Goal: Task Accomplishment & Management: Use online tool/utility

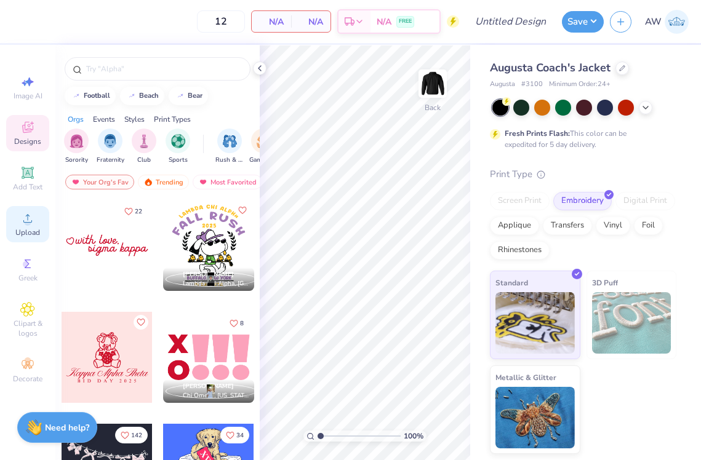
click at [28, 228] on span "Upload" at bounding box center [27, 233] width 25 height 10
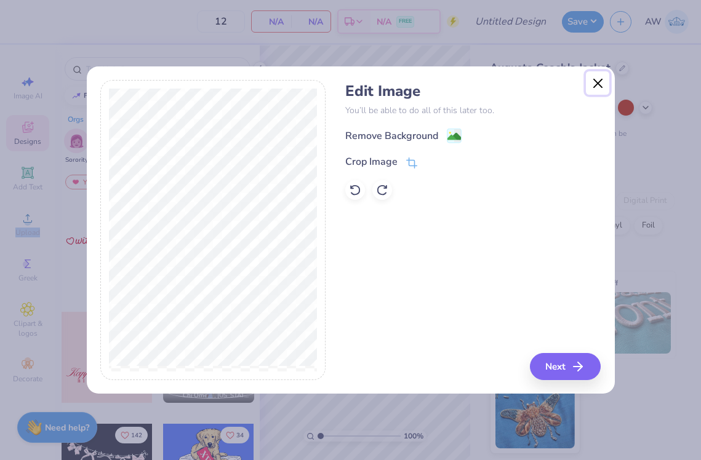
click at [599, 85] on button "Close" at bounding box center [597, 82] width 23 height 23
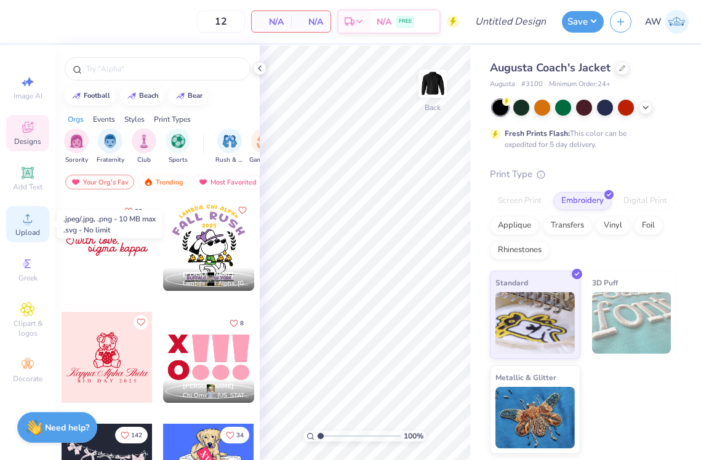
click at [27, 227] on div "Upload" at bounding box center [27, 224] width 43 height 36
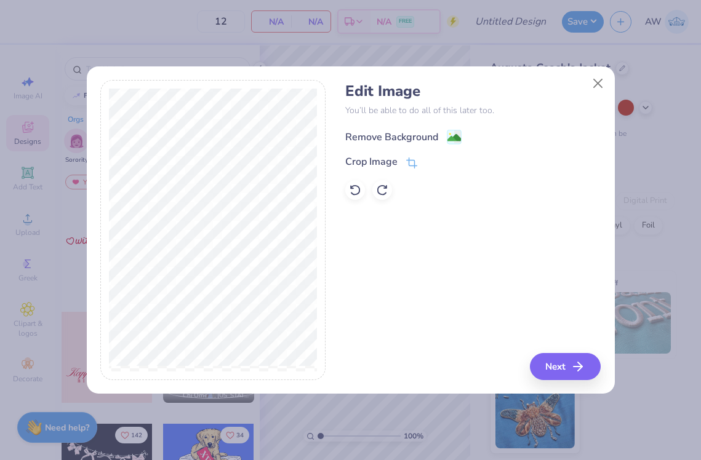
click at [444, 135] on div "Remove Background" at bounding box center [403, 136] width 116 height 15
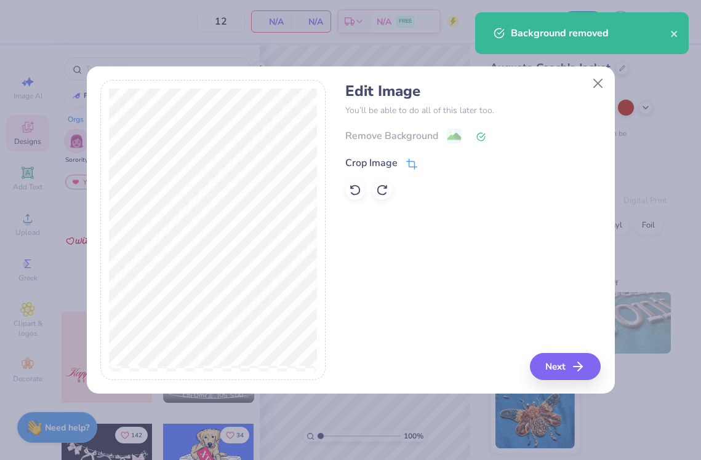
click at [393, 165] on div "Crop Image" at bounding box center [371, 163] width 52 height 15
click at [413, 229] on div "Edit Image You’ll be able to do all of this later too. Remove Background Crop I…" at bounding box center [472, 230] width 255 height 300
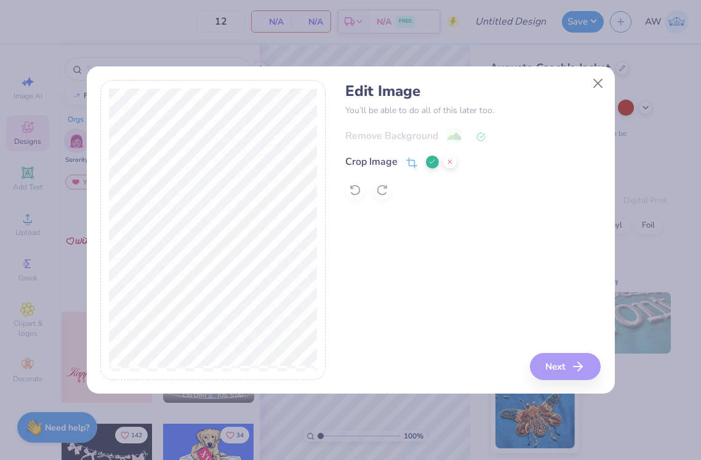
click at [430, 159] on icon at bounding box center [431, 161] width 7 height 7
click at [557, 364] on button "Next" at bounding box center [567, 366] width 71 height 27
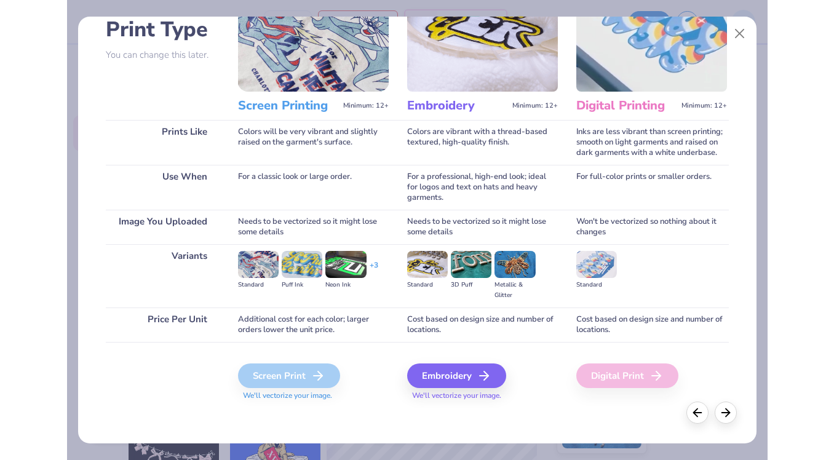
scroll to position [92, 0]
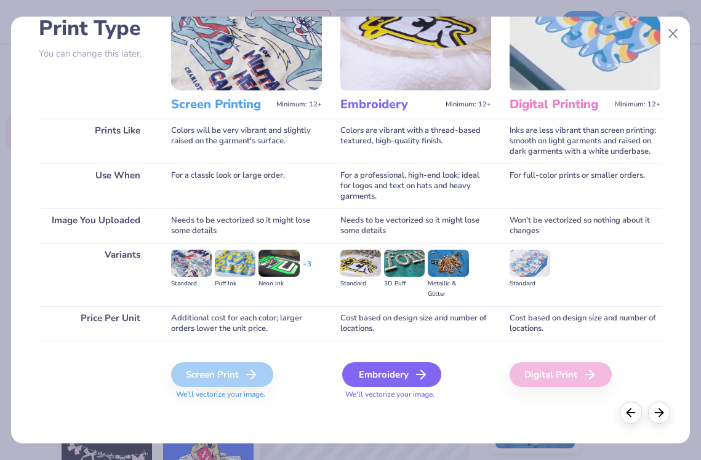
click at [395, 375] on div "Embroidery" at bounding box center [391, 374] width 99 height 25
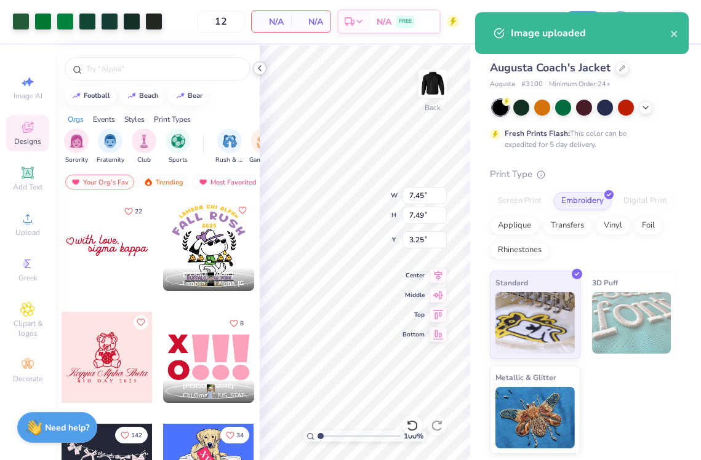
click at [263, 68] on icon at bounding box center [260, 68] width 10 height 10
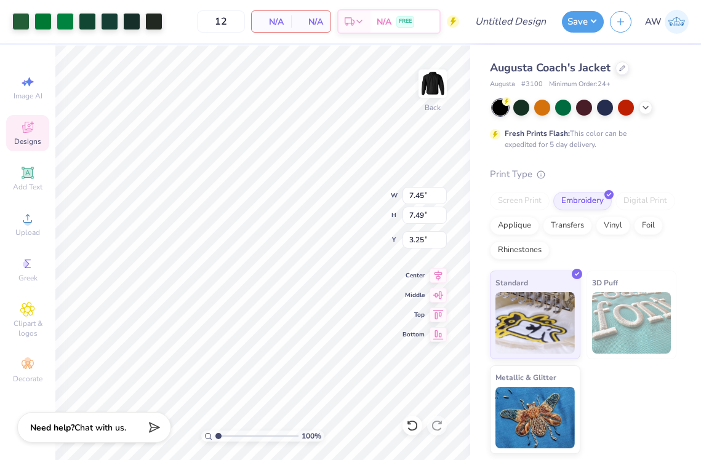
type input "4.49"
type input "4.51"
type input "3.00"
type input "3.65"
type input "4.03"
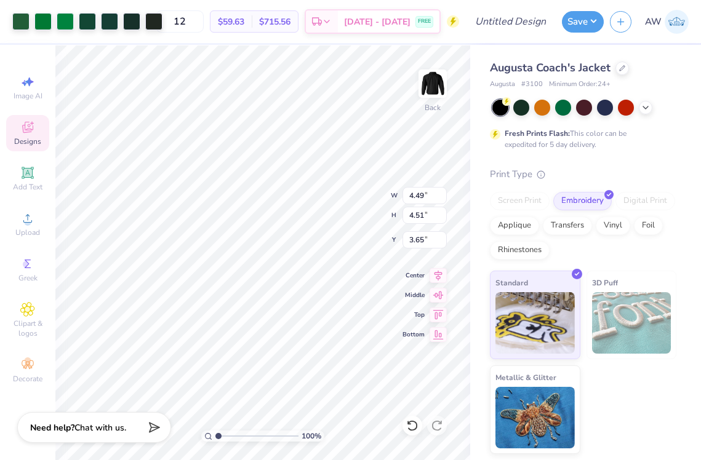
type input "4.05"
type input "3.58"
type input "3.91"
click at [204, 21] on input "12" at bounding box center [180, 21] width 48 height 22
type input "1"
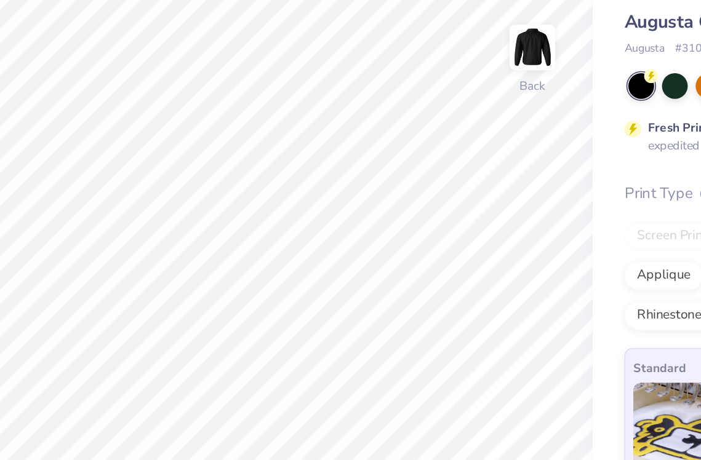
type input "20"
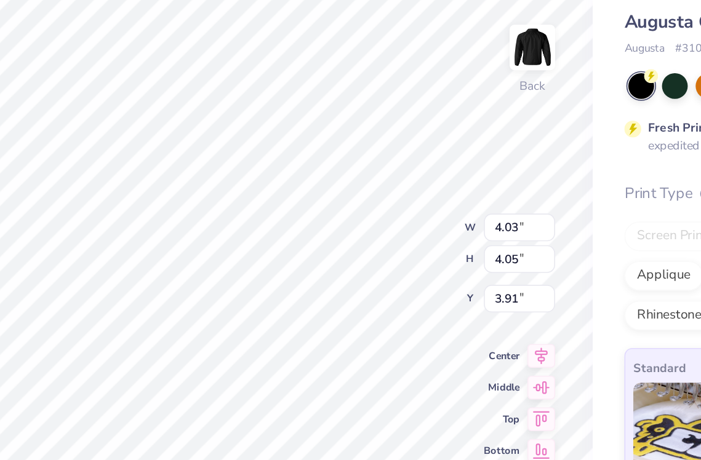
type input "3.94"
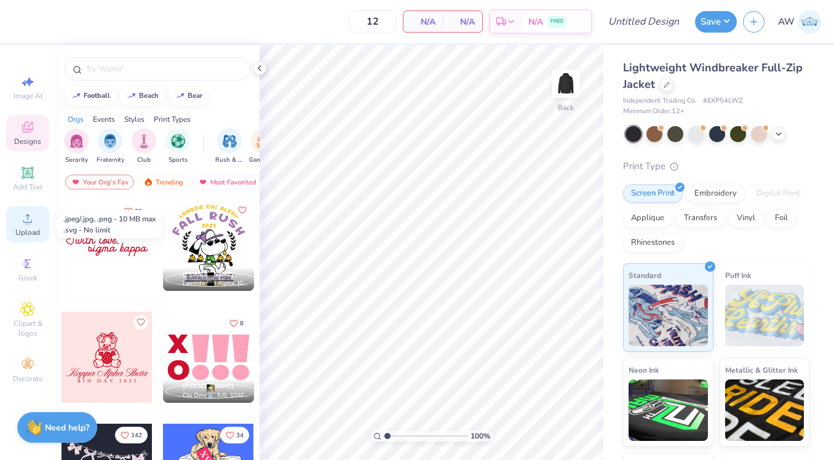
click at [31, 231] on span "Upload" at bounding box center [27, 233] width 25 height 10
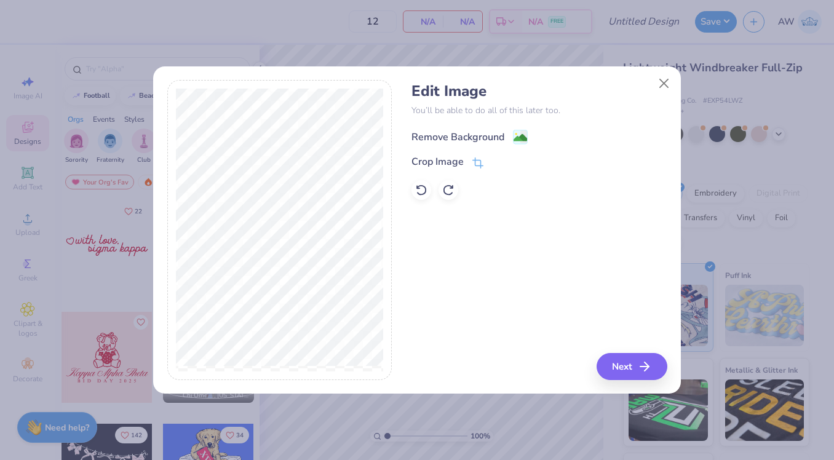
click at [471, 137] on div "Remove Background" at bounding box center [458, 137] width 93 height 15
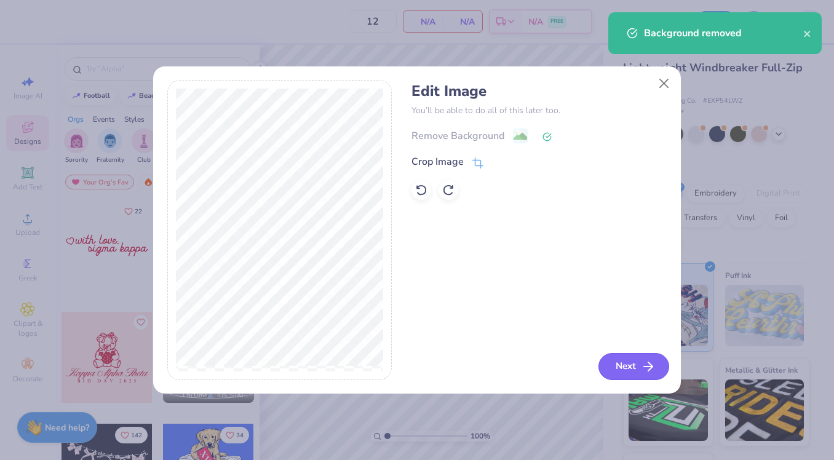
click at [630, 359] on button "Next" at bounding box center [634, 366] width 71 height 27
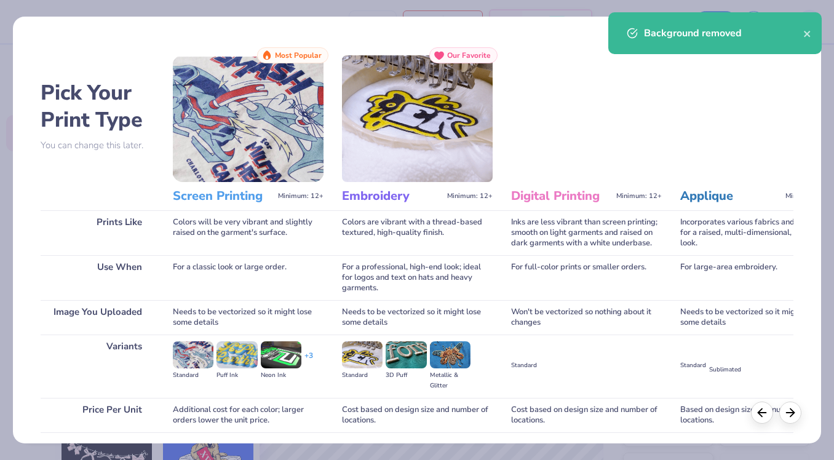
scroll to position [92, 0]
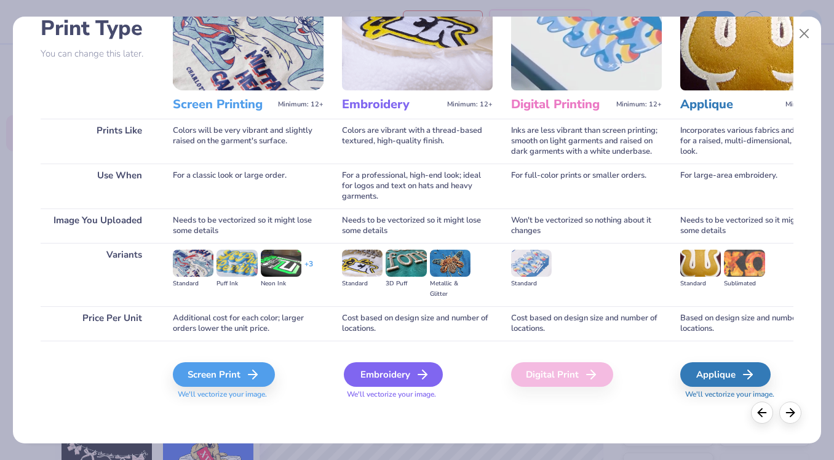
click at [402, 372] on div "Embroidery" at bounding box center [393, 374] width 99 height 25
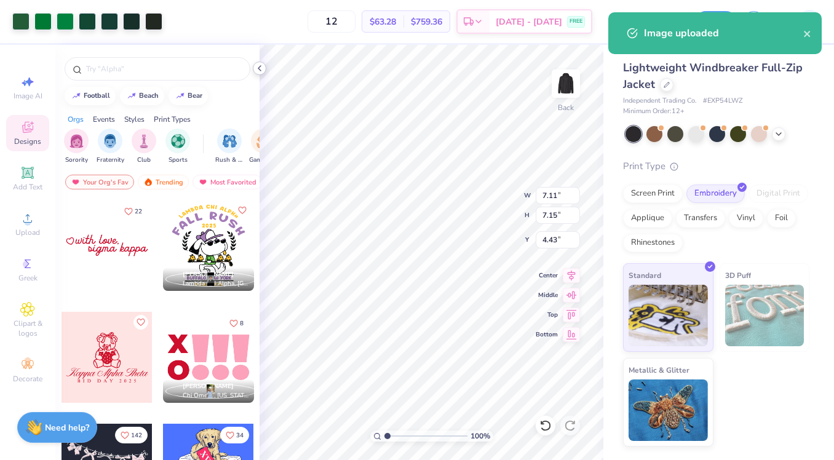
click at [257, 68] on icon at bounding box center [260, 68] width 10 height 10
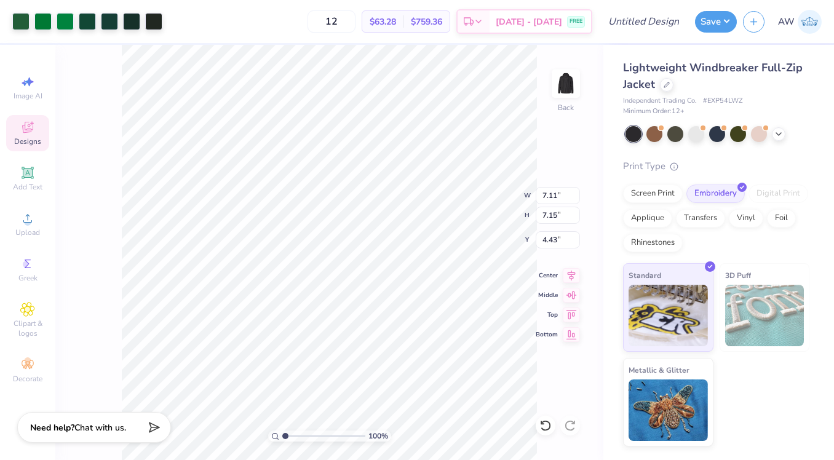
type input "4.29"
type input "4.31"
type input "0.50"
click at [356, 21] on input "12" at bounding box center [332, 21] width 48 height 22
type input "1"
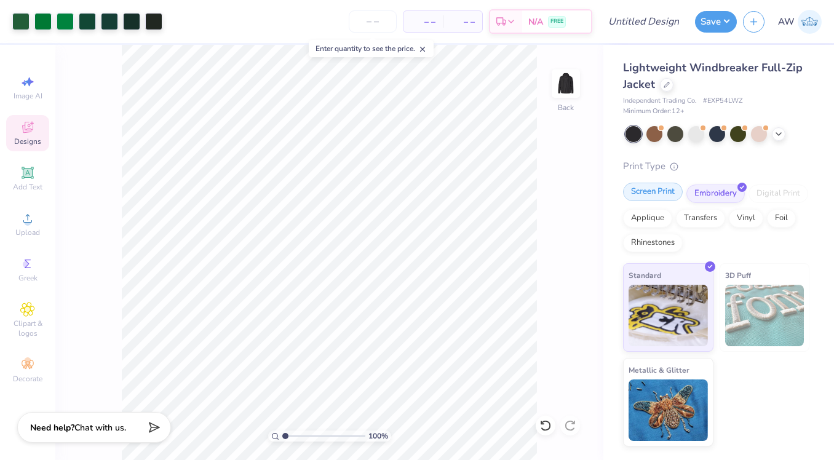
click at [655, 194] on div "Screen Print" at bounding box center [653, 192] width 60 height 18
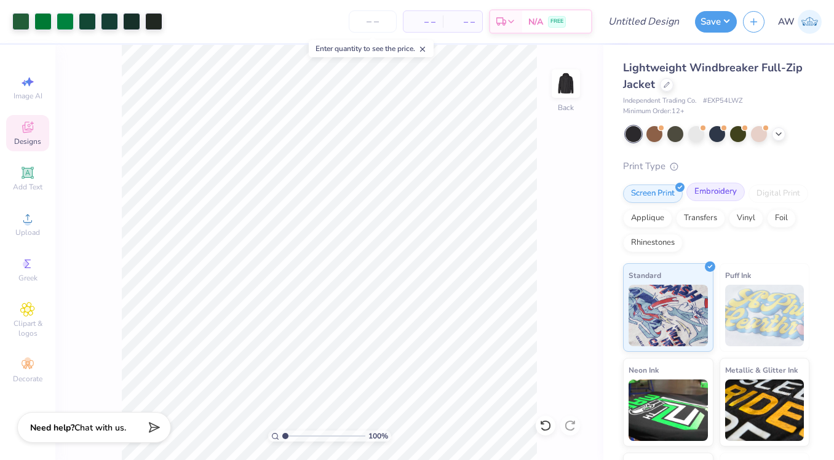
click at [721, 193] on div "Embroidery" at bounding box center [716, 192] width 58 height 18
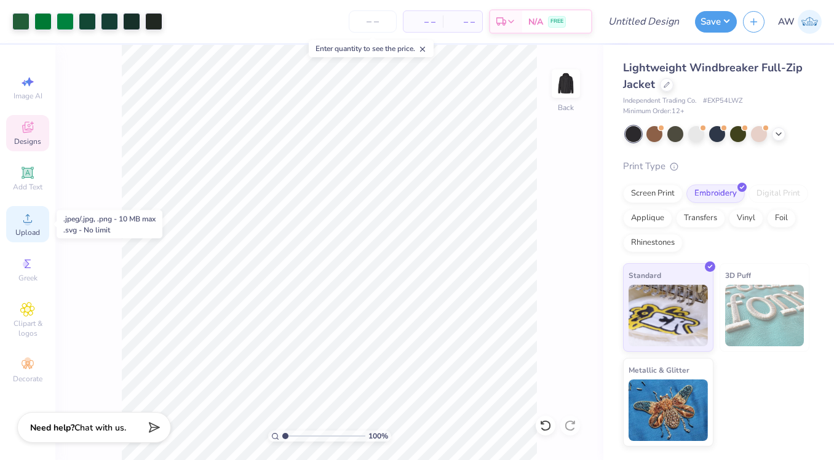
click at [27, 218] on icon at bounding box center [27, 218] width 15 height 15
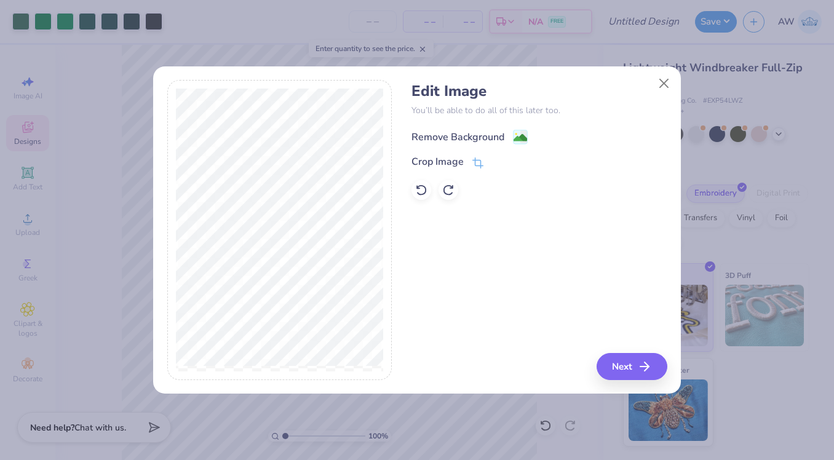
click at [484, 137] on div "Remove Background" at bounding box center [458, 137] width 93 height 15
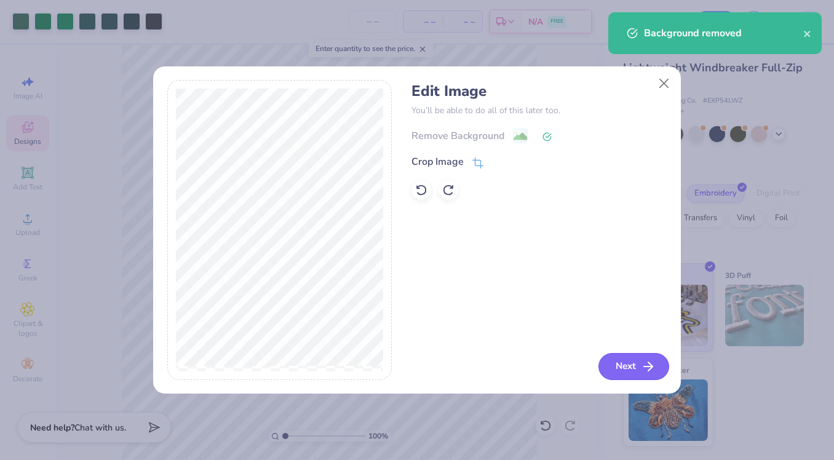
click at [627, 362] on button "Next" at bounding box center [634, 366] width 71 height 27
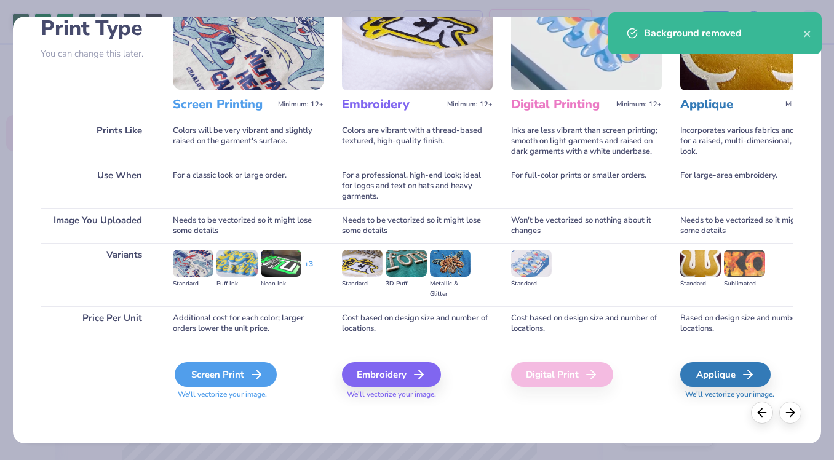
click at [244, 373] on div "Screen Print" at bounding box center [226, 374] width 102 height 25
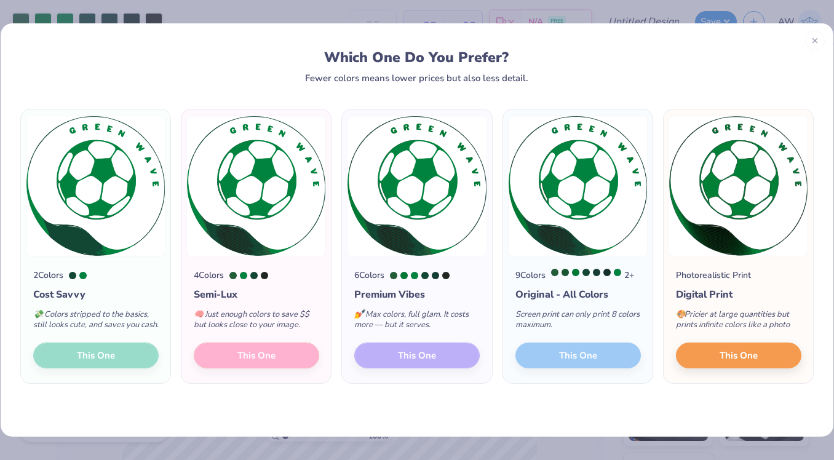
click at [567, 364] on div "9 Colors 2 + Original - All Colors Screen print can only print 8 colors maximum…" at bounding box center [578, 320] width 150 height 127
click at [708, 365] on button "This One" at bounding box center [739, 354] width 126 height 26
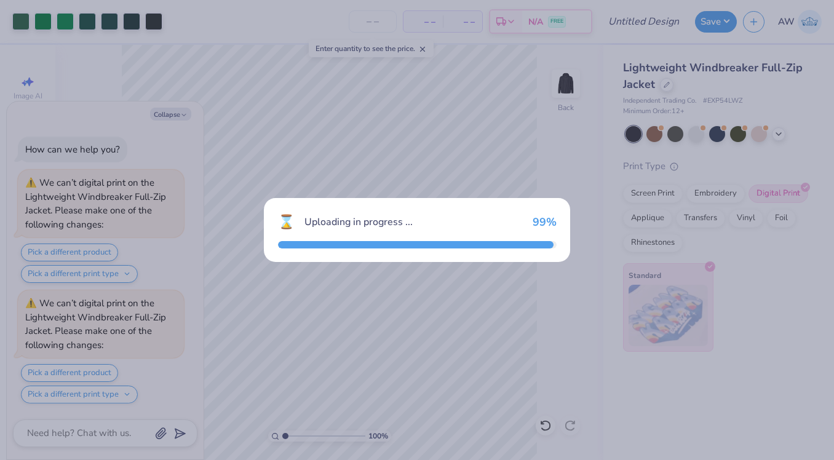
scroll to position [110, 0]
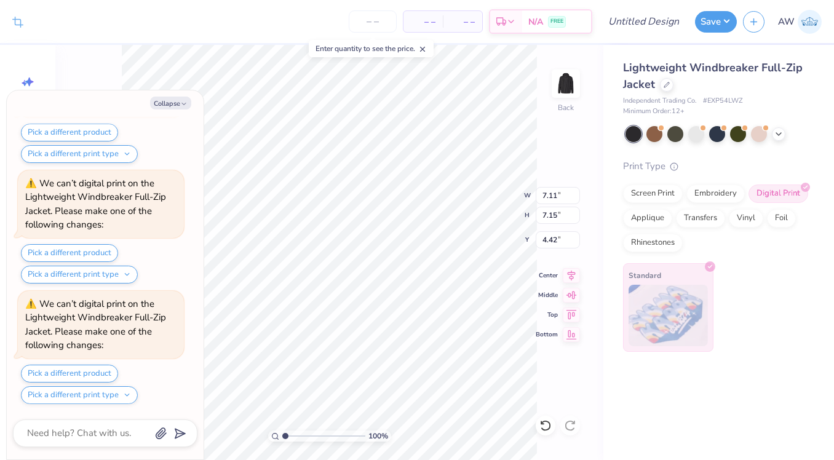
type textarea "x"
type input "4.24"
type input "4.01"
type input "0.50"
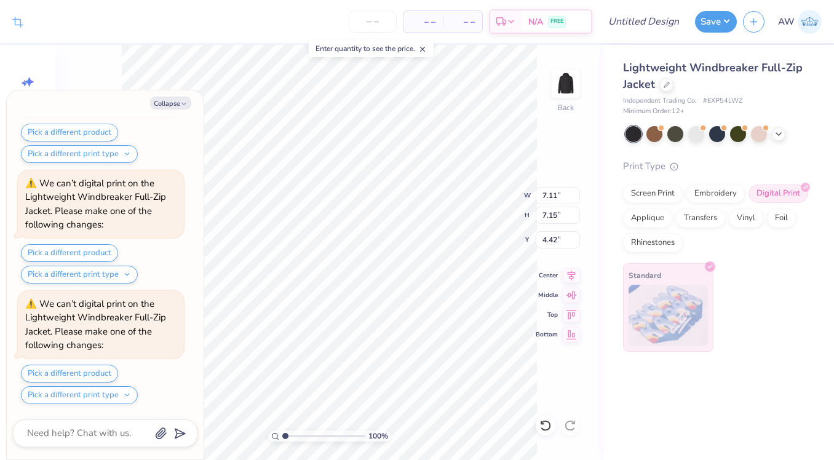
type textarea "x"
type input "3.81"
type input "3.84"
type input "7.74"
type textarea "x"
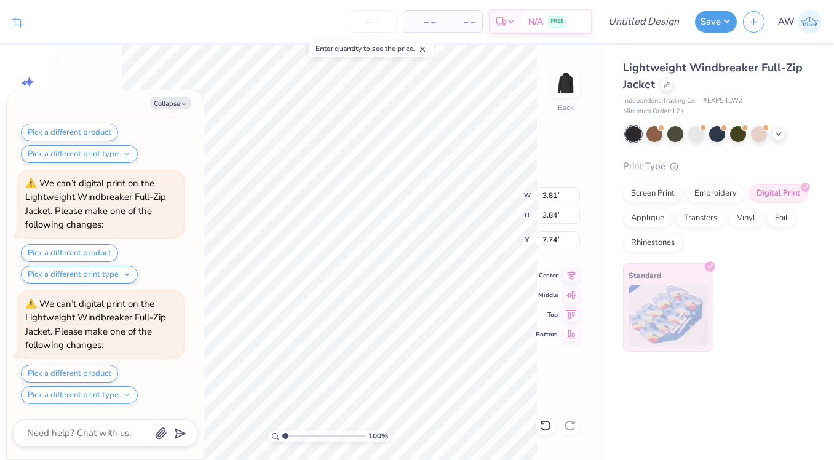
type input "0.66"
type input "0.32"
type input "4.48"
type textarea "x"
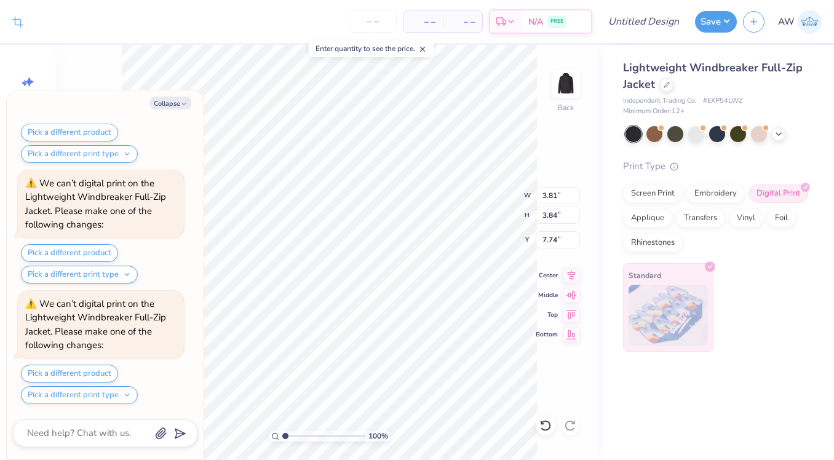
type input "0.50"
click at [177, 106] on button "Collapse" at bounding box center [170, 103] width 41 height 13
type textarea "x"
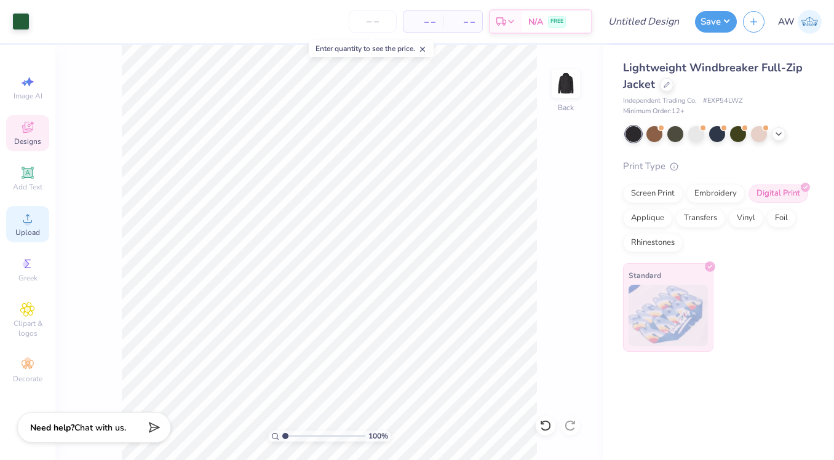
click at [30, 215] on icon at bounding box center [27, 218] width 15 height 15
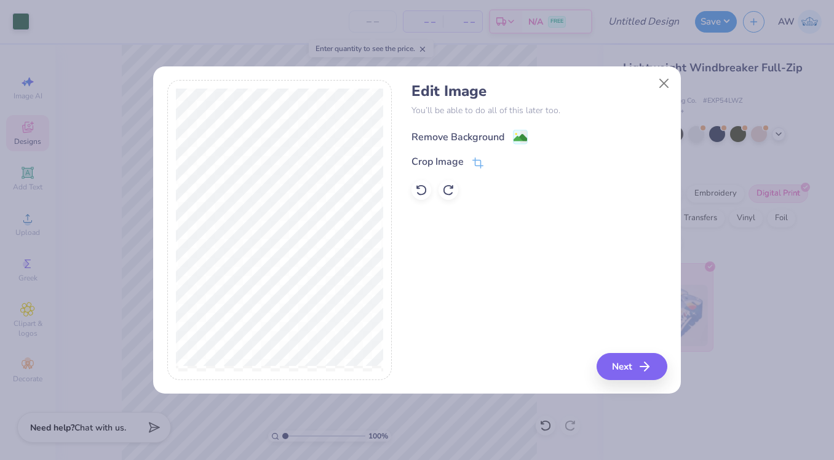
click at [458, 143] on div "Remove Background" at bounding box center [458, 137] width 93 height 15
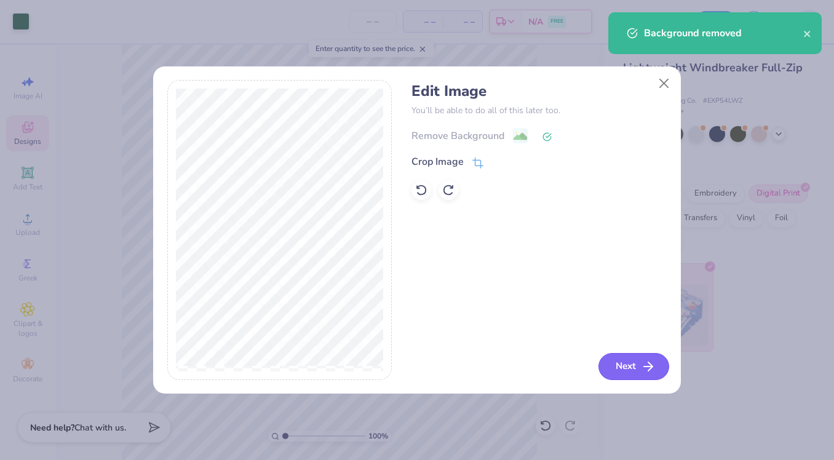
click at [626, 358] on button "Next" at bounding box center [634, 366] width 71 height 27
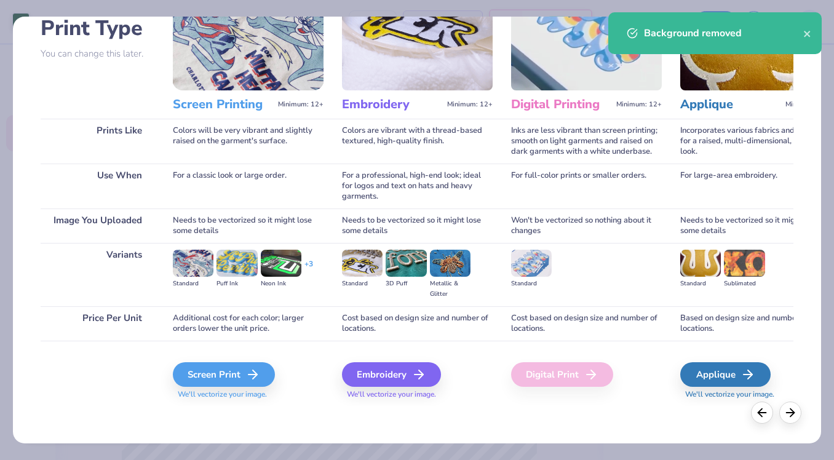
scroll to position [91, 0]
click at [381, 375] on div "Embroidery" at bounding box center [393, 375] width 99 height 25
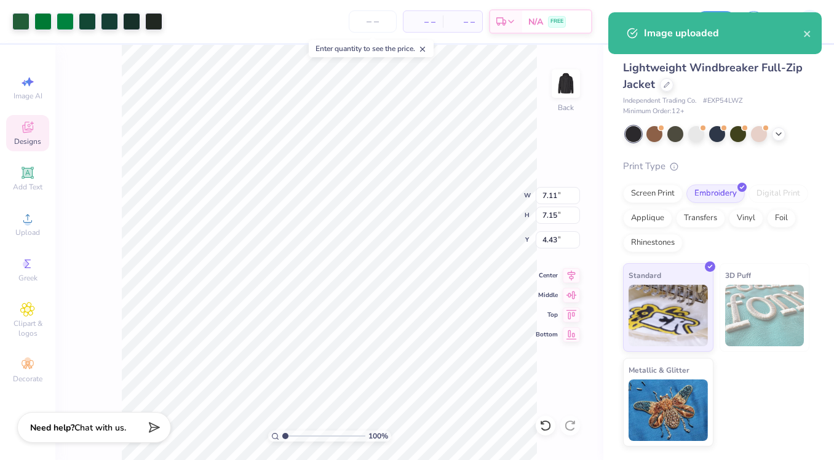
type input "4.23"
type input "4.25"
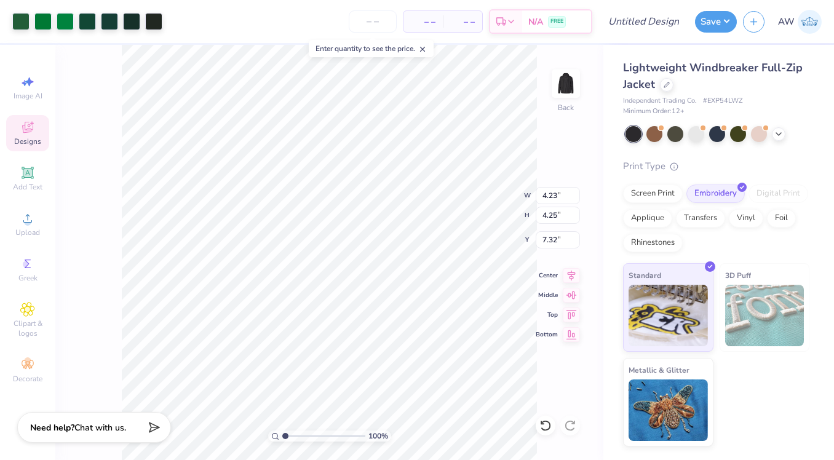
type input "0.50"
click at [562, 95] on img at bounding box center [565, 83] width 49 height 49
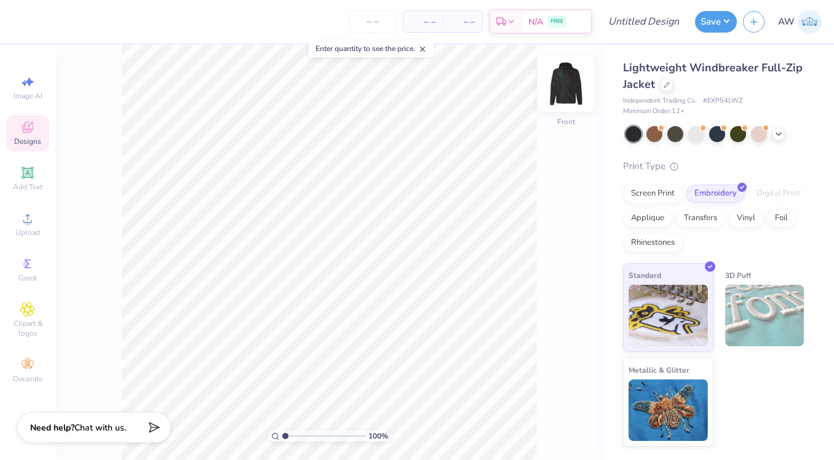
click at [568, 85] on img at bounding box center [565, 83] width 49 height 49
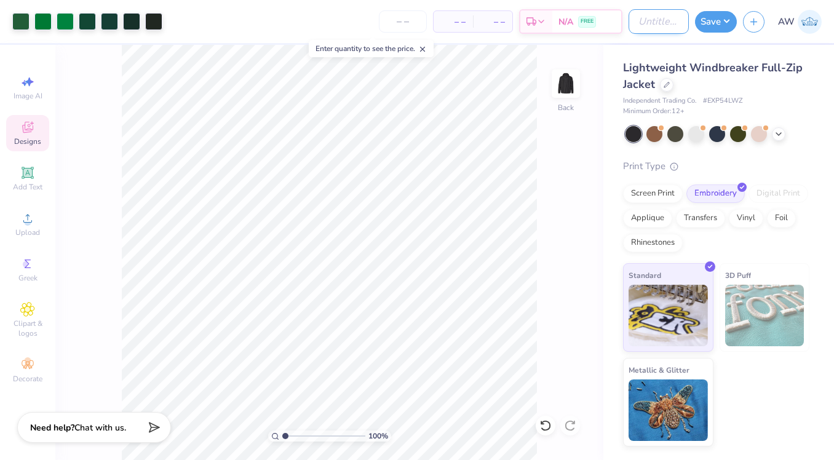
click at [666, 19] on input "Design Title" at bounding box center [659, 21] width 60 height 25
click at [658, 23] on input "Design Title" at bounding box center [659, 21] width 60 height 25
type input "GHS Soccer Warmups"
click at [713, 23] on button "Save" at bounding box center [716, 20] width 42 height 22
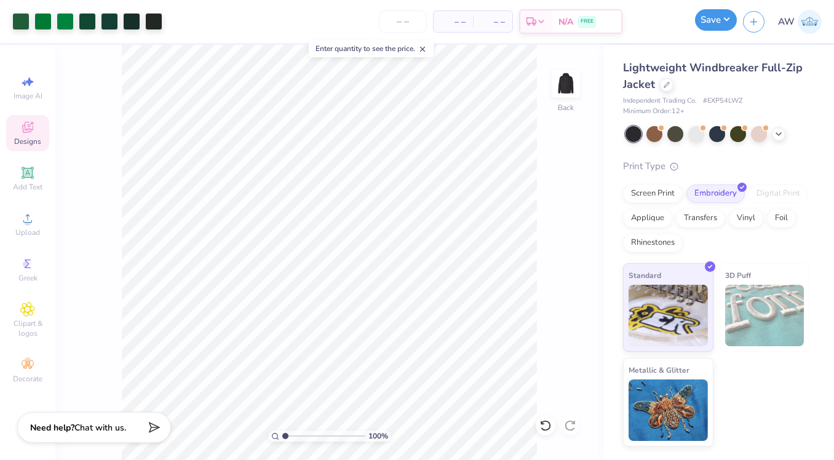
type input "0"
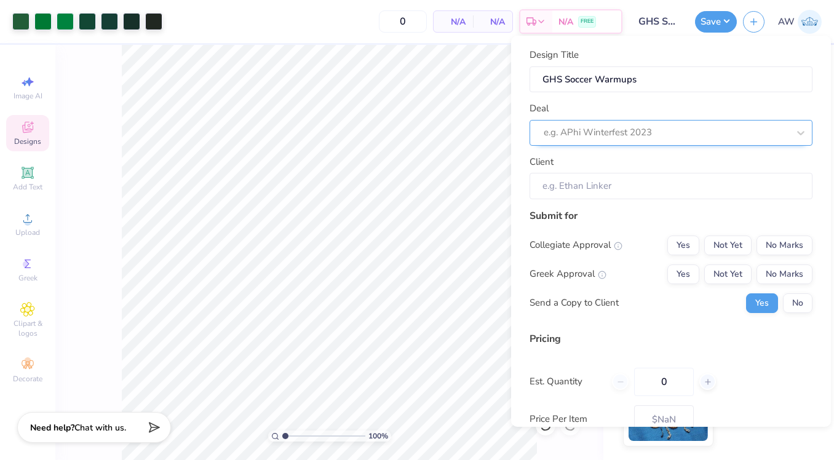
click at [632, 135] on div at bounding box center [666, 132] width 245 height 17
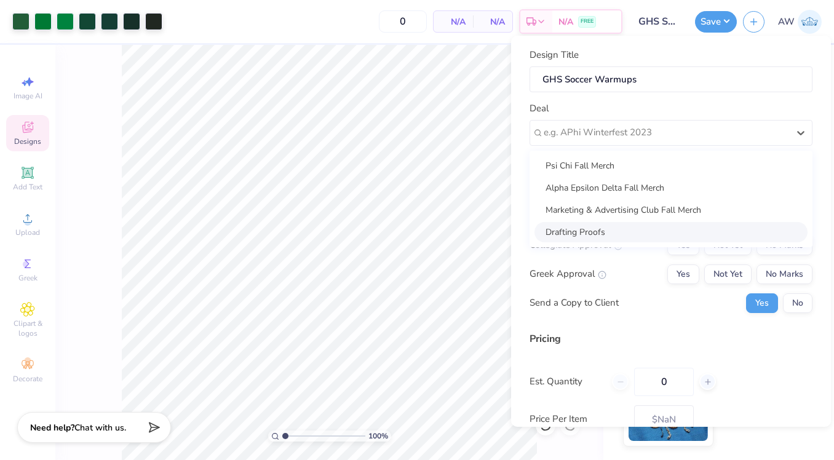
click at [584, 226] on div "Drafting Proofs" at bounding box center [671, 232] width 273 height 20
type input "Ava's Drafts"
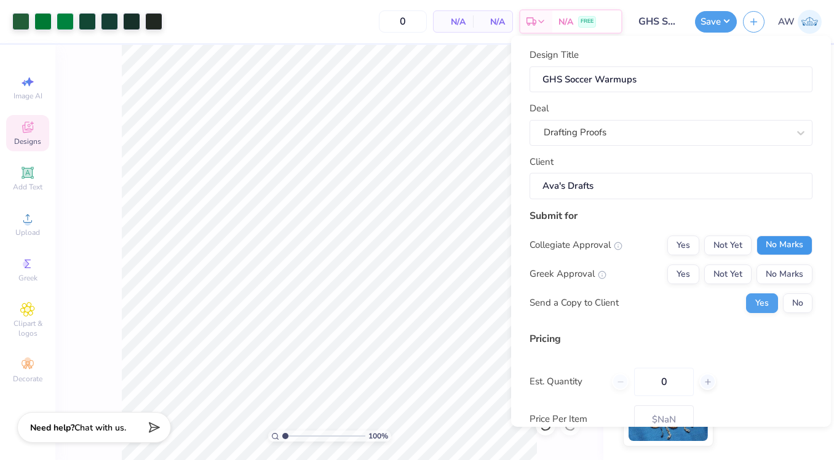
click at [786, 245] on button "No Marks" at bounding box center [785, 246] width 56 height 20
click at [786, 268] on button "No Marks" at bounding box center [785, 275] width 56 height 20
click at [802, 304] on button "No" at bounding box center [798, 303] width 30 height 20
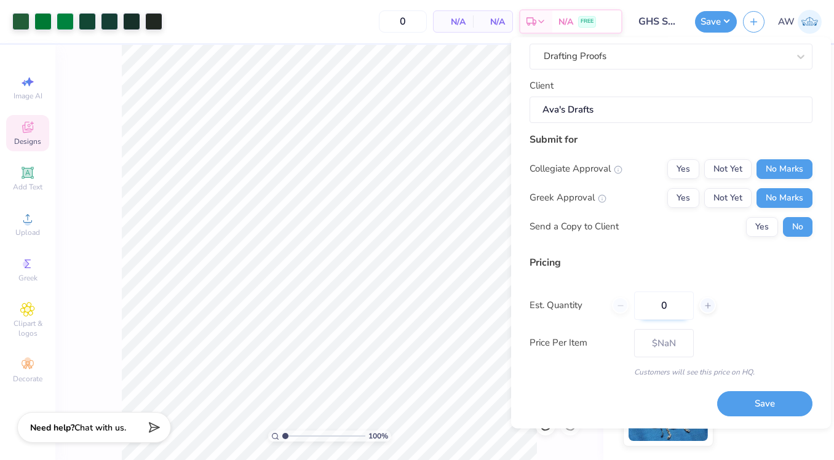
click at [678, 313] on input "0" at bounding box center [664, 306] width 60 height 28
type input "15"
type input "$55.15"
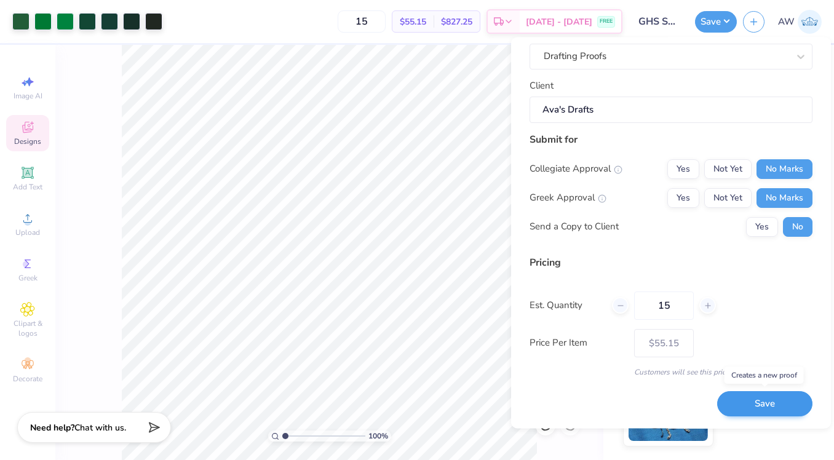
type input "15"
click at [751, 405] on button "Save" at bounding box center [764, 404] width 95 height 25
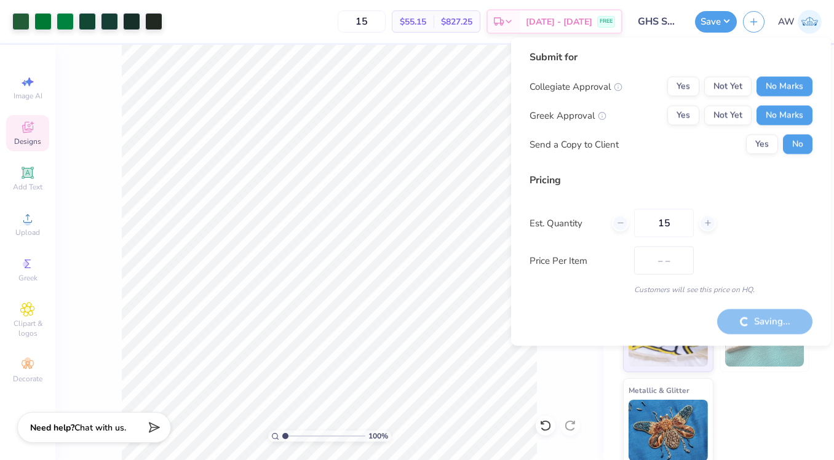
type input "$55.15"
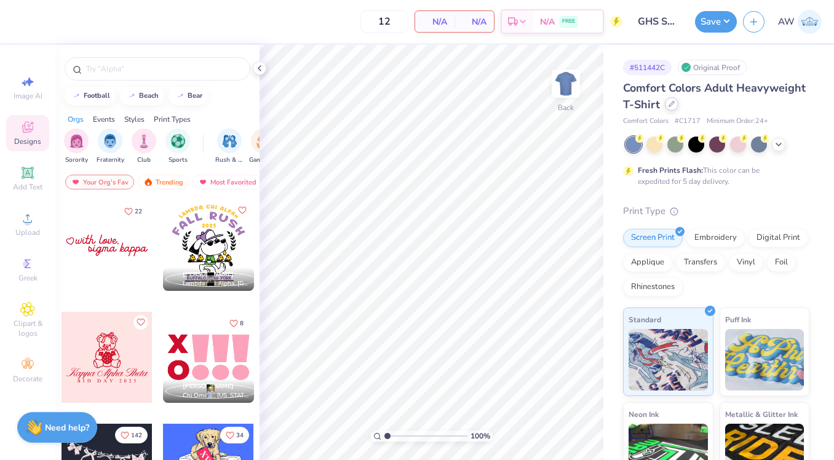
click at [672, 102] on icon at bounding box center [672, 104] width 6 height 6
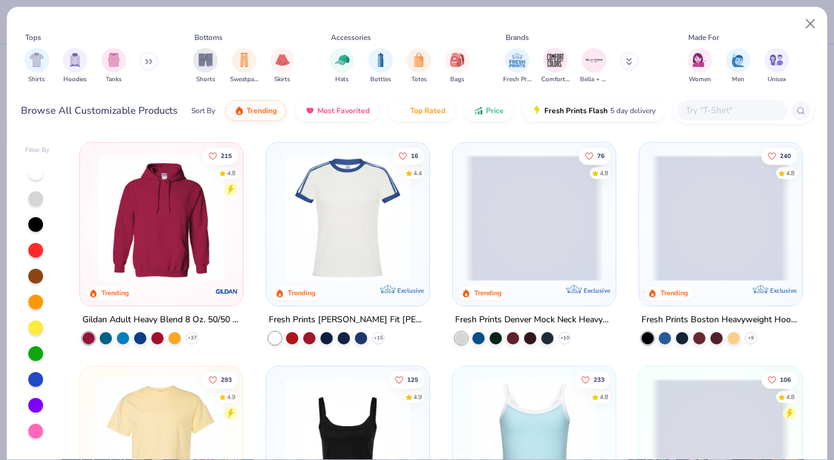
click at [724, 105] on input "text" at bounding box center [732, 110] width 95 height 14
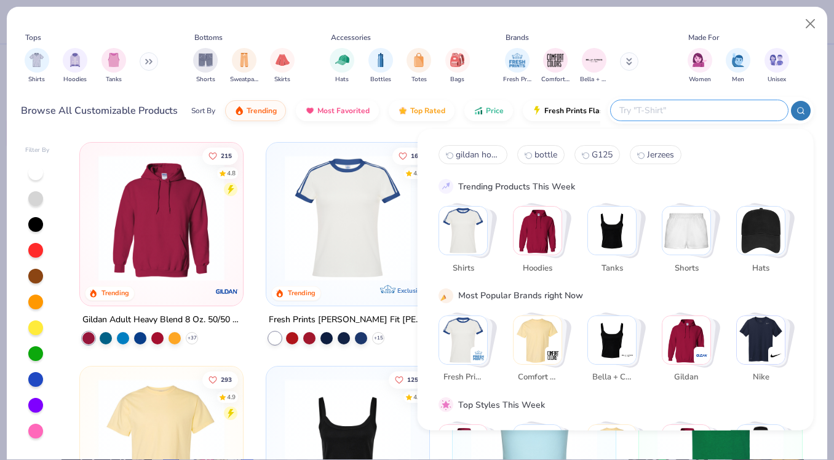
paste input "8882"
type input "8882"
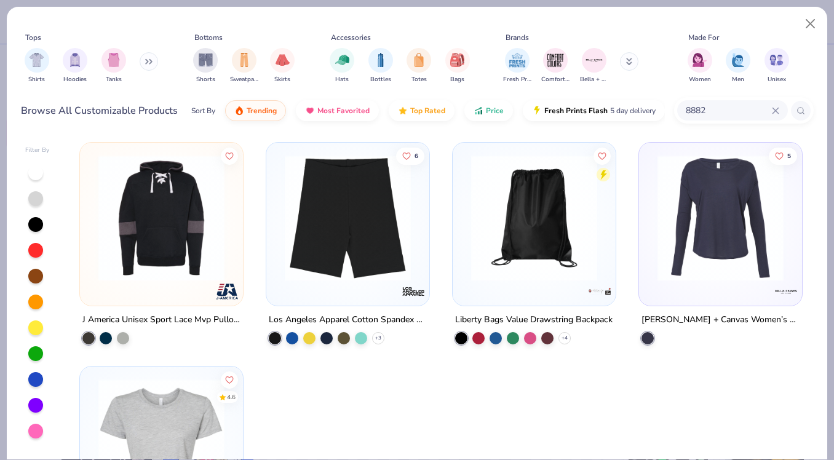
click at [527, 233] on img at bounding box center [534, 218] width 138 height 126
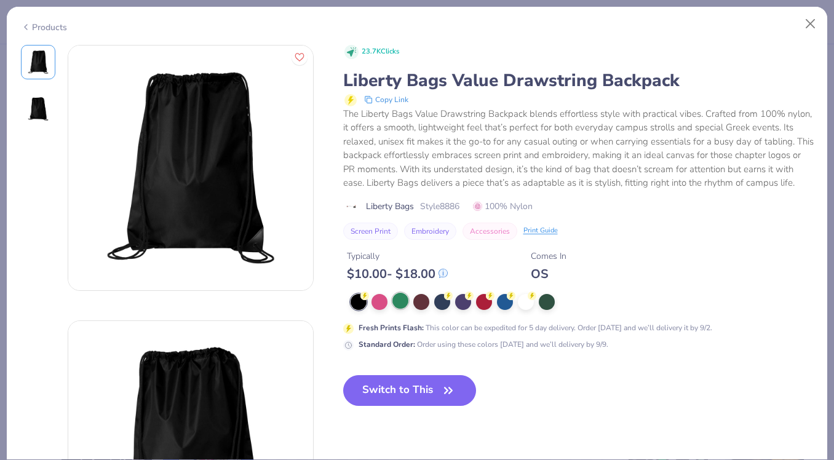
click at [404, 298] on div at bounding box center [401, 301] width 16 height 16
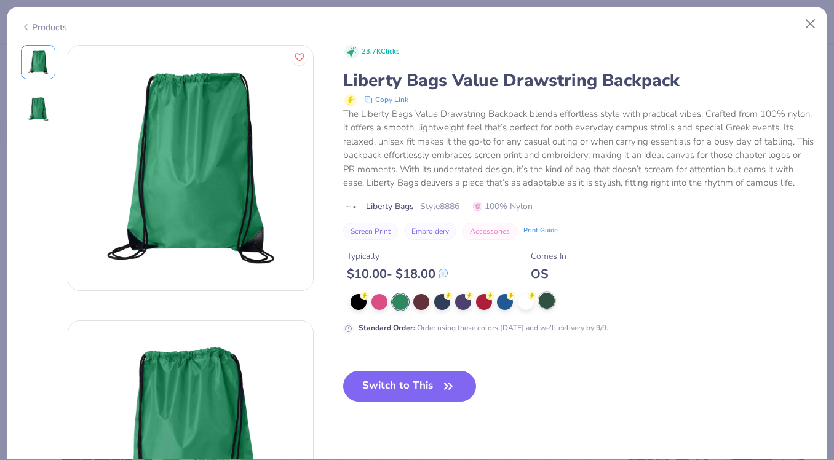
click at [551, 305] on div at bounding box center [547, 301] width 16 height 16
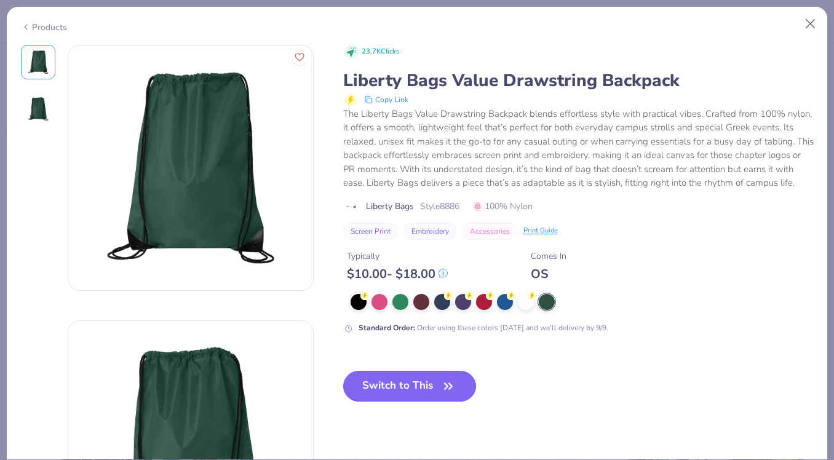
click at [405, 386] on button "Switch to This" at bounding box center [410, 386] width 134 height 31
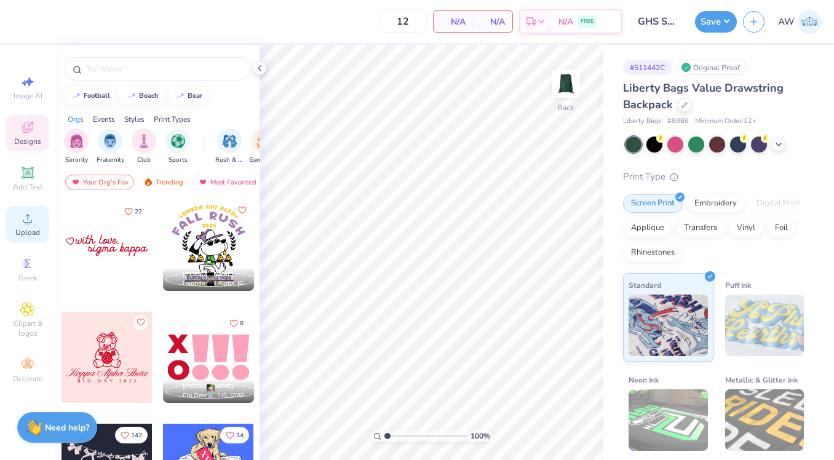
click at [26, 218] on icon at bounding box center [27, 218] width 15 height 15
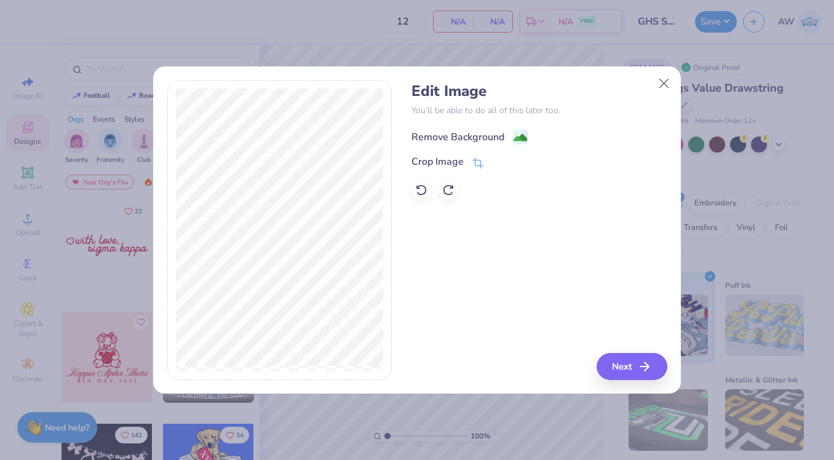
click at [487, 138] on div "Remove Background" at bounding box center [458, 137] width 93 height 15
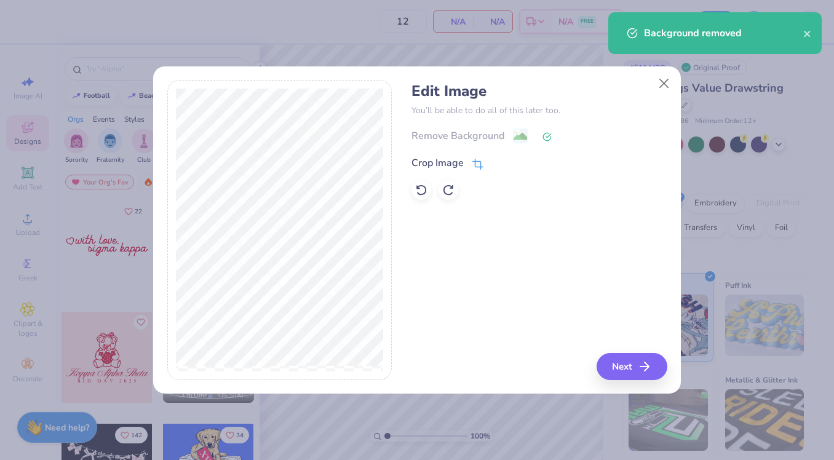
click at [448, 164] on div "Crop Image" at bounding box center [438, 163] width 52 height 15
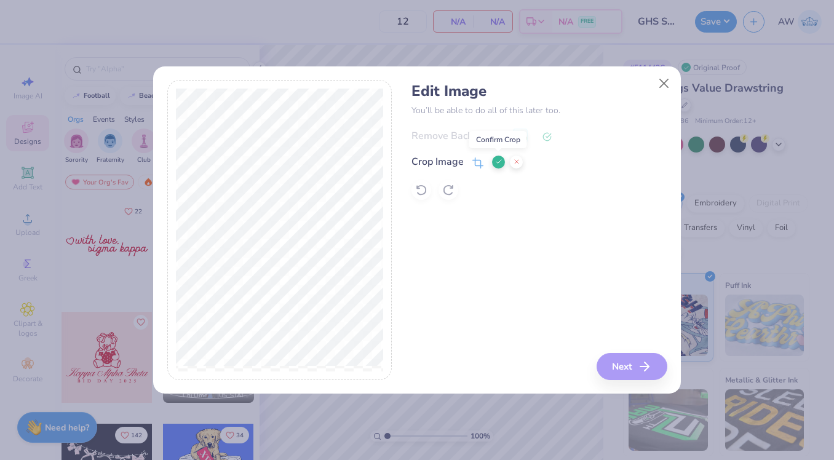
click at [493, 164] on button at bounding box center [498, 162] width 13 height 13
click at [617, 363] on button "Next" at bounding box center [634, 366] width 71 height 27
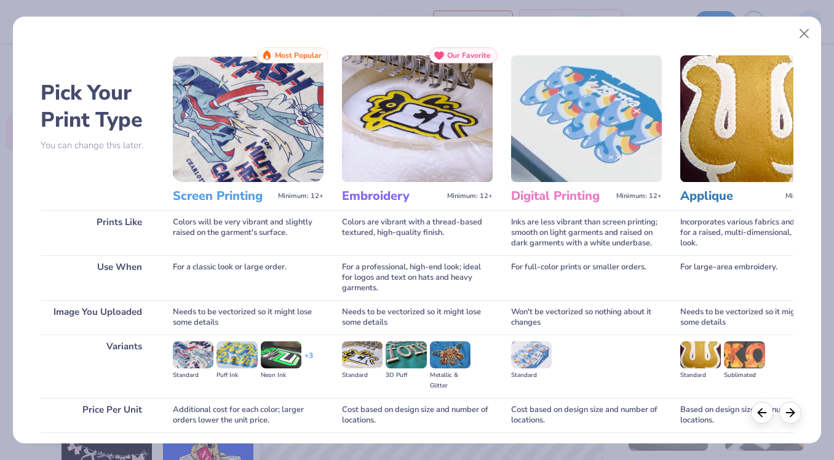
scroll to position [92, 0]
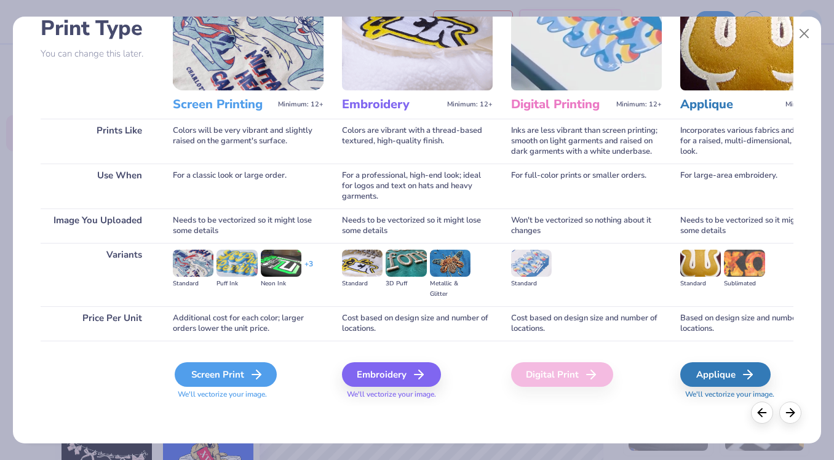
click at [239, 378] on div "Screen Print" at bounding box center [226, 374] width 102 height 25
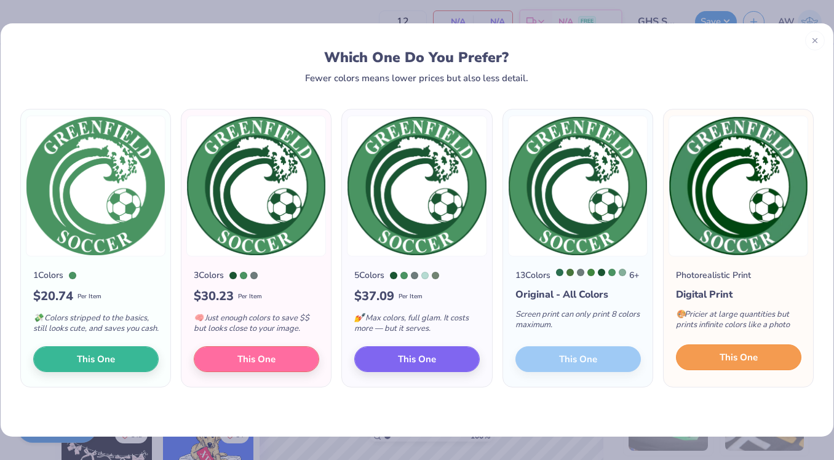
click at [704, 361] on button "This One" at bounding box center [739, 358] width 126 height 26
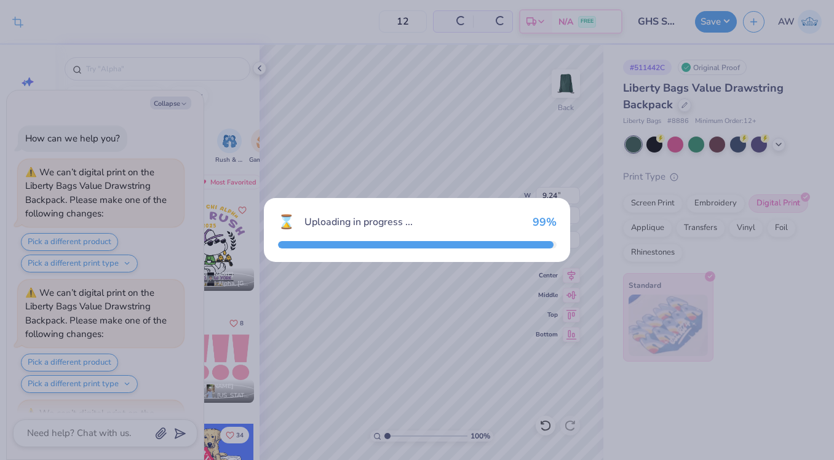
scroll to position [110, 0]
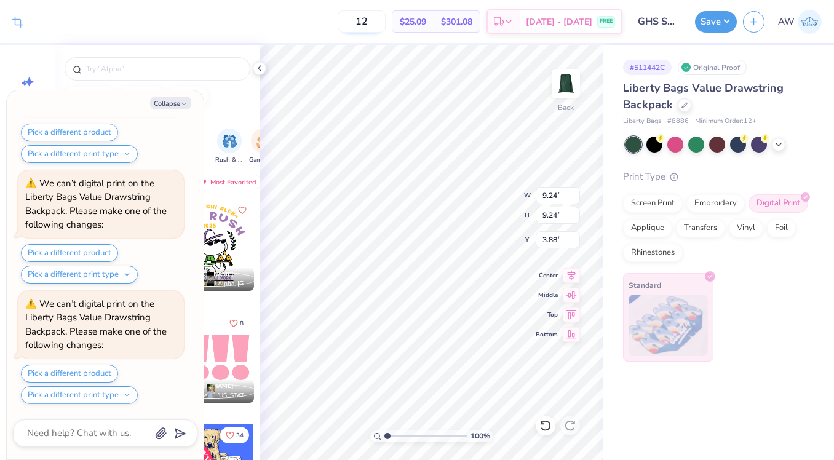
click at [386, 23] on input "12" at bounding box center [362, 21] width 48 height 22
type input "1"
type input "20"
type textarea "x"
type input "6.43"
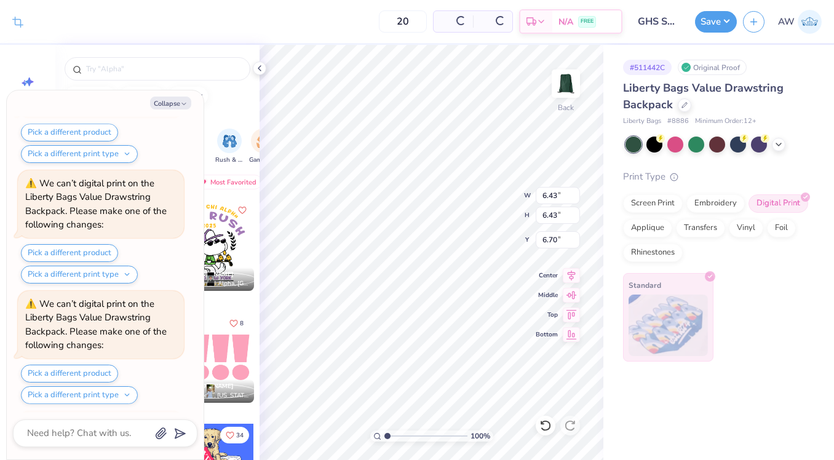
type input "6.43"
type input "6.70"
click at [779, 145] on icon at bounding box center [779, 143] width 10 height 10
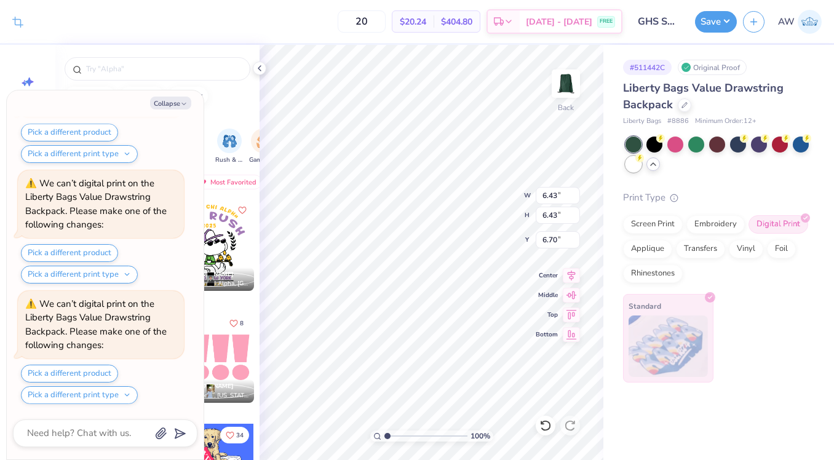
click at [639, 167] on div at bounding box center [634, 164] width 16 height 16
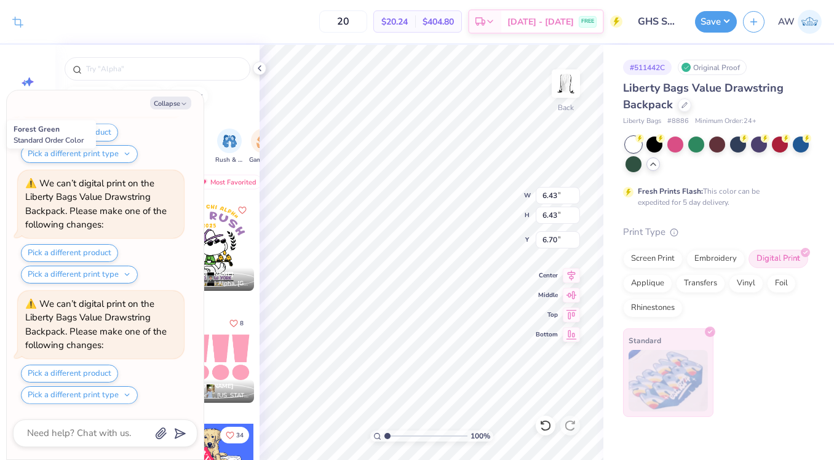
scroll to position [471, 0]
type textarea "x"
type input "5.29"
click at [633, 172] on div at bounding box center [634, 164] width 16 height 16
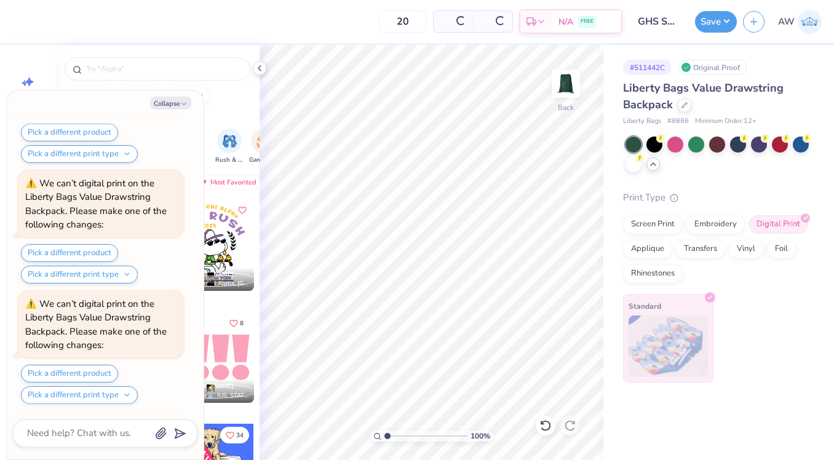
scroll to position [833, 0]
type textarea "x"
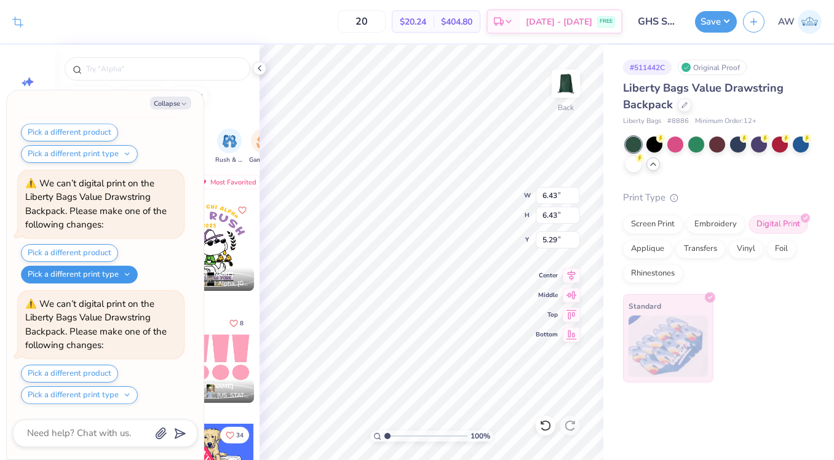
click at [72, 277] on button "Pick a different print type" at bounding box center [79, 275] width 117 height 18
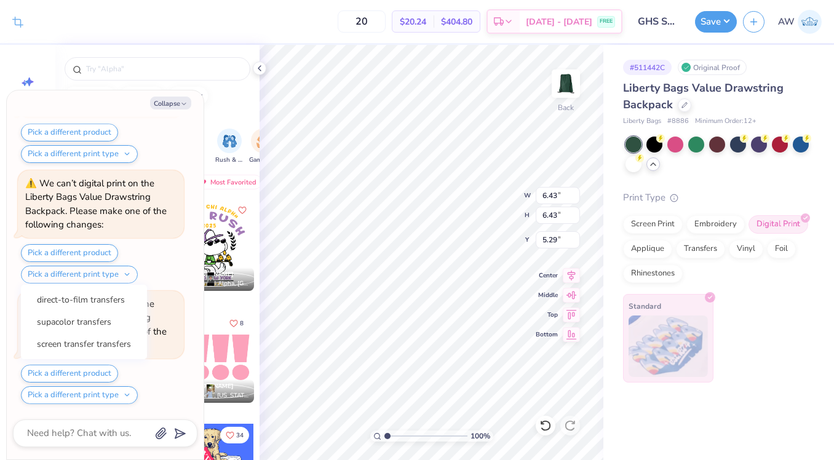
scroll to position [954, 0]
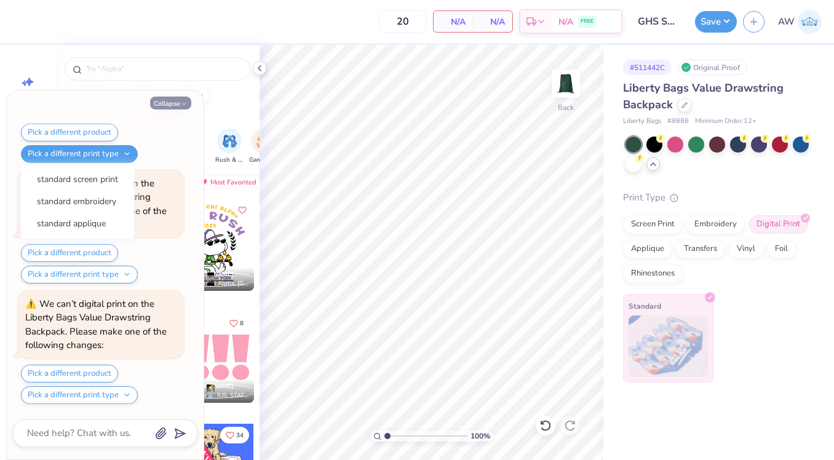
click at [170, 101] on button "Collapse" at bounding box center [170, 103] width 41 height 13
type textarea "x"
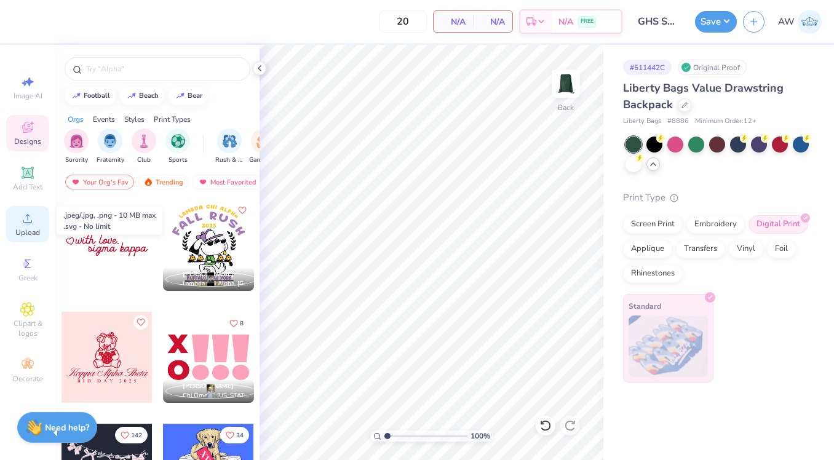
click at [32, 231] on span "Upload" at bounding box center [27, 233] width 25 height 10
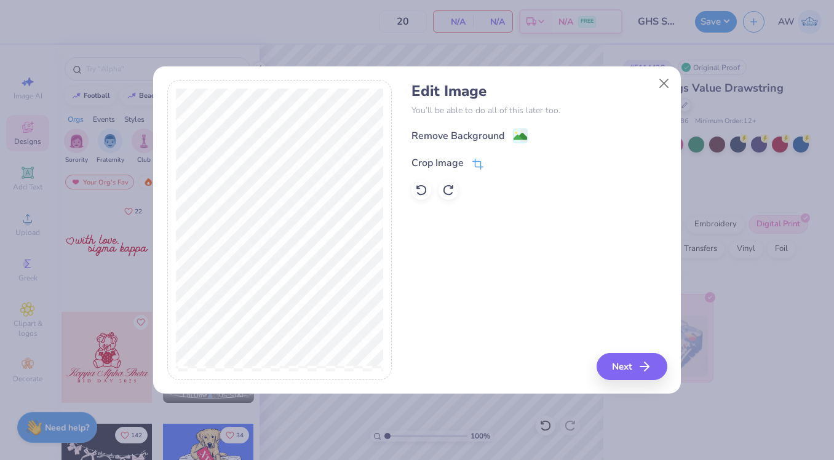
click at [455, 162] on div "Crop Image" at bounding box center [438, 163] width 52 height 15
click at [496, 162] on polyline at bounding box center [498, 162] width 5 height 4
click at [494, 143] on div "Remove Background" at bounding box center [458, 137] width 93 height 15
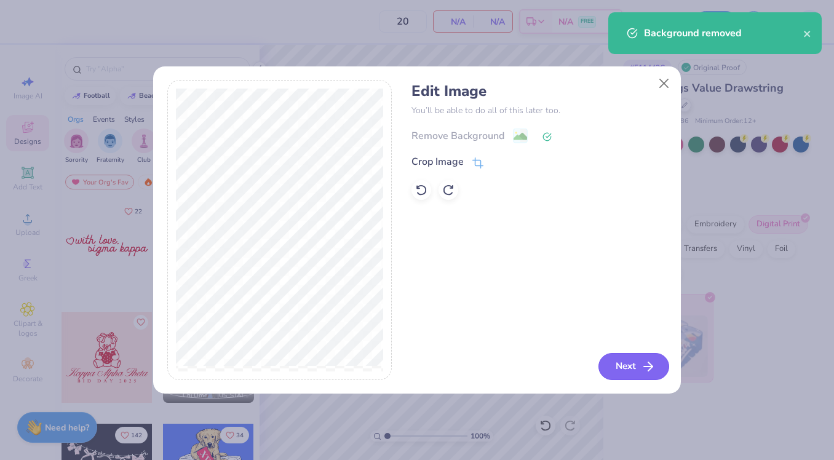
click at [616, 367] on button "Next" at bounding box center [634, 366] width 71 height 27
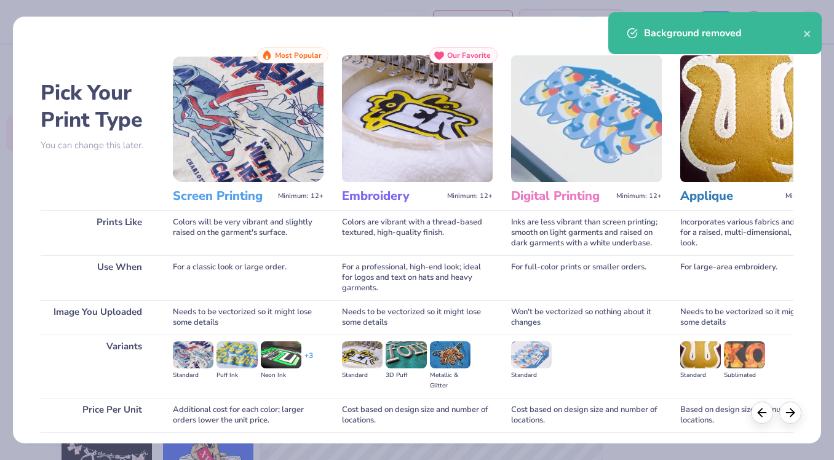
scroll to position [92, 0]
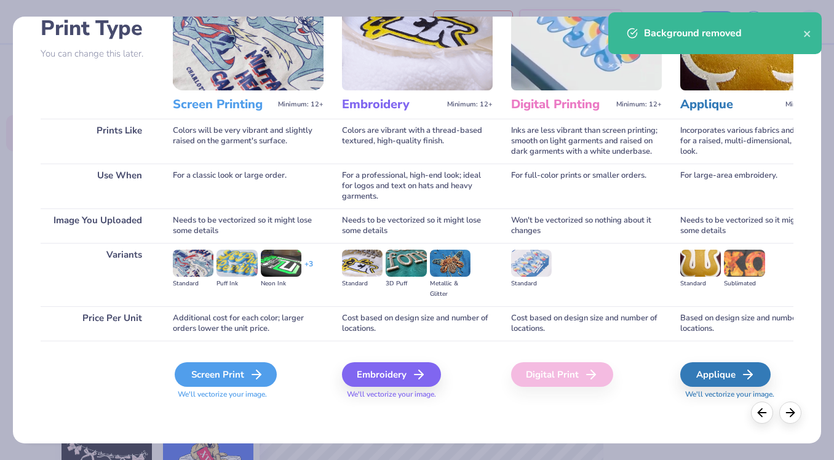
click at [208, 381] on div "Screen Print" at bounding box center [226, 374] width 102 height 25
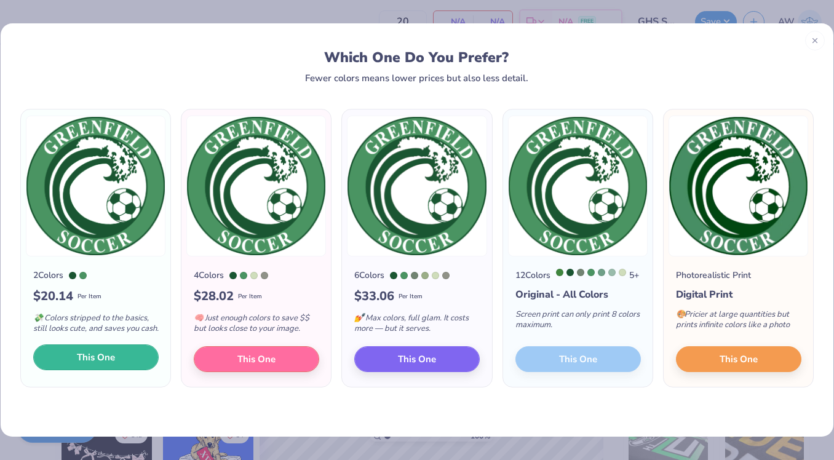
click at [89, 361] on span "This One" at bounding box center [96, 358] width 38 height 14
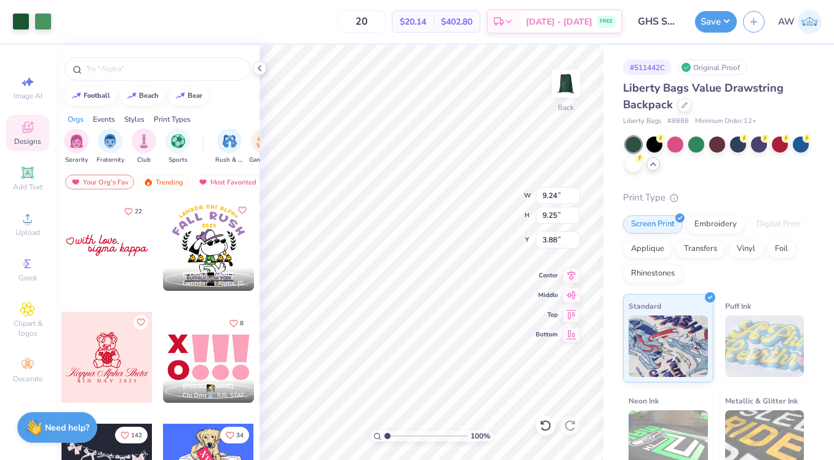
type input "6.49"
type input "3.77"
click at [260, 68] on icon at bounding box center [260, 68] width 10 height 10
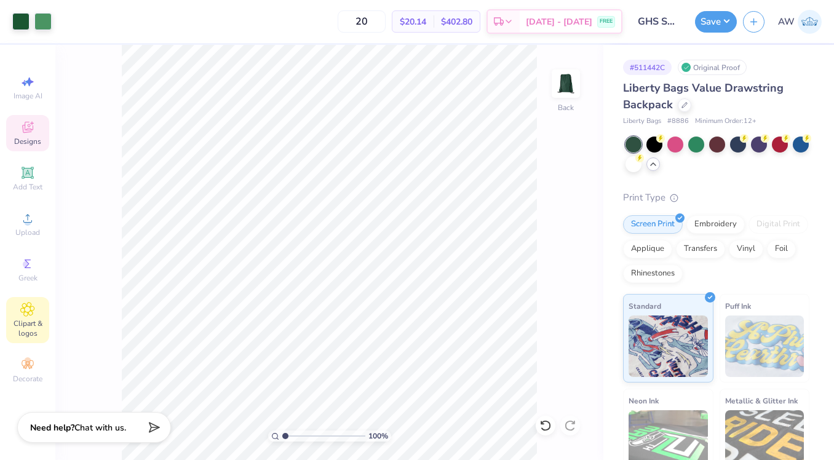
click at [25, 309] on icon at bounding box center [28, 309] width 6 height 6
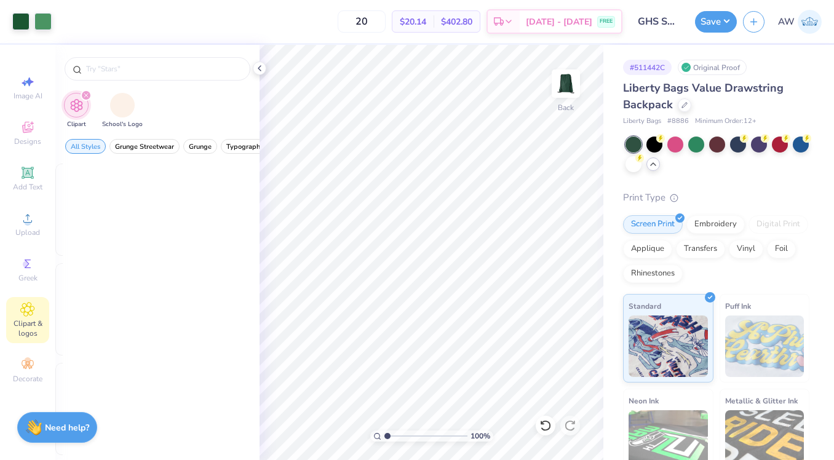
scroll to position [0, 0]
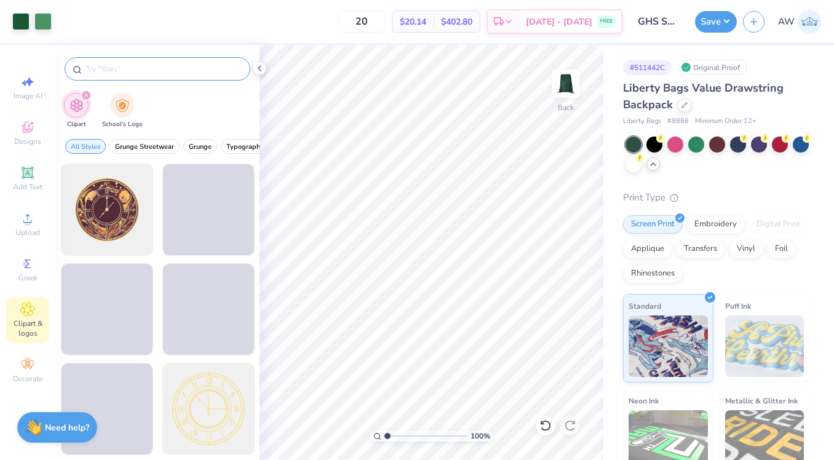
click at [133, 58] on div at bounding box center [158, 68] width 186 height 23
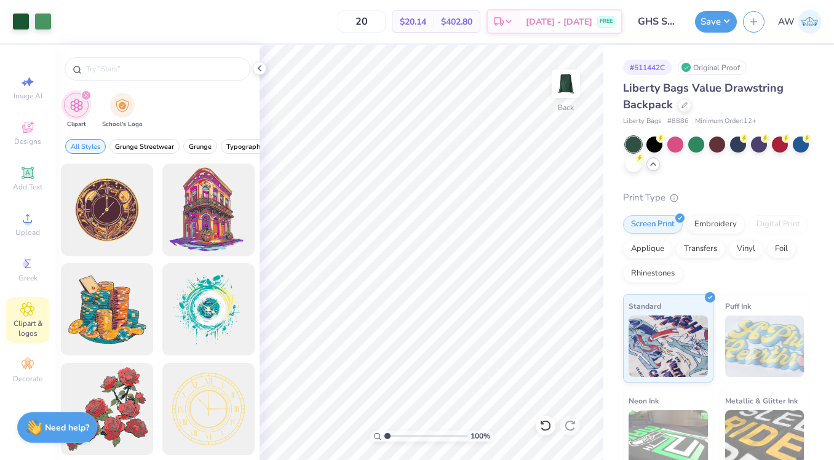
click at [129, 53] on div at bounding box center [157, 66] width 204 height 42
click at [129, 77] on div at bounding box center [158, 68] width 186 height 23
click at [119, 65] on input "text" at bounding box center [163, 69] width 157 height 12
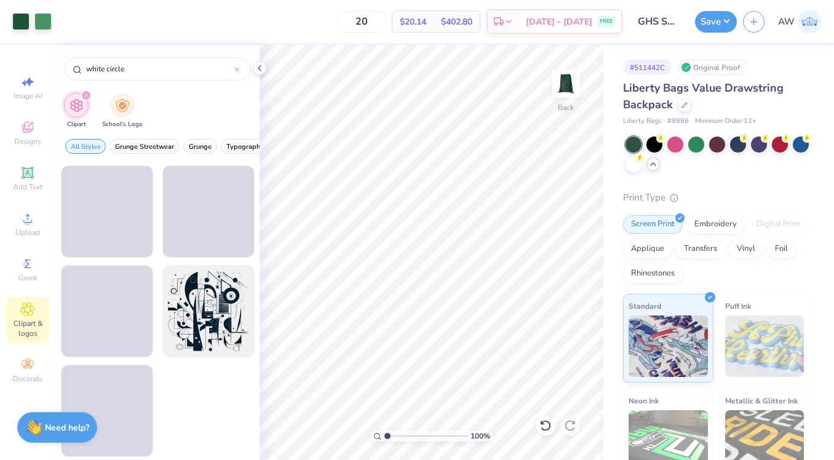
scroll to position [2294, 0]
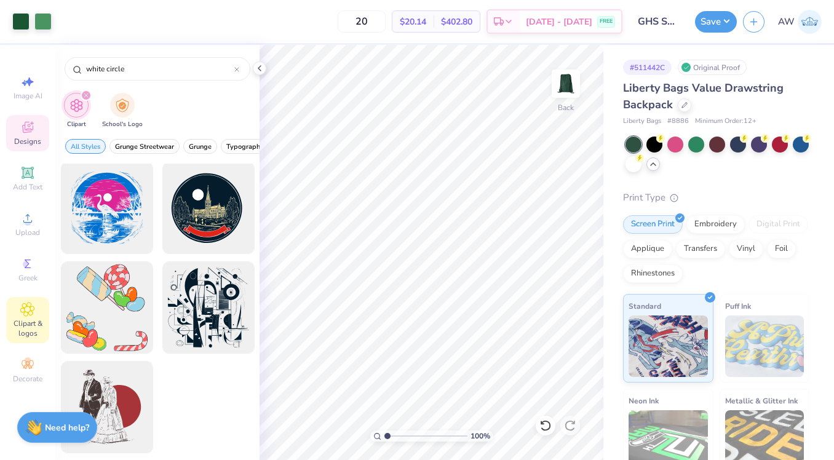
type input "white circle"
click at [33, 128] on icon at bounding box center [27, 127] width 11 height 11
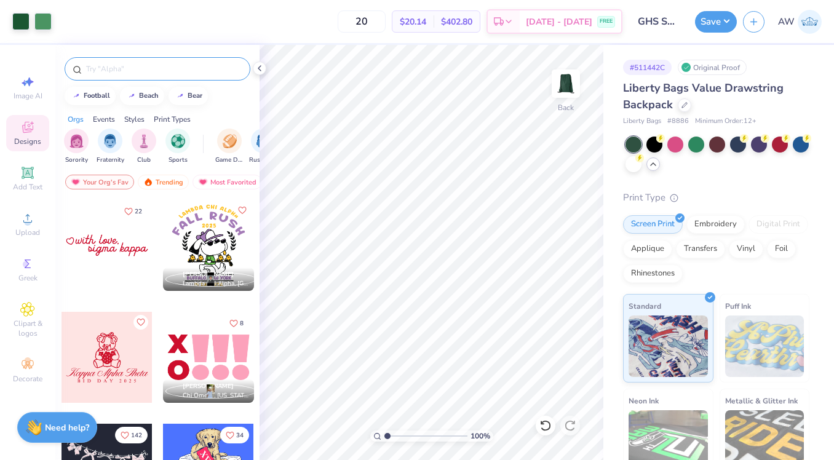
click at [103, 73] on input "text" at bounding box center [163, 69] width 157 height 12
type input "white circle"
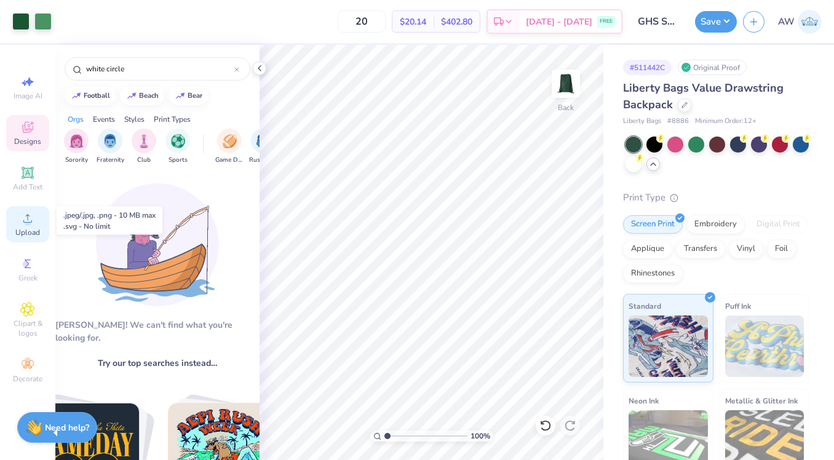
click at [29, 220] on circle at bounding box center [27, 222] width 7 height 7
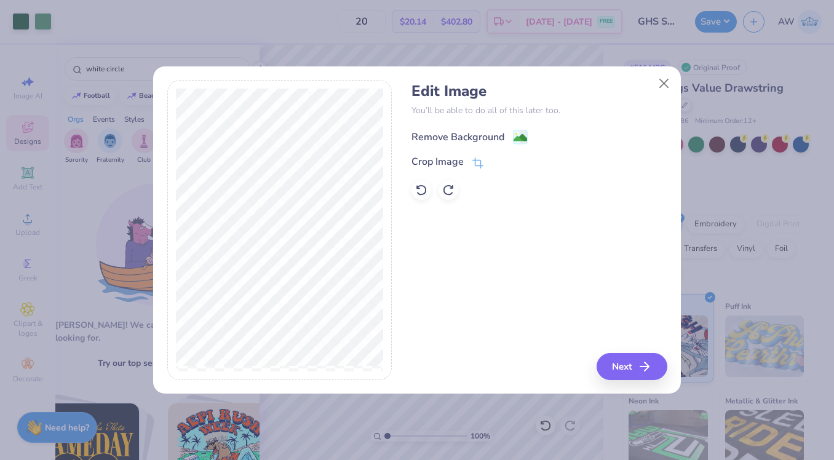
click at [461, 138] on div "Remove Background" at bounding box center [458, 137] width 93 height 15
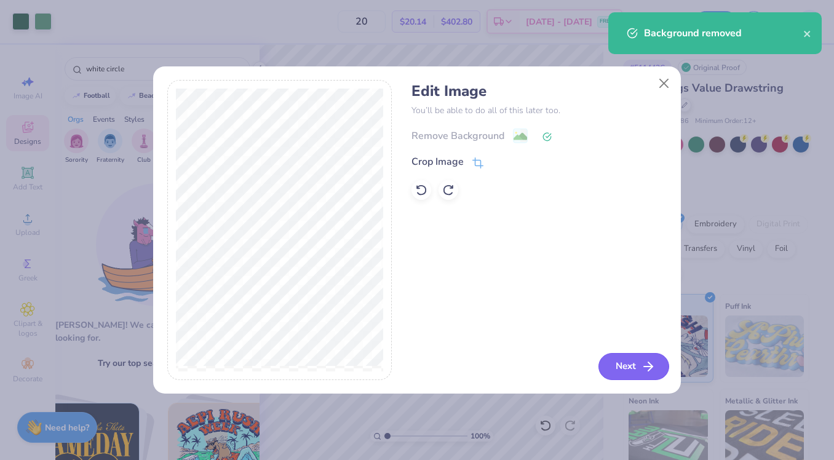
click at [613, 373] on button "Next" at bounding box center [634, 366] width 71 height 27
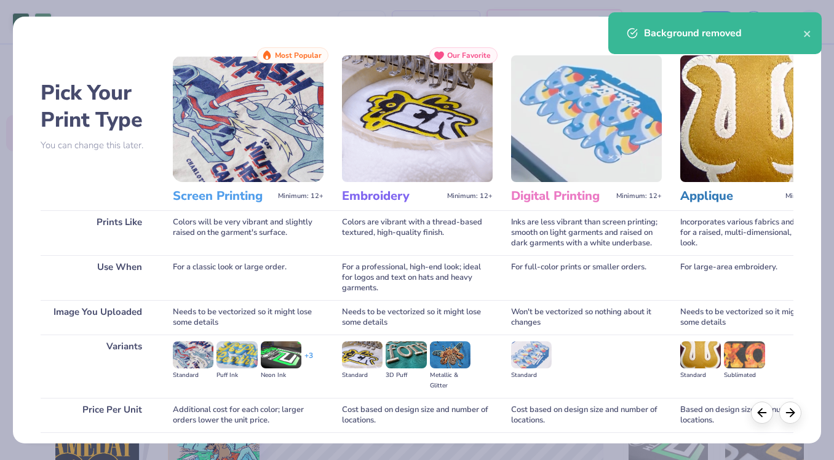
scroll to position [92, 0]
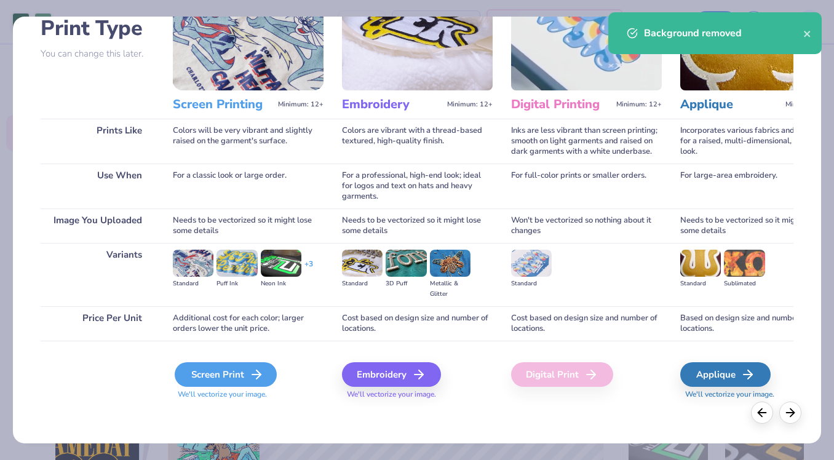
click at [221, 375] on div "Screen Print" at bounding box center [226, 374] width 102 height 25
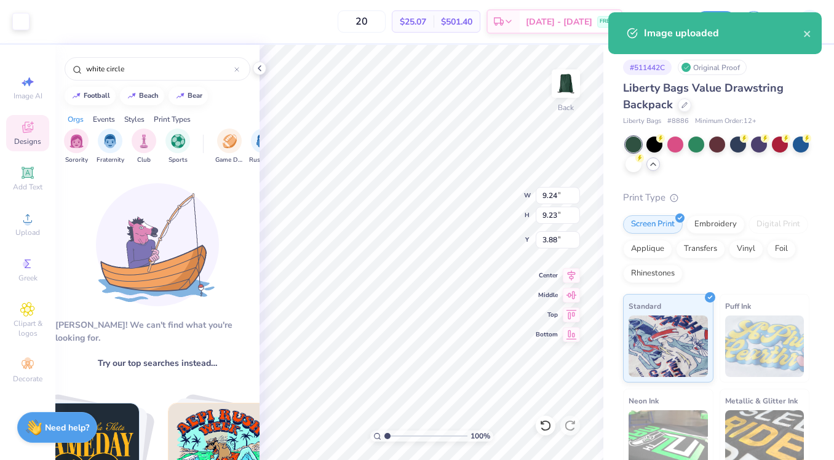
type input "7.01"
type input "7.00"
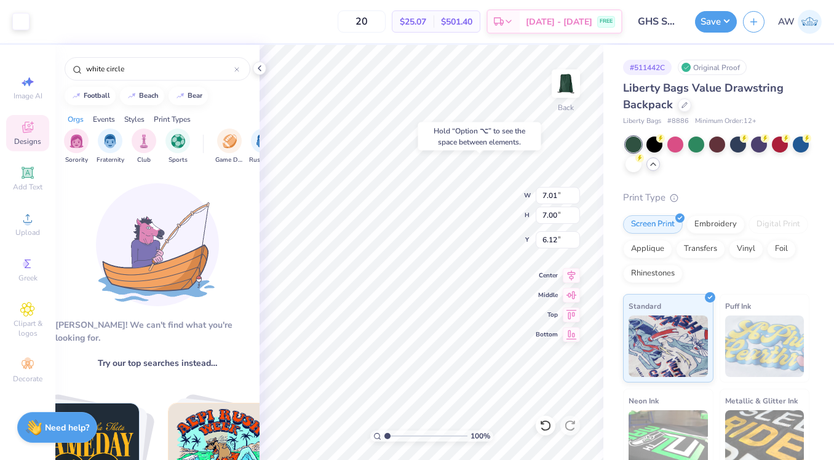
type input "3.51"
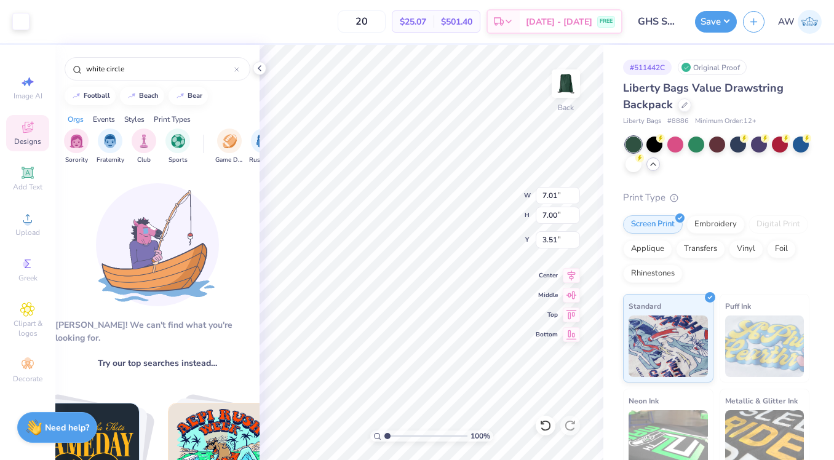
type input "6.85"
type input "6.84"
type input "3.67"
click at [258, 69] on icon at bounding box center [260, 68] width 10 height 10
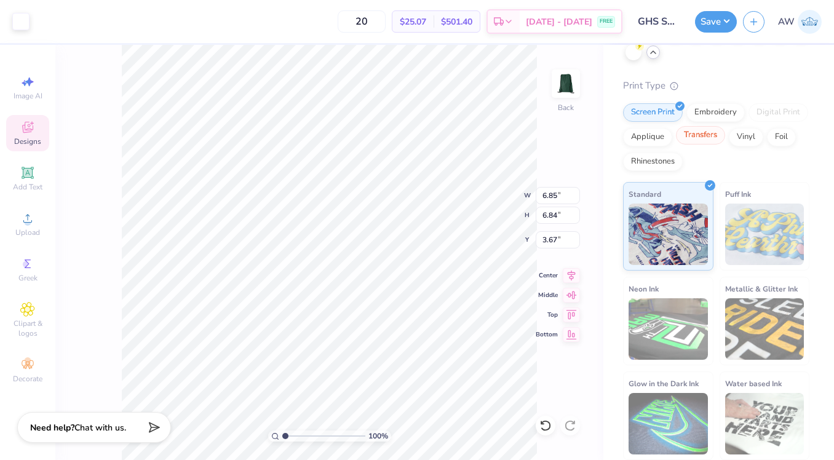
scroll to position [0, 0]
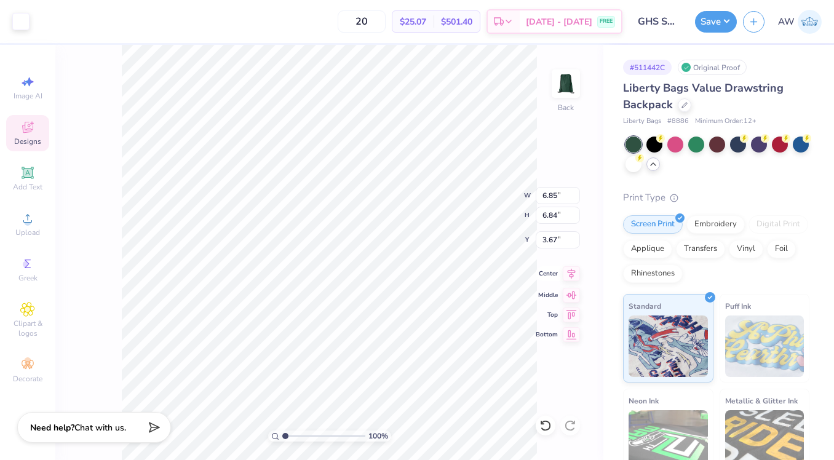
click at [567, 277] on icon at bounding box center [571, 273] width 17 height 15
type input "9.21"
type input "6.49"
type input "3.77"
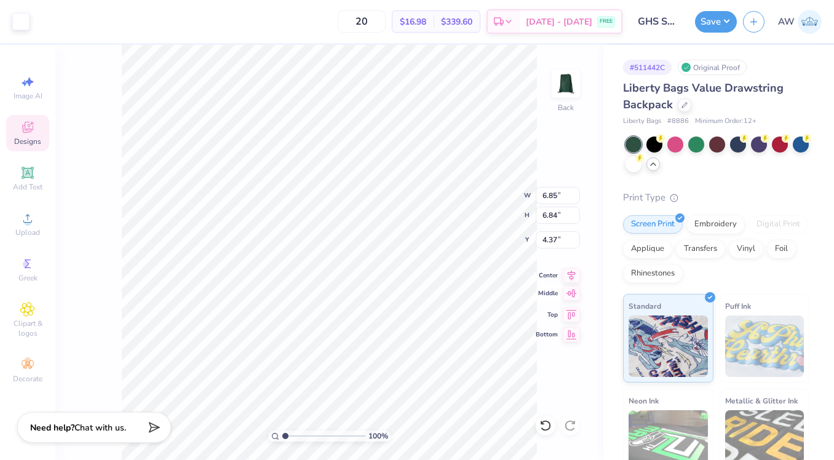
click at [571, 295] on icon at bounding box center [571, 293] width 17 height 15
type input "5.08"
click at [573, 273] on icon at bounding box center [572, 274] width 8 height 10
click at [28, 226] on div "Upload" at bounding box center [27, 224] width 43 height 36
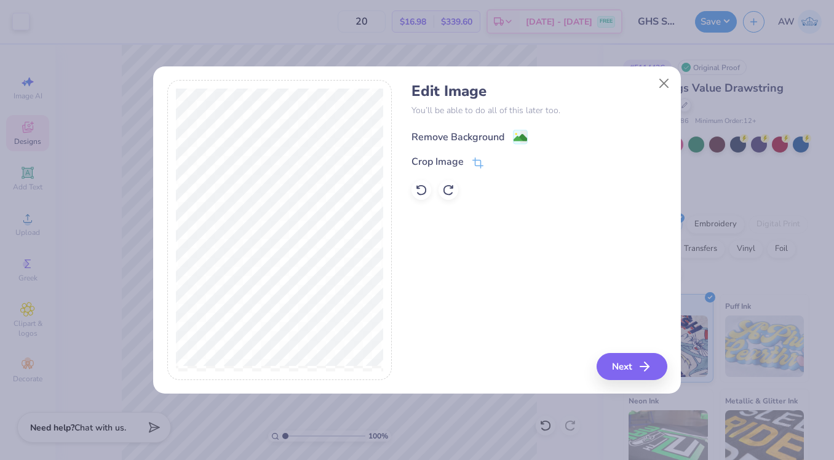
click at [479, 139] on div "Remove Background" at bounding box center [458, 137] width 93 height 15
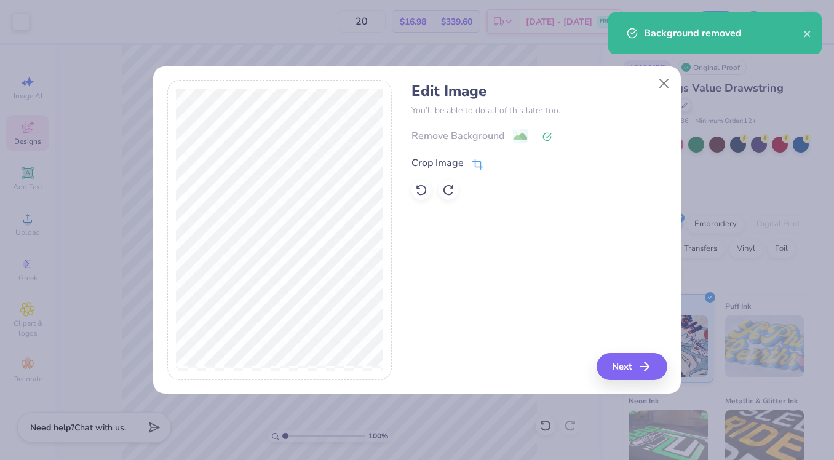
click at [456, 160] on div "Crop Image" at bounding box center [438, 163] width 52 height 15
click at [499, 162] on polyline at bounding box center [498, 162] width 5 height 4
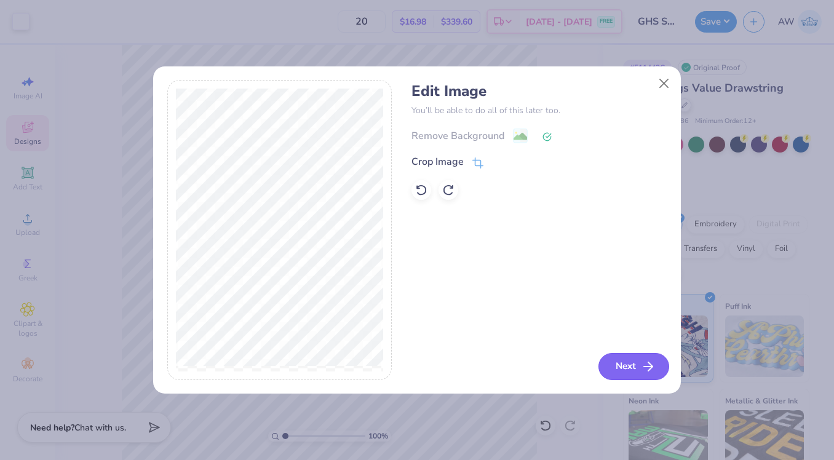
click at [635, 360] on button "Next" at bounding box center [634, 366] width 71 height 27
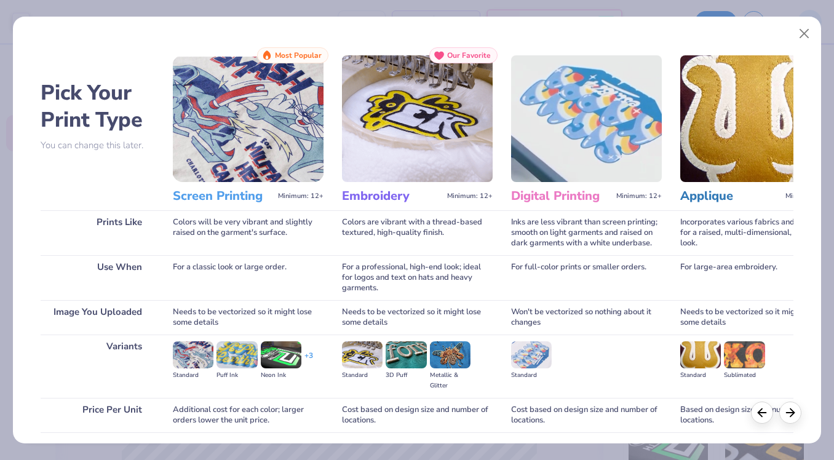
scroll to position [92, 0]
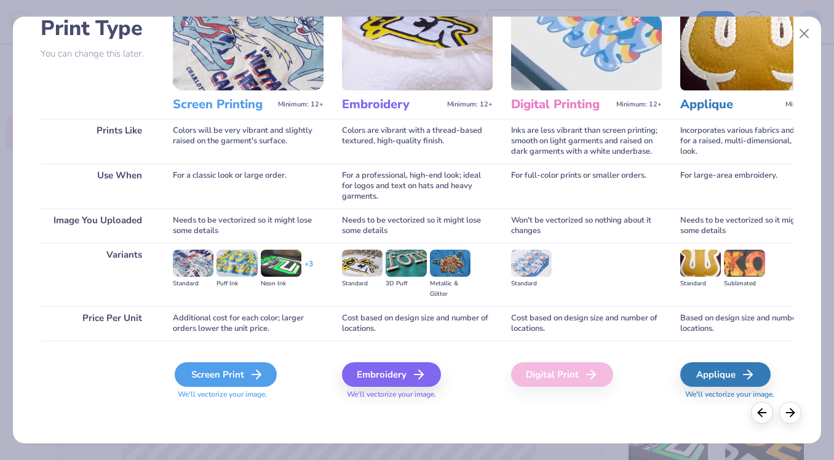
click at [225, 376] on div "Screen Print" at bounding box center [226, 374] width 102 height 25
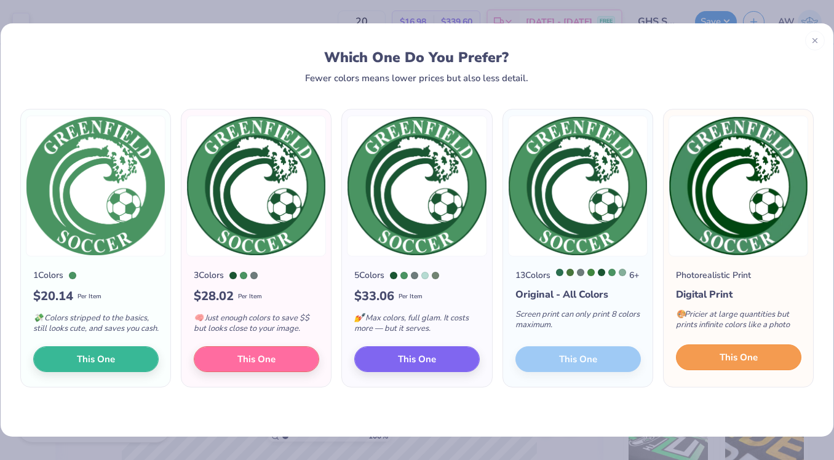
click at [736, 365] on span "This One" at bounding box center [739, 358] width 38 height 14
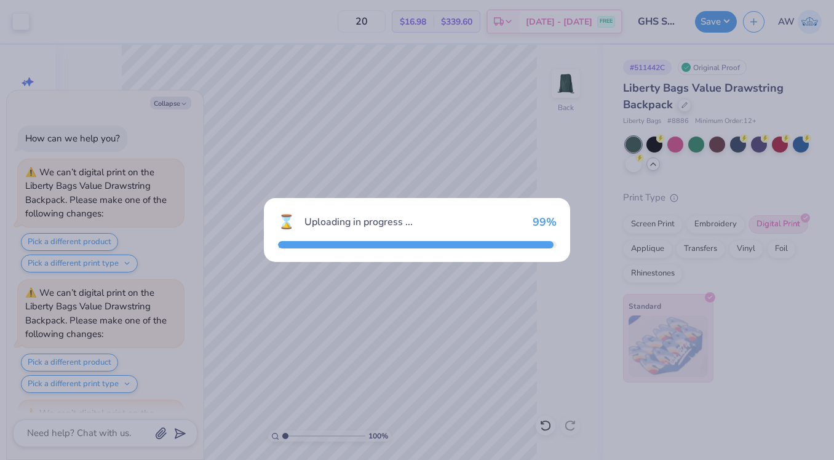
type textarea "x"
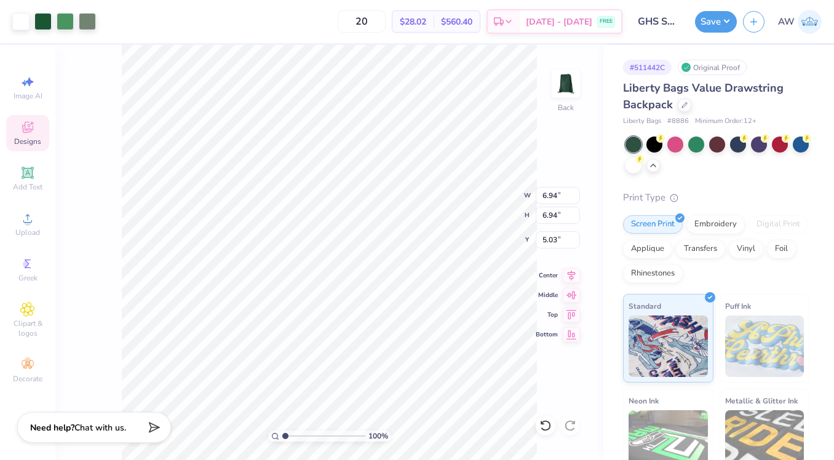
type input "4.93"
click at [572, 277] on icon at bounding box center [572, 274] width 8 height 10
click at [570, 293] on icon at bounding box center [571, 293] width 17 height 15
type input "6.04"
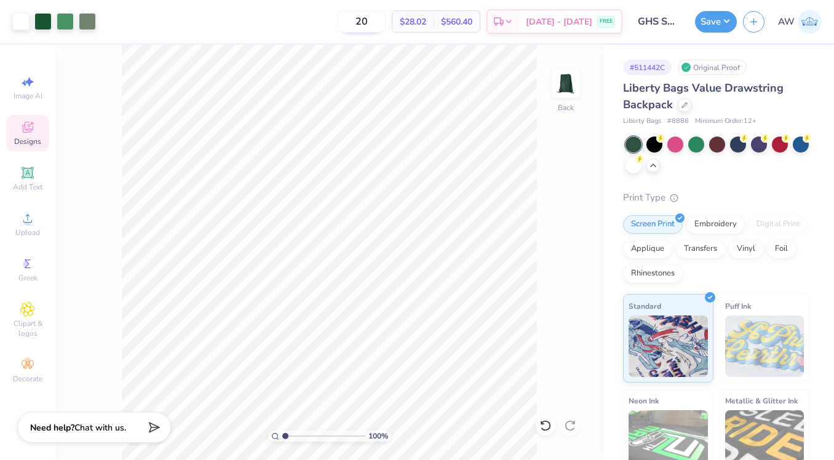
click at [386, 25] on input "20" at bounding box center [362, 21] width 48 height 22
type input "20"
type input "6.92"
click at [572, 278] on icon at bounding box center [572, 274] width 8 height 10
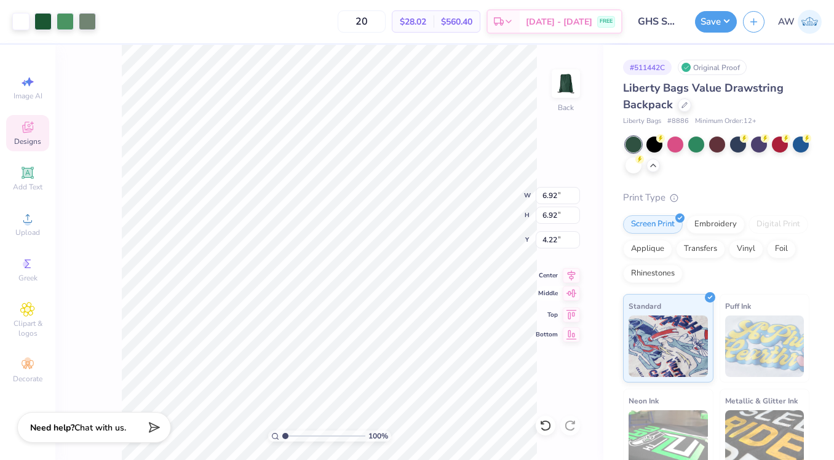
click at [572, 300] on icon at bounding box center [571, 293] width 17 height 15
type input "5.04"
click at [709, 20] on button "Save" at bounding box center [716, 20] width 42 height 22
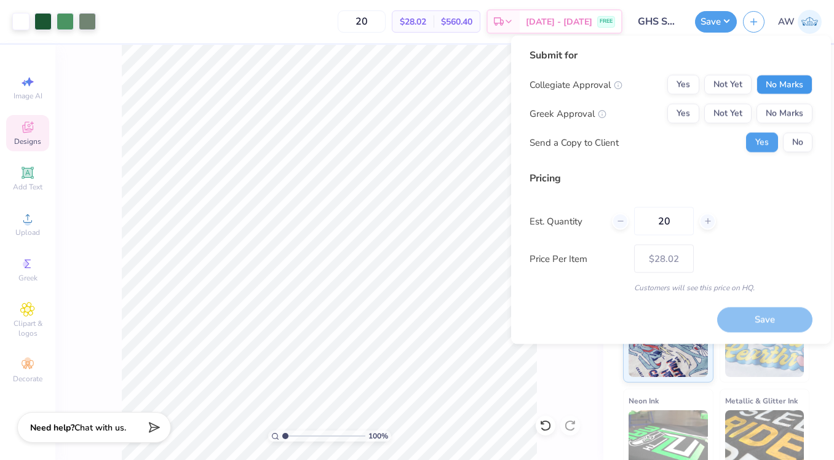
click at [772, 89] on button "No Marks" at bounding box center [785, 85] width 56 height 20
click at [778, 118] on button "No Marks" at bounding box center [785, 114] width 56 height 20
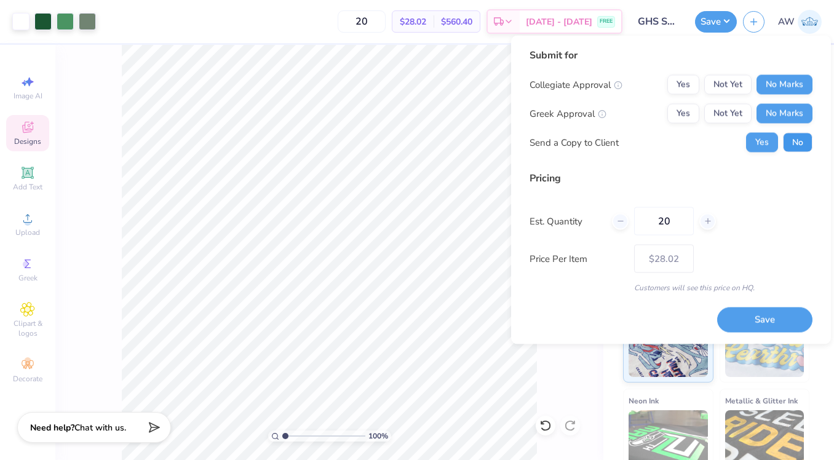
click at [796, 140] on button "No" at bounding box center [798, 143] width 30 height 20
click at [762, 319] on button "Save" at bounding box center [764, 319] width 95 height 25
type input "$28.02"
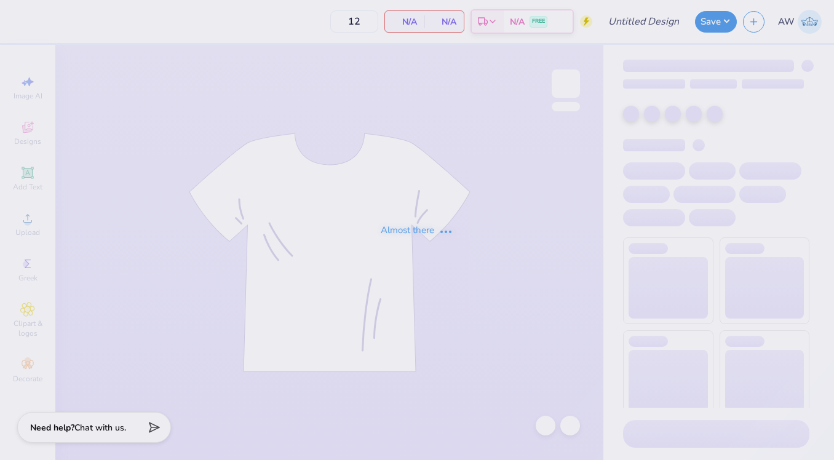
type input "GHS Soccer Warmups"
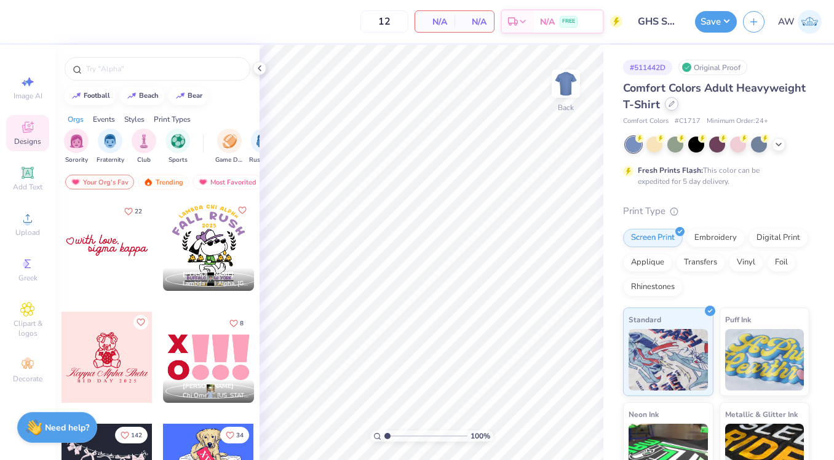
click at [671, 108] on div at bounding box center [672, 104] width 14 height 14
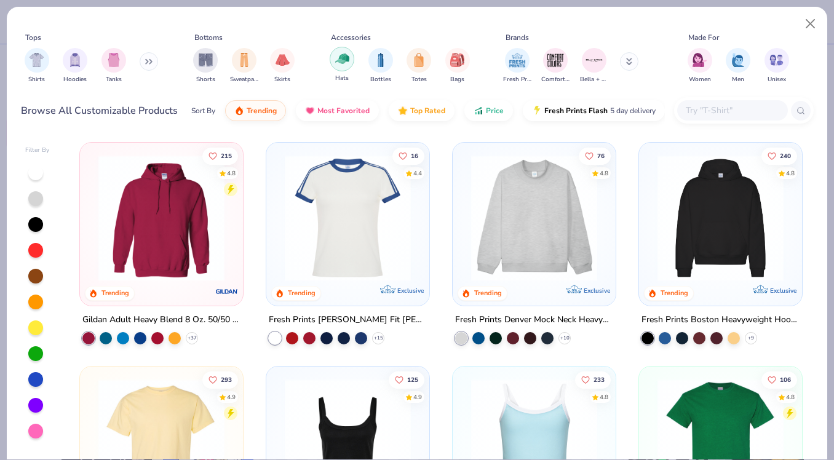
click at [341, 62] on img "filter for Hats" at bounding box center [342, 59] width 14 height 14
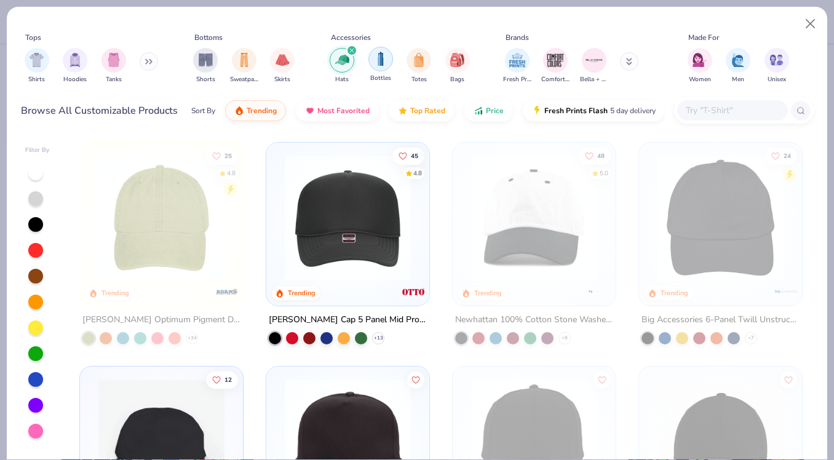
click at [381, 65] on img "filter for Bottles" at bounding box center [381, 59] width 14 height 14
click at [391, 48] on icon "filter for Hats" at bounding box center [390, 50] width 5 height 5
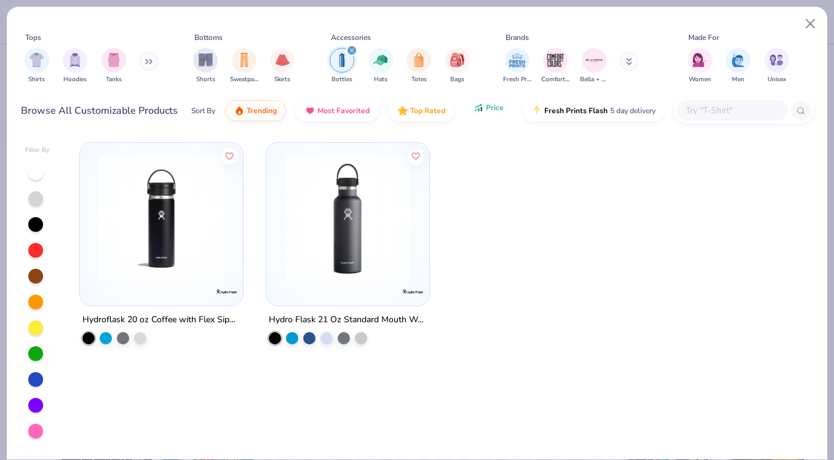
click at [486, 109] on span "Price" at bounding box center [495, 108] width 18 height 10
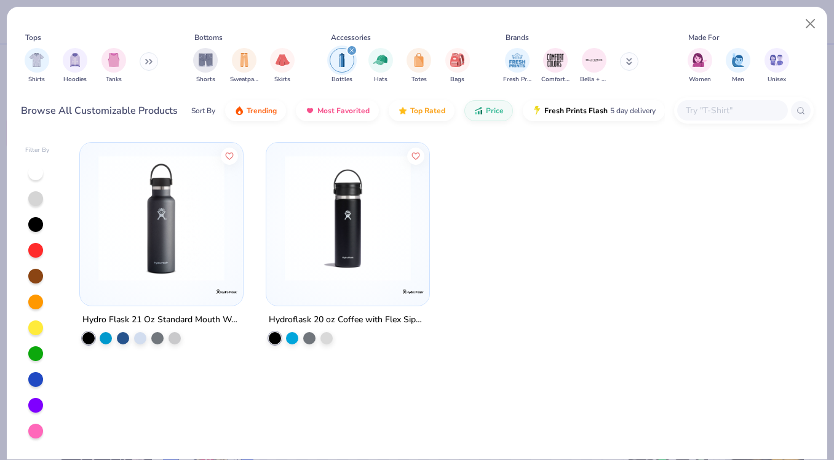
click at [349, 49] on icon "filter for Bottles" at bounding box center [351, 50] width 5 height 5
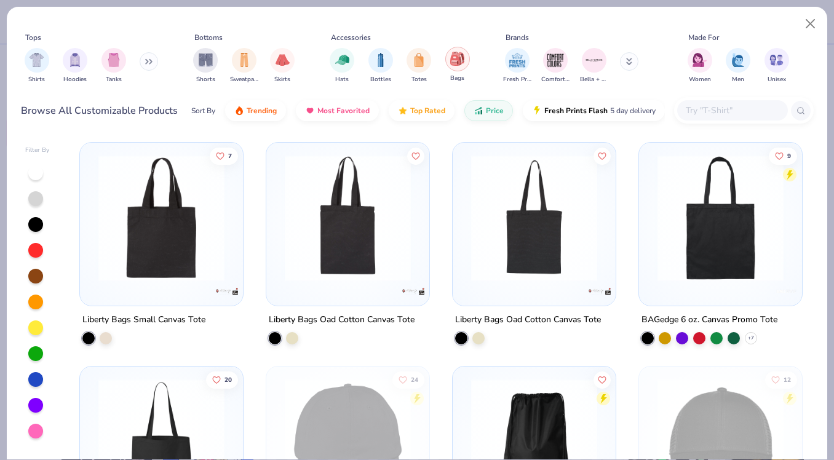
click at [462, 63] on img "filter for Bags" at bounding box center [457, 59] width 14 height 14
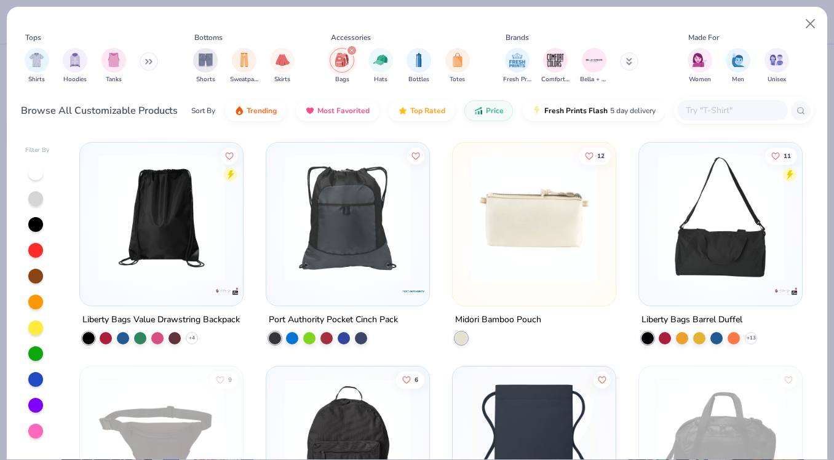
click at [765, 175] on div "11" at bounding box center [781, 164] width 32 height 35
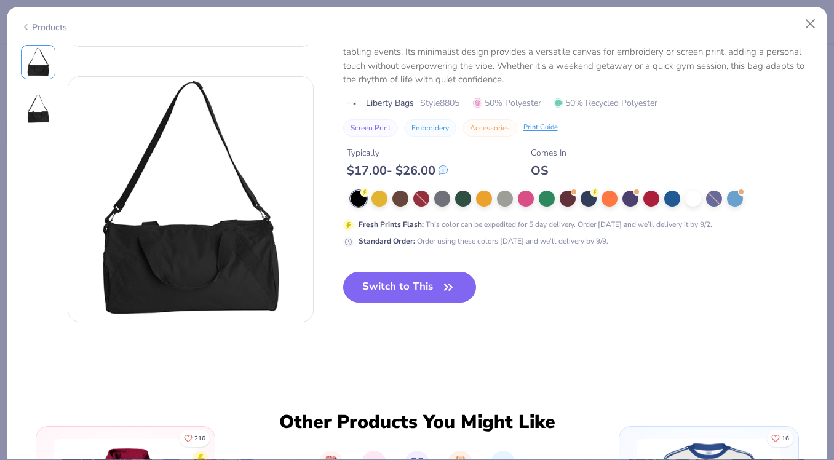
scroll to position [249, 0]
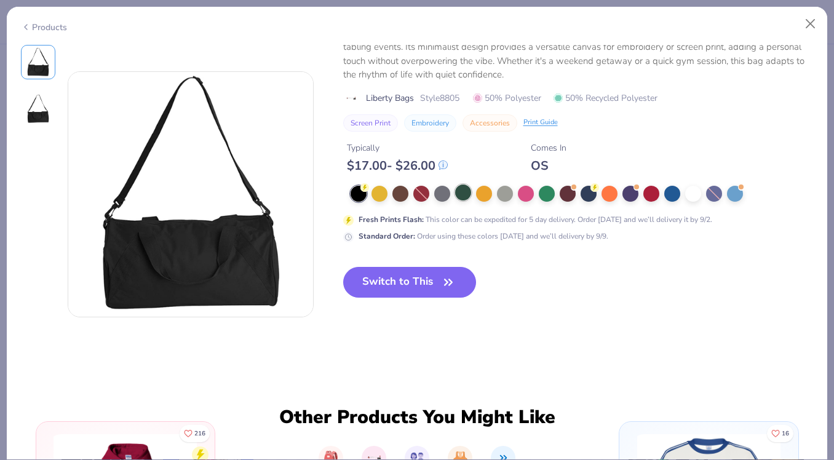
click at [461, 194] on div at bounding box center [463, 193] width 16 height 16
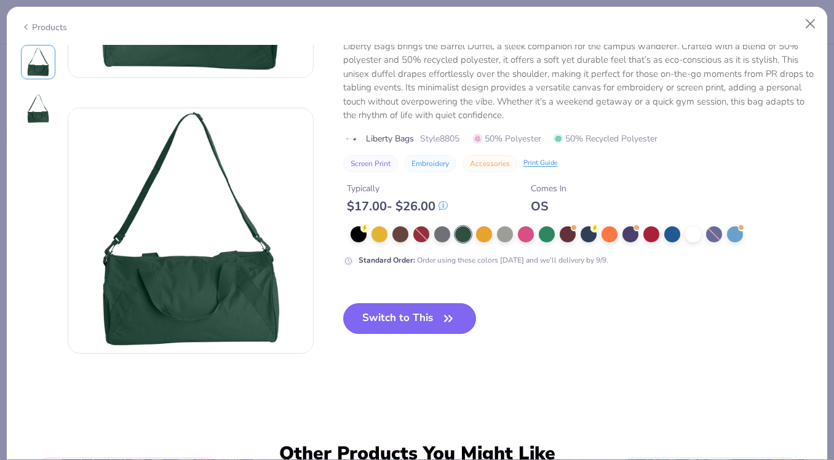
scroll to position [97, 0]
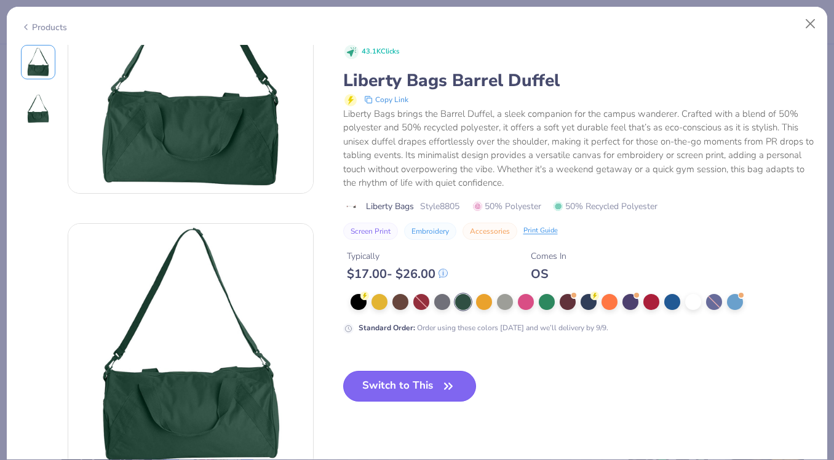
click at [397, 389] on button "Switch to This" at bounding box center [410, 386] width 134 height 31
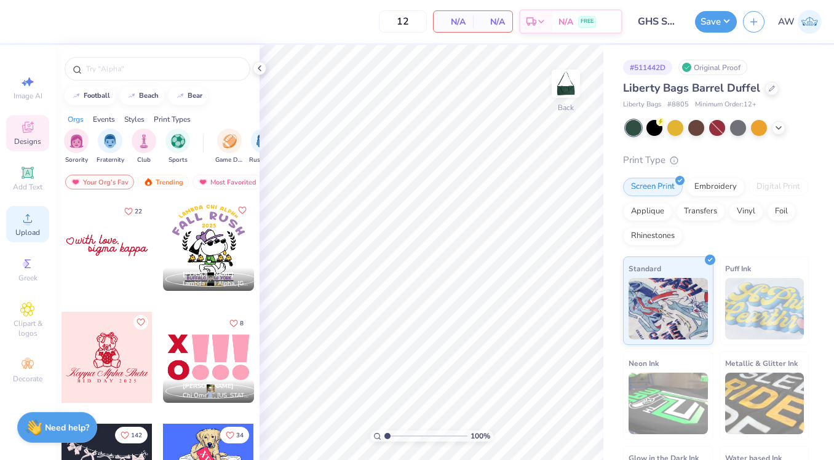
click at [33, 218] on icon at bounding box center [27, 218] width 15 height 15
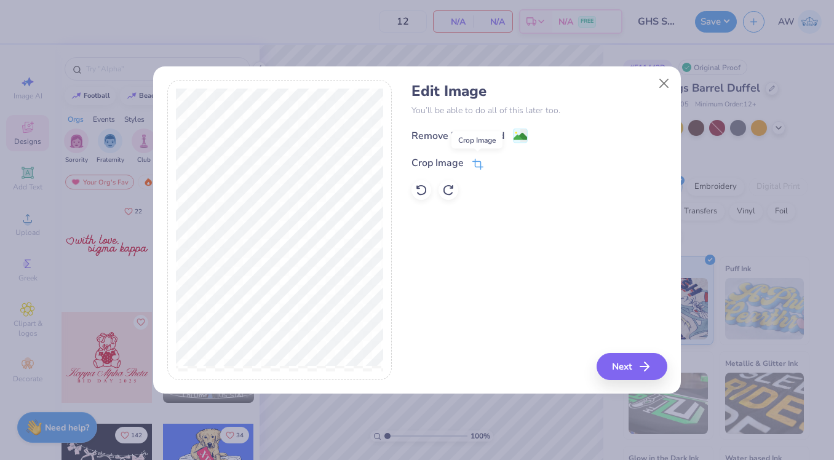
click at [477, 157] on span at bounding box center [477, 163] width 11 height 15
click at [502, 160] on button at bounding box center [498, 162] width 13 height 13
click at [506, 137] on div "Remove Background" at bounding box center [470, 136] width 116 height 15
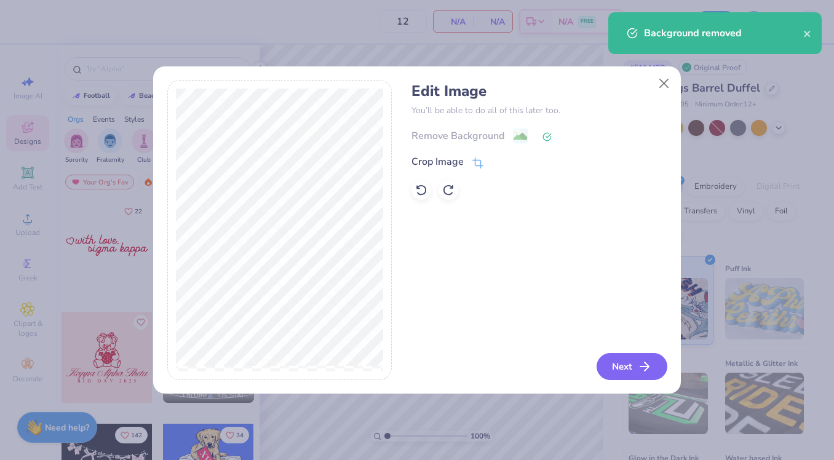
click at [631, 365] on button "Next" at bounding box center [632, 366] width 71 height 27
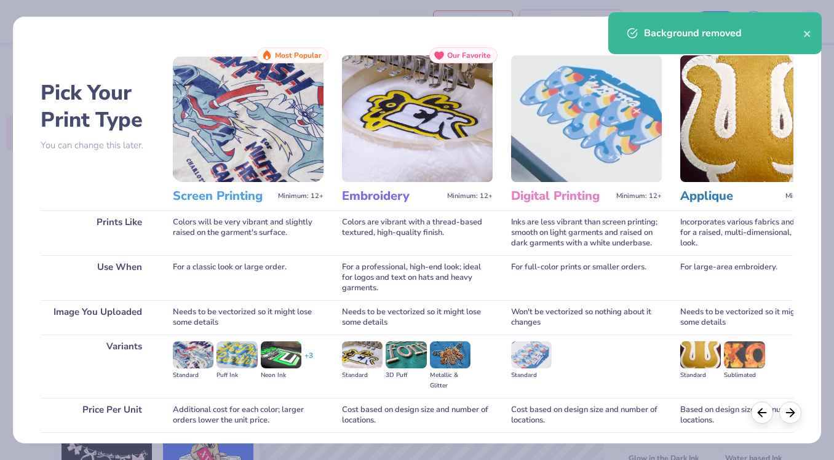
scroll to position [92, 0]
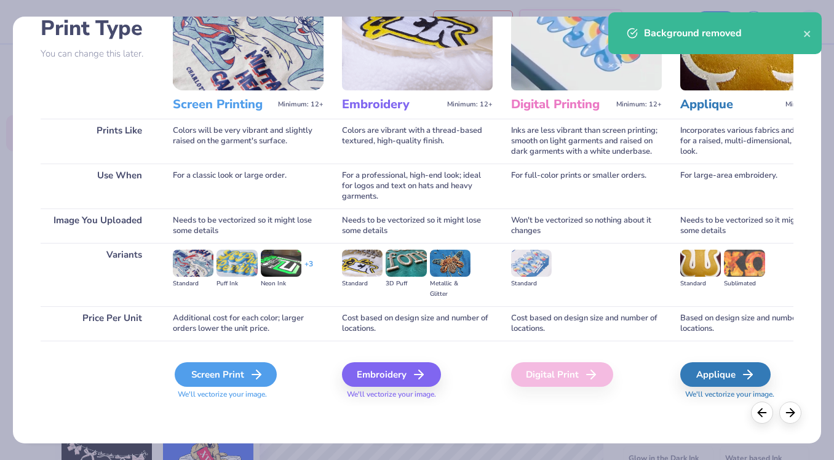
click at [188, 381] on div "Screen Print" at bounding box center [226, 374] width 102 height 25
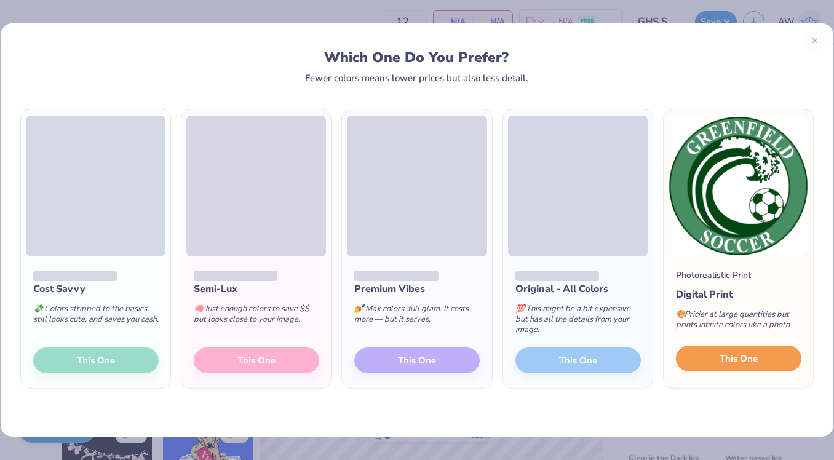
click at [752, 358] on span "This One" at bounding box center [739, 359] width 38 height 14
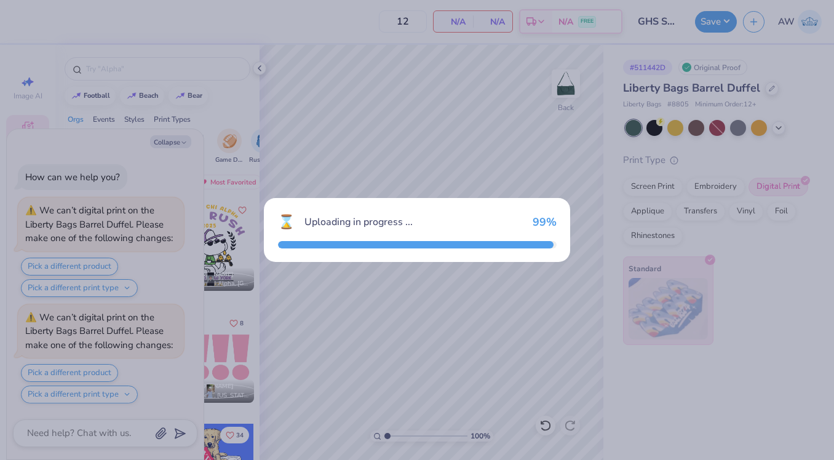
scroll to position [68, 0]
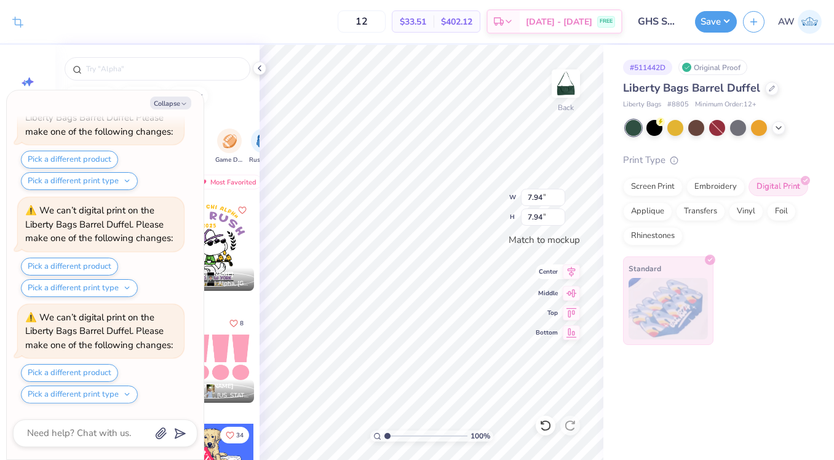
type textarea "x"
type input "5.82"
click at [180, 99] on button "Collapse" at bounding box center [170, 103] width 41 height 13
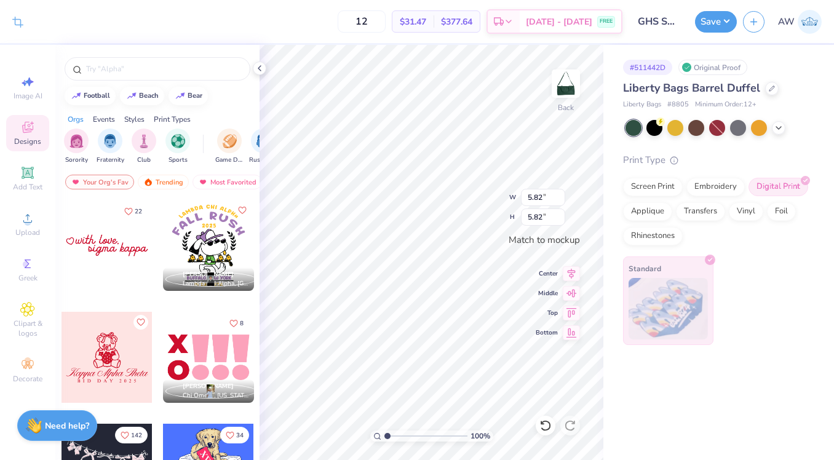
click at [76, 419] on div "Need help? Chat with us." at bounding box center [57, 425] width 80 height 31
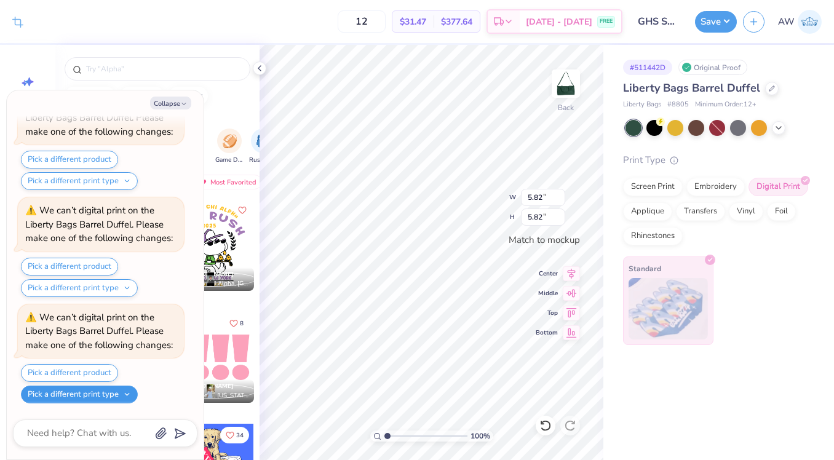
click at [95, 397] on button "Pick a different print type" at bounding box center [79, 395] width 117 height 18
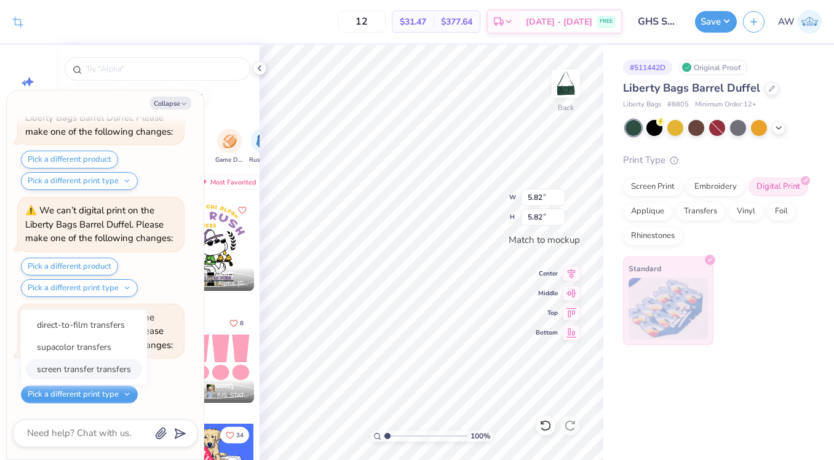
click at [85, 362] on button "screen transfer transfers" at bounding box center [84, 369] width 116 height 20
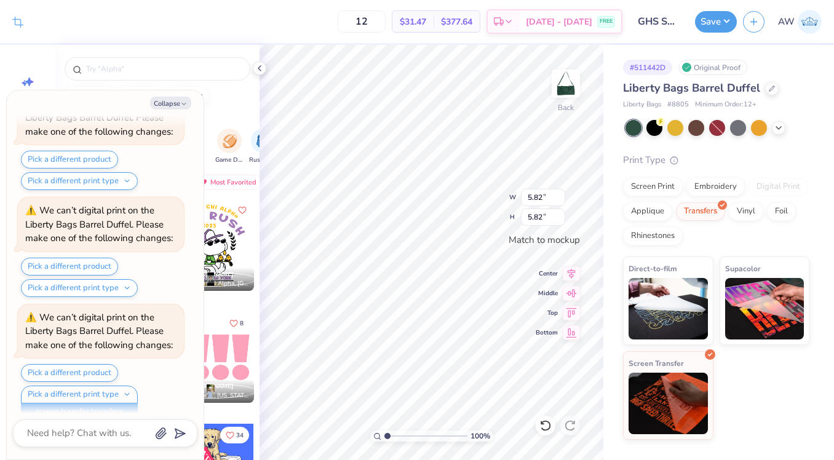
scroll to position [299, 0]
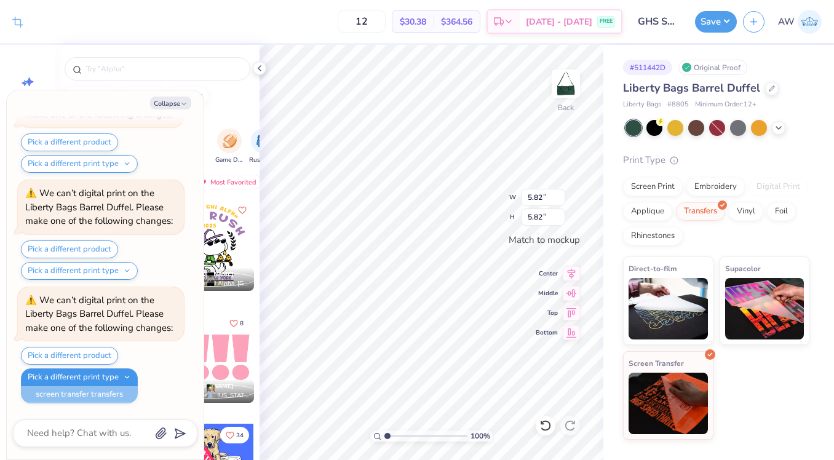
click at [81, 378] on button "Pick a different print type" at bounding box center [79, 378] width 117 height 18
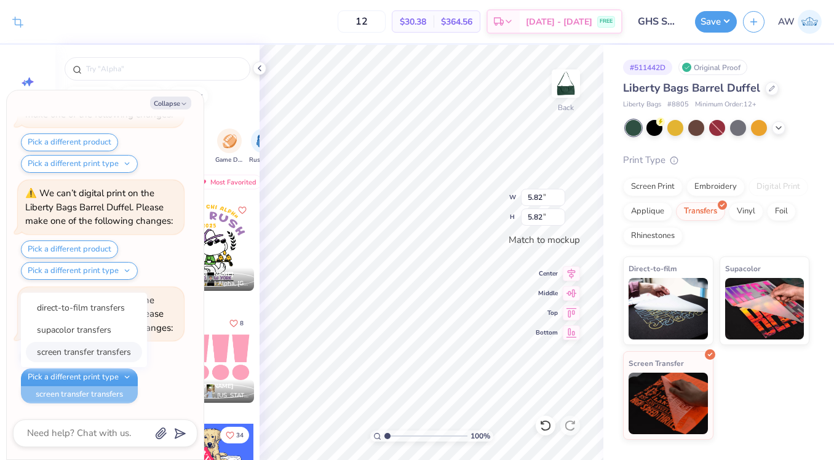
click at [62, 355] on button "screen transfer transfers" at bounding box center [84, 352] width 116 height 20
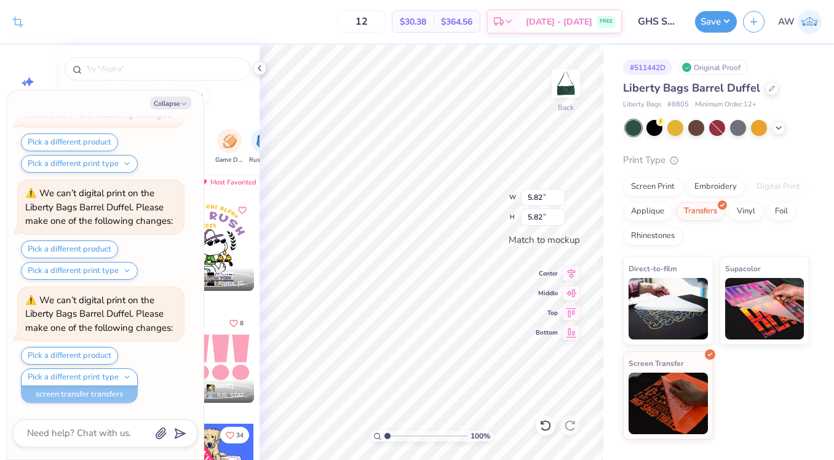
click at [76, 389] on div "Pick a different print type direct-to-film transfers supacolor transfers screen…" at bounding box center [79, 386] width 117 height 35
click at [84, 432] on textarea at bounding box center [88, 433] width 125 height 17
click at [170, 108] on button "Collapse" at bounding box center [170, 103] width 41 height 13
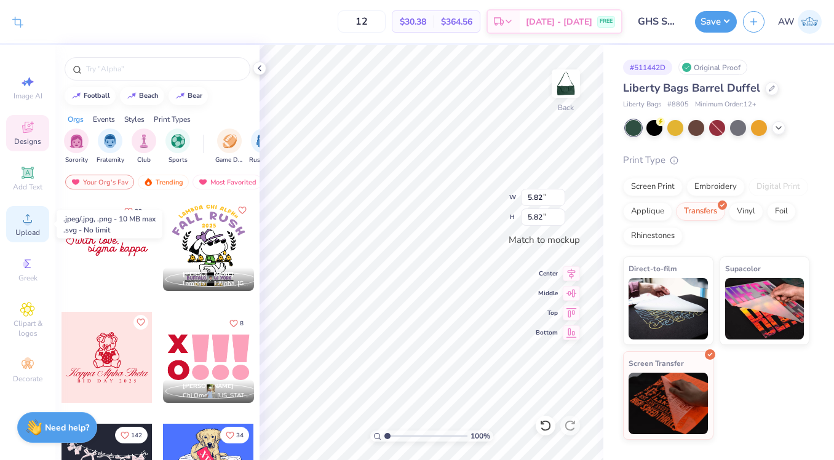
click at [44, 229] on div "Upload" at bounding box center [27, 224] width 43 height 36
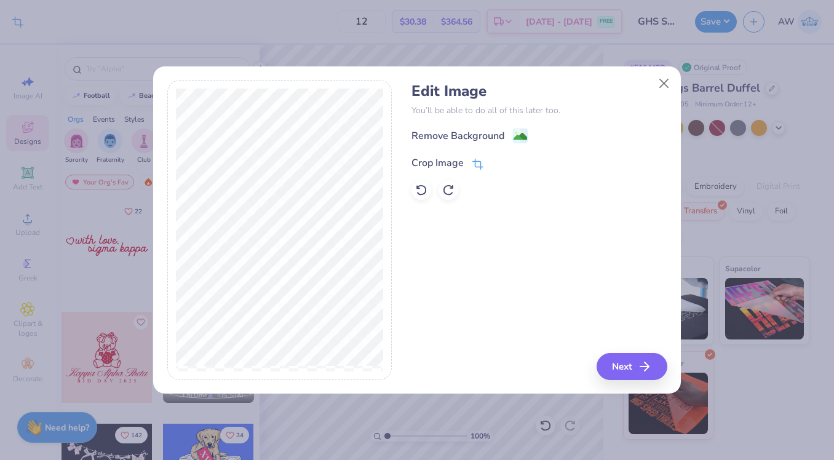
click at [451, 162] on div "Crop Image" at bounding box center [438, 163] width 52 height 15
click at [496, 160] on icon at bounding box center [498, 161] width 7 height 7
click at [453, 137] on div "Remove Background" at bounding box center [458, 137] width 93 height 15
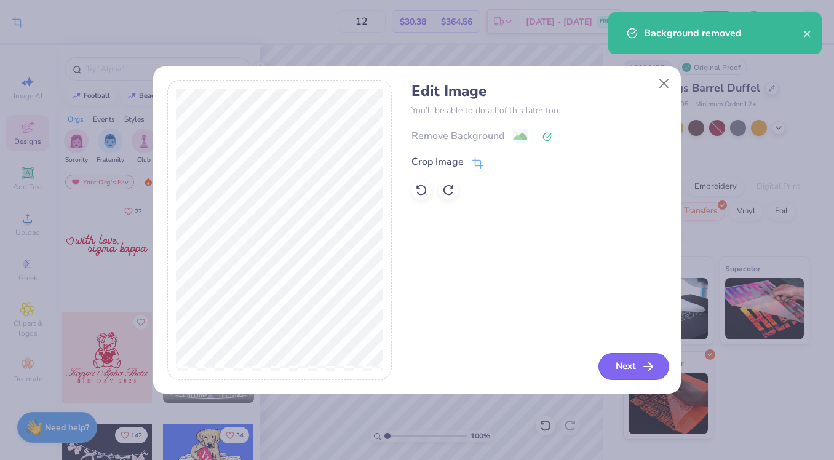
click at [632, 370] on button "Next" at bounding box center [634, 366] width 71 height 27
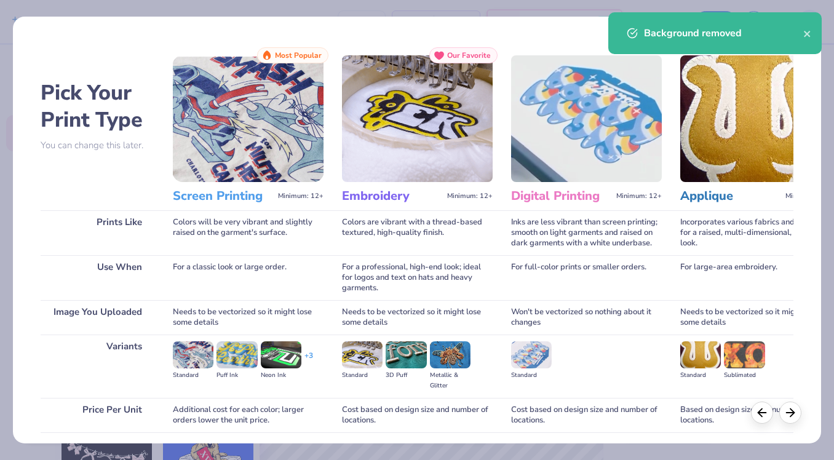
scroll to position [92, 0]
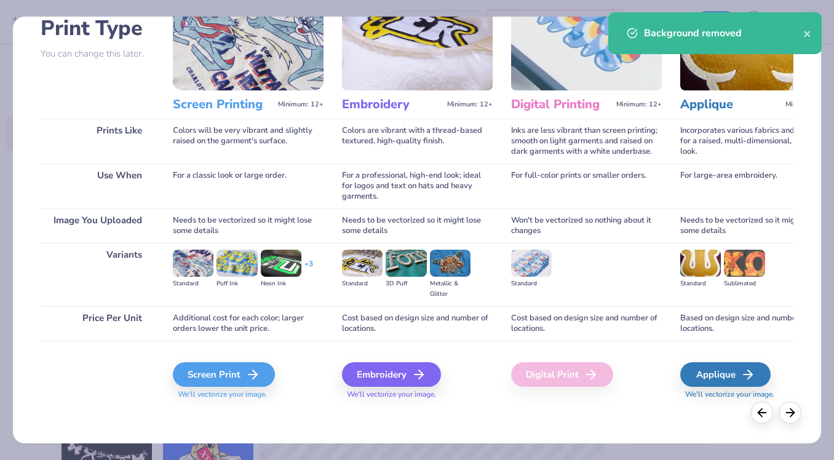
click at [228, 387] on div "Screen Print We'll vectorize your image." at bounding box center [248, 381] width 151 height 38
click at [223, 376] on div "Screen Print" at bounding box center [226, 374] width 102 height 25
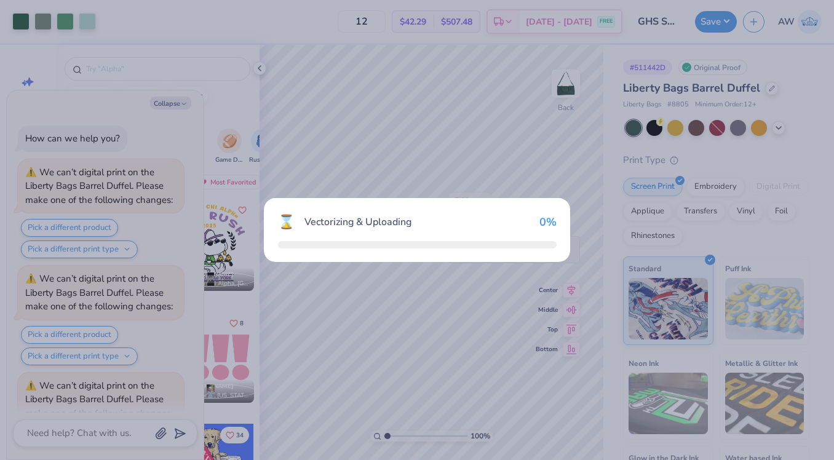
scroll to position [384, 0]
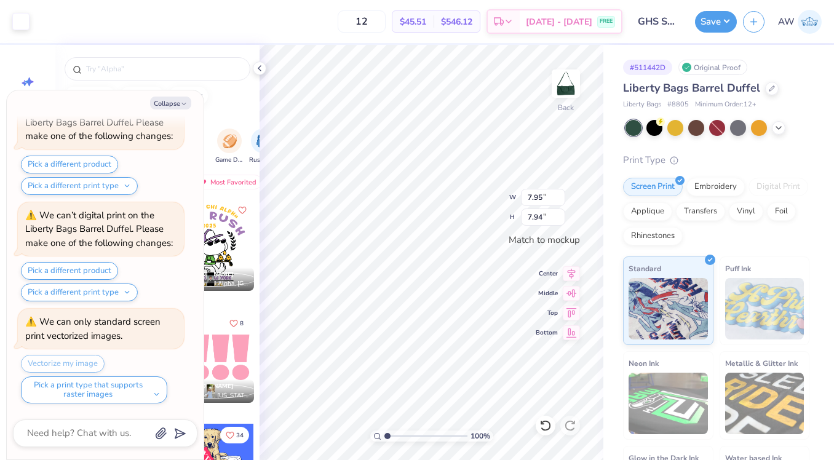
type textarea "x"
type input "5.34"
type textarea "x"
type input "5.80"
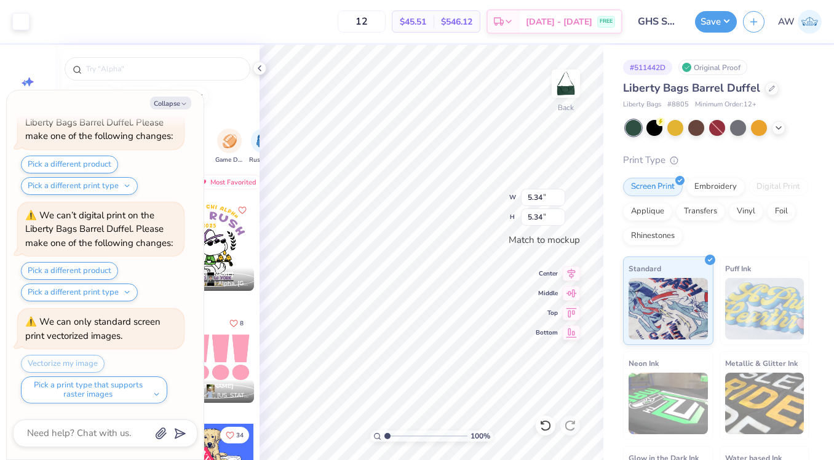
type input "5.80"
click at [570, 276] on icon at bounding box center [571, 272] width 17 height 15
click at [570, 292] on icon at bounding box center [572, 292] width 10 height 8
type textarea "x"
type input "5.86"
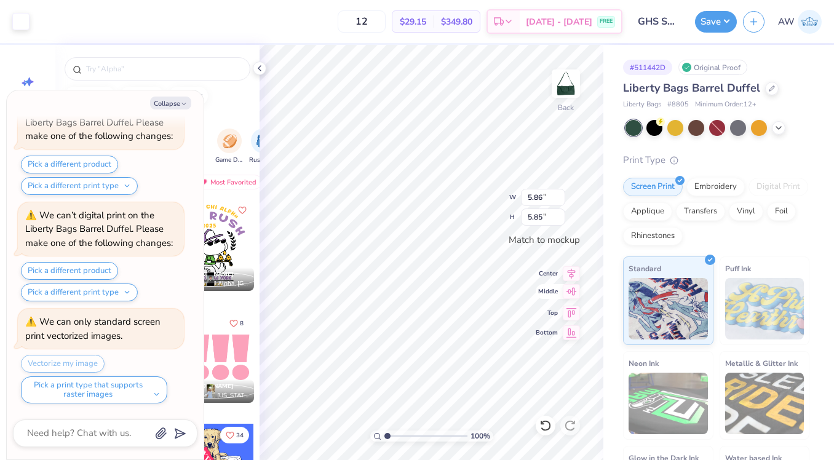
type input "5.85"
click at [572, 274] on icon at bounding box center [571, 272] width 17 height 15
click at [572, 293] on icon at bounding box center [572, 292] width 10 height 8
click at [180, 100] on button "Collapse" at bounding box center [170, 103] width 41 height 13
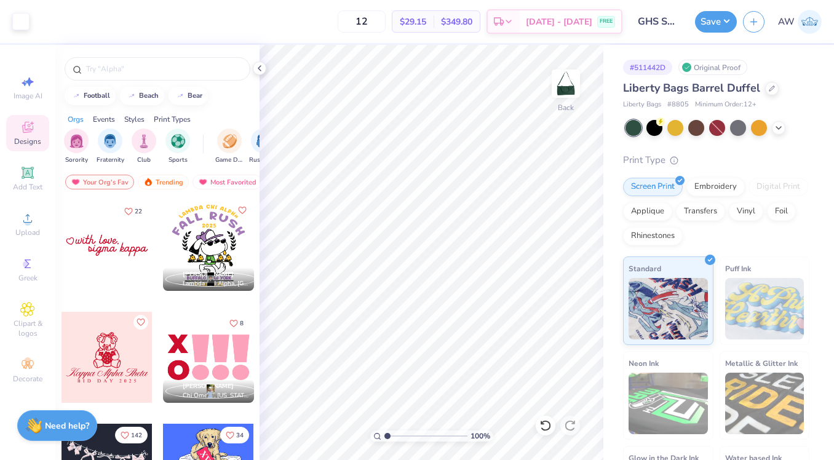
click at [64, 433] on div "Need help? Chat with us." at bounding box center [57, 425] width 80 height 31
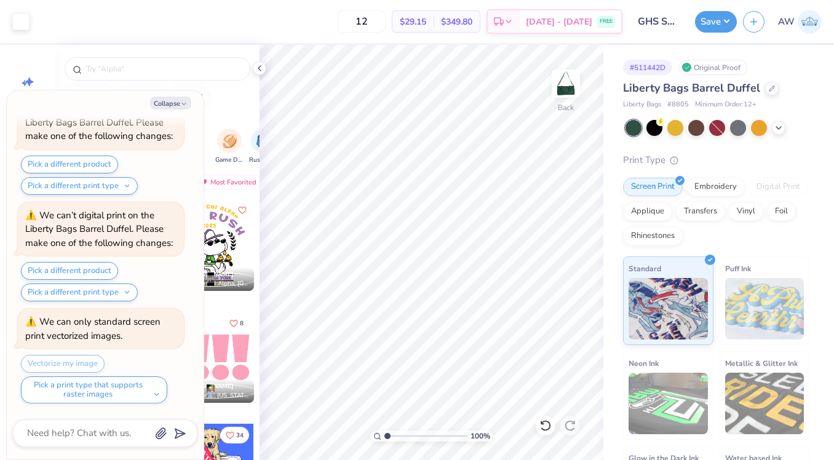
click at [76, 368] on div "Vectorize my image Pick a print type that supports raster images" at bounding box center [102, 379] width 163 height 49
click at [99, 390] on button "Pick a print type that supports raster images" at bounding box center [94, 390] width 146 height 27
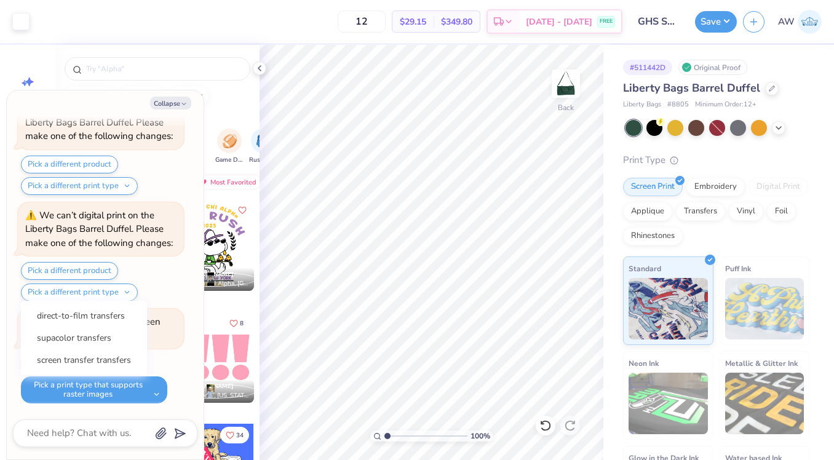
click at [168, 362] on div "Vectorize my image Pick a print type that supports raster images direct-to-film…" at bounding box center [102, 379] width 163 height 49
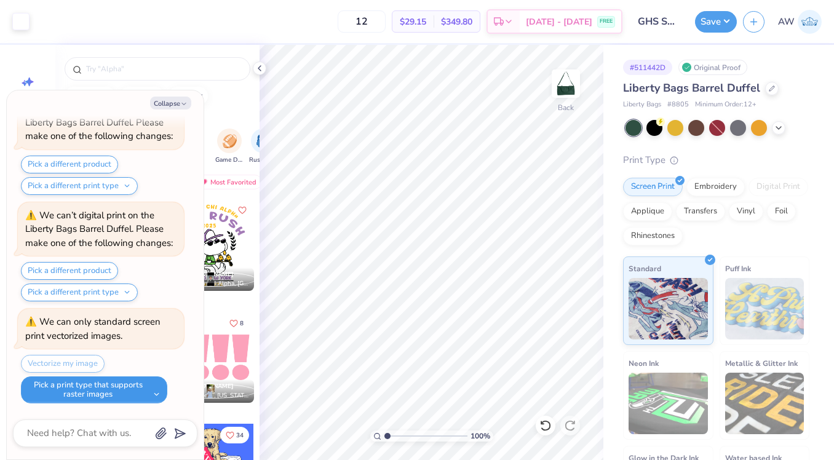
click at [78, 394] on button "Pick a print type that supports raster images" at bounding box center [94, 390] width 146 height 27
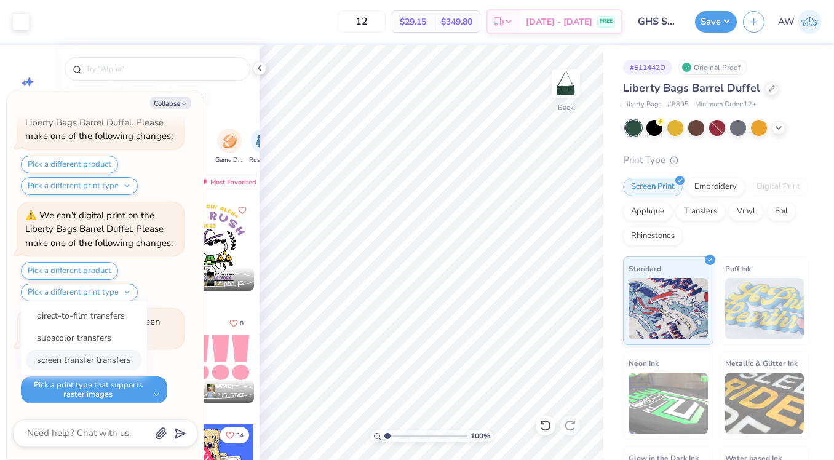
click at [90, 364] on button "screen transfer transfers" at bounding box center [84, 360] width 116 height 20
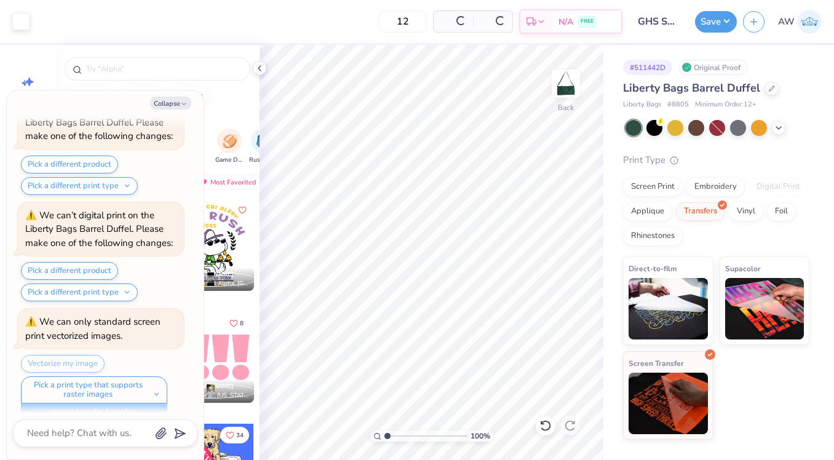
scroll to position [401, 0]
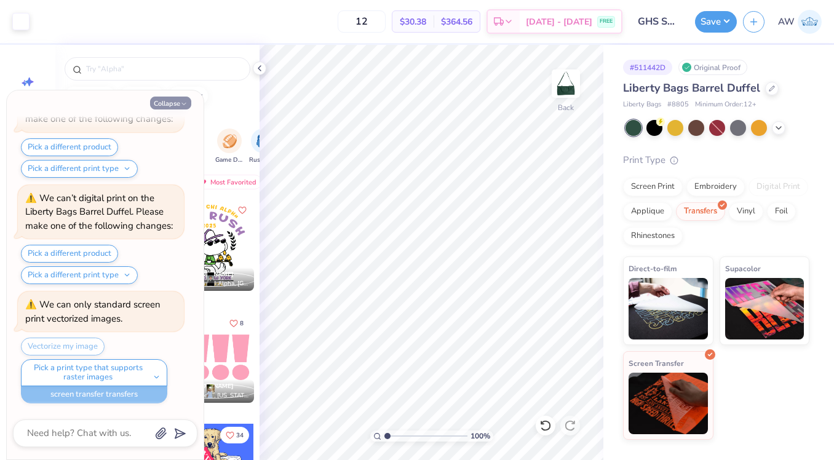
click at [186, 102] on icon "button" at bounding box center [183, 103] width 7 height 7
type textarea "x"
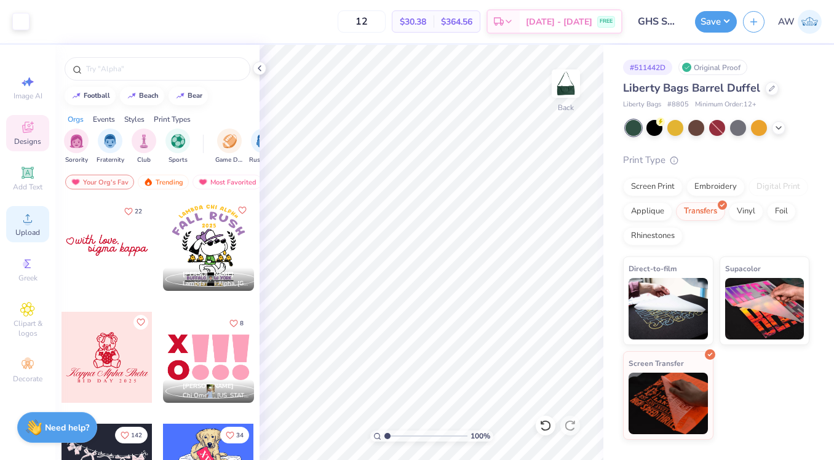
click at [29, 225] on circle at bounding box center [27, 222] width 7 height 7
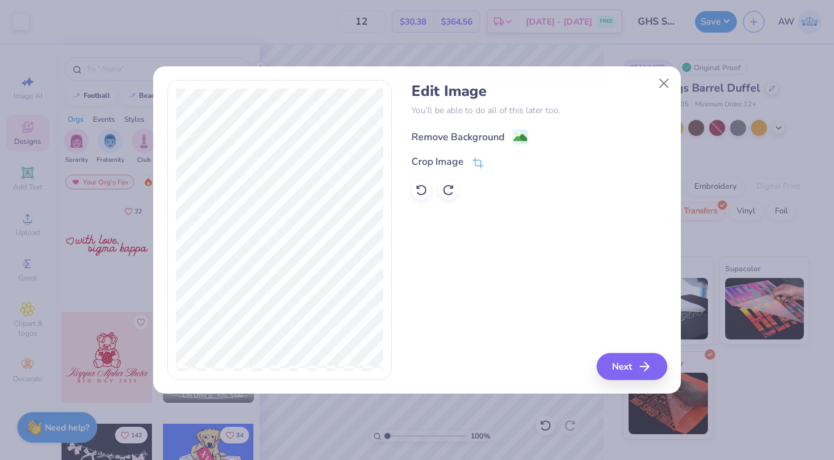
click at [479, 141] on div "Remove Background" at bounding box center [458, 137] width 93 height 15
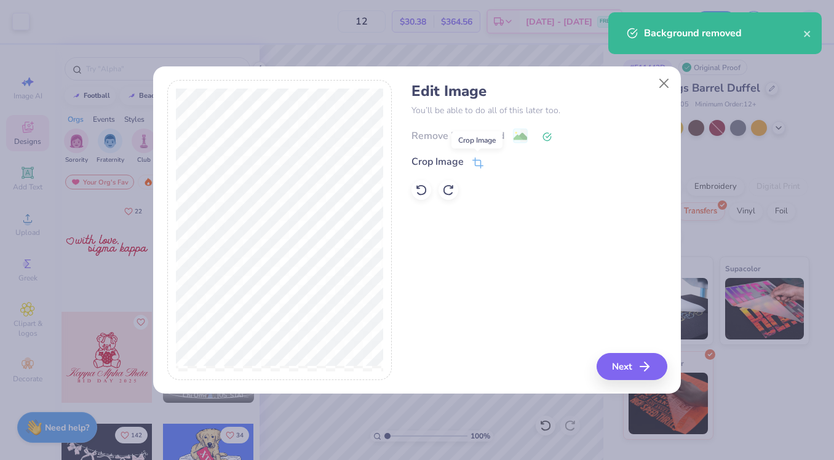
click at [473, 164] on icon at bounding box center [477, 162] width 11 height 11
click at [503, 164] on button at bounding box center [498, 162] width 13 height 13
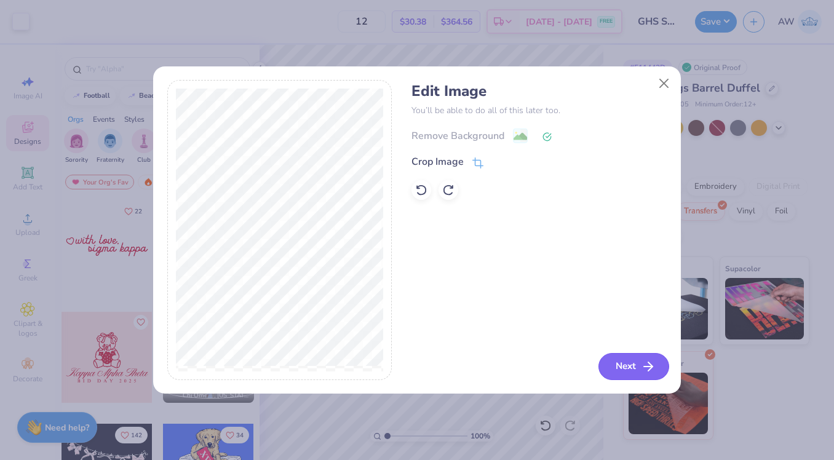
click at [616, 362] on button "Next" at bounding box center [634, 366] width 71 height 27
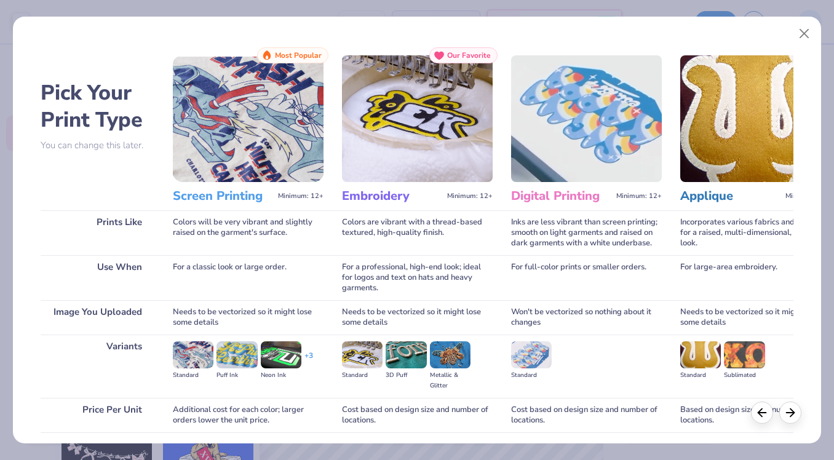
scroll to position [92, 0]
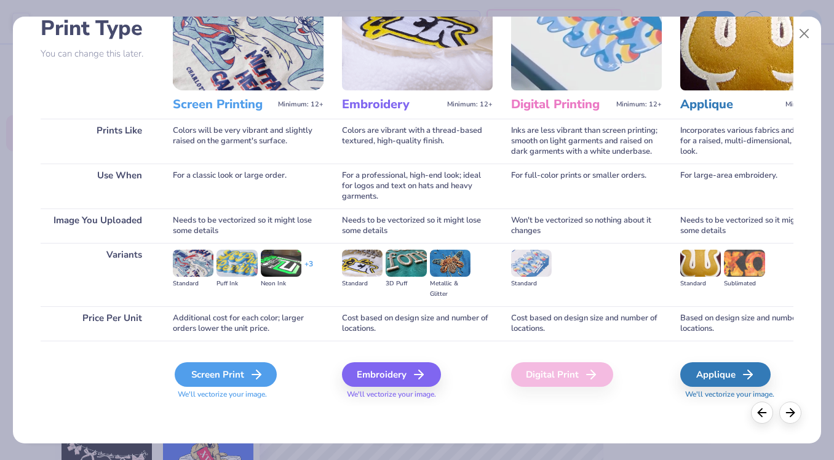
click at [228, 375] on div "Screen Print" at bounding box center [226, 374] width 102 height 25
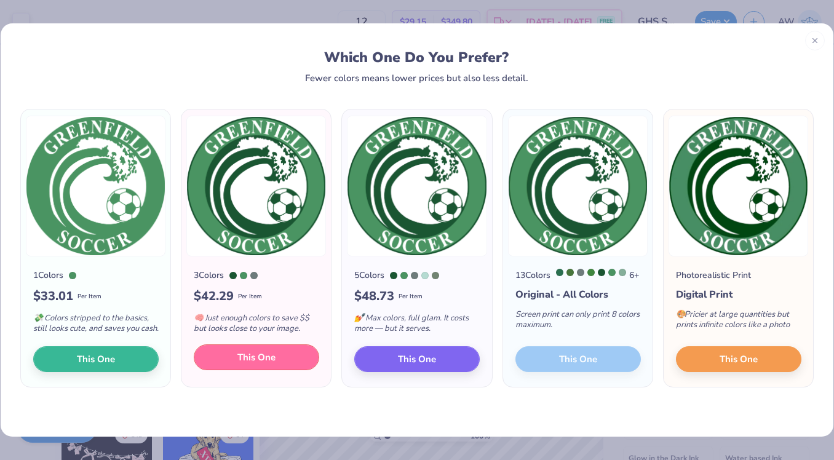
click at [237, 361] on span "This One" at bounding box center [256, 358] width 38 height 14
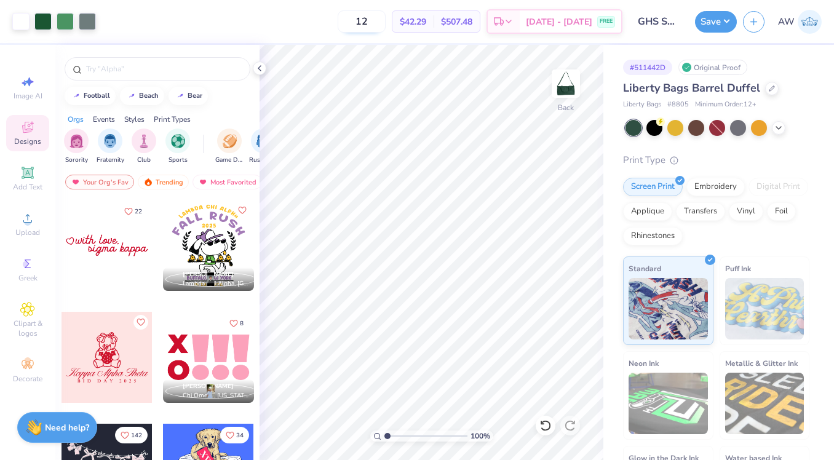
click at [386, 25] on input "12" at bounding box center [362, 21] width 48 height 22
type input "15"
type input "6.39"
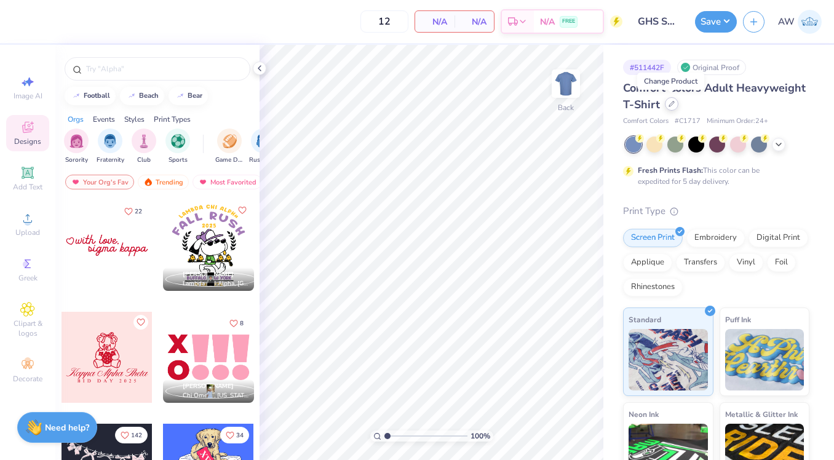
click at [671, 103] on icon at bounding box center [672, 104] width 6 height 6
click at [666, 103] on div at bounding box center [672, 104] width 14 height 14
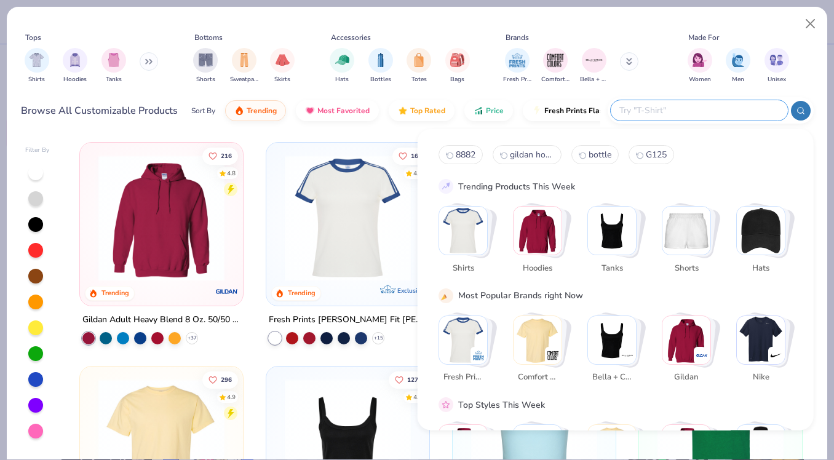
click at [724, 111] on input "text" at bounding box center [698, 110] width 161 height 14
paste input "P650"
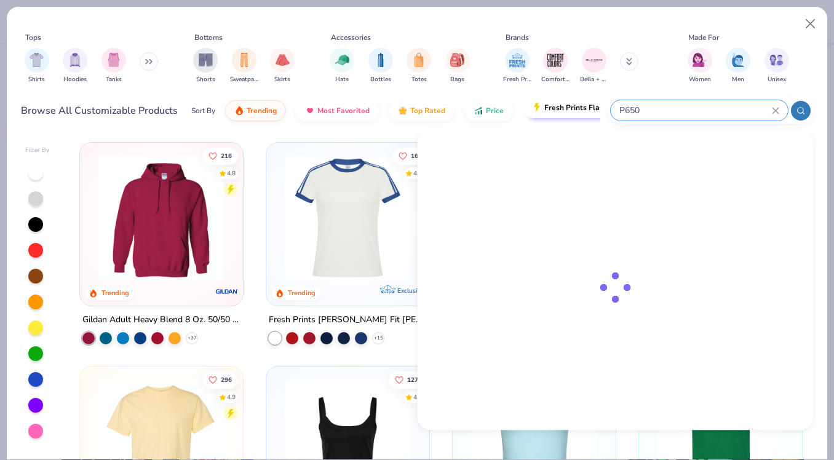
type input "P650"
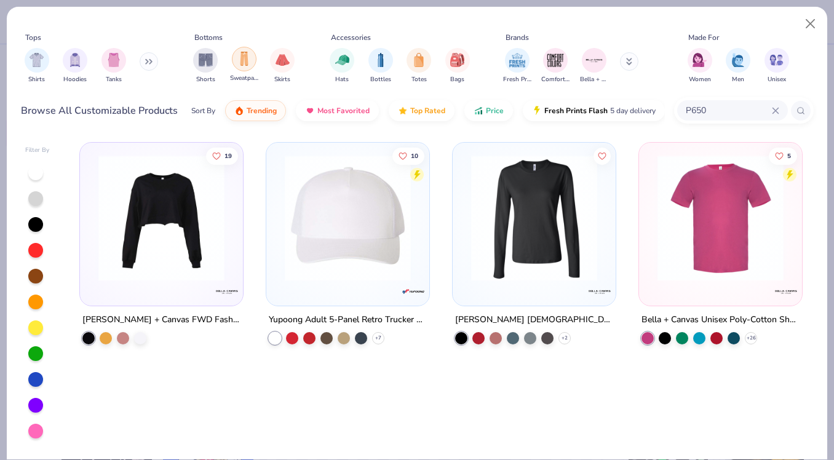
click at [237, 63] on img "filter for Sweatpants" at bounding box center [244, 59] width 14 height 14
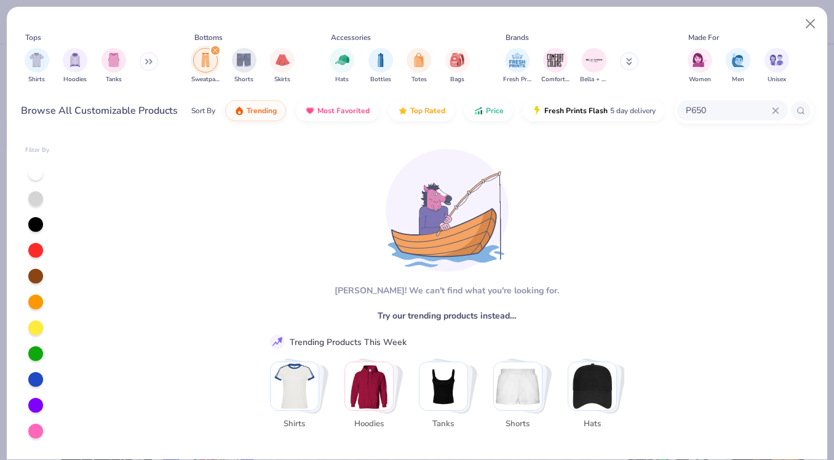
click at [771, 106] on input "P650" at bounding box center [728, 110] width 87 height 14
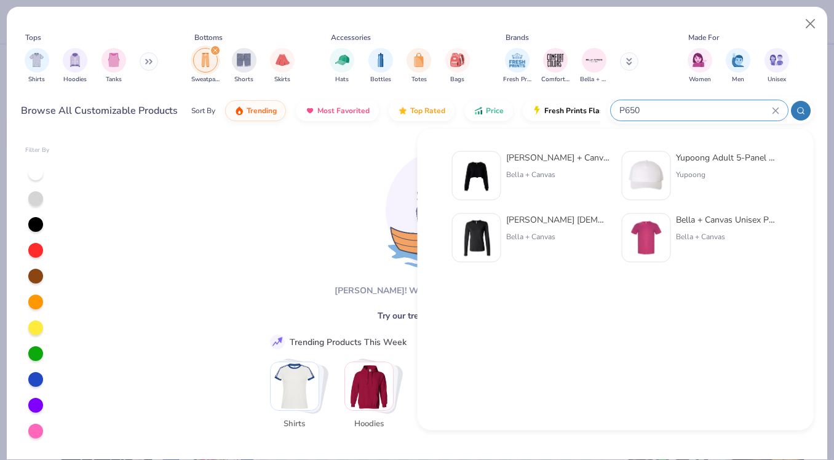
click at [779, 109] on div "P650" at bounding box center [699, 110] width 177 height 20
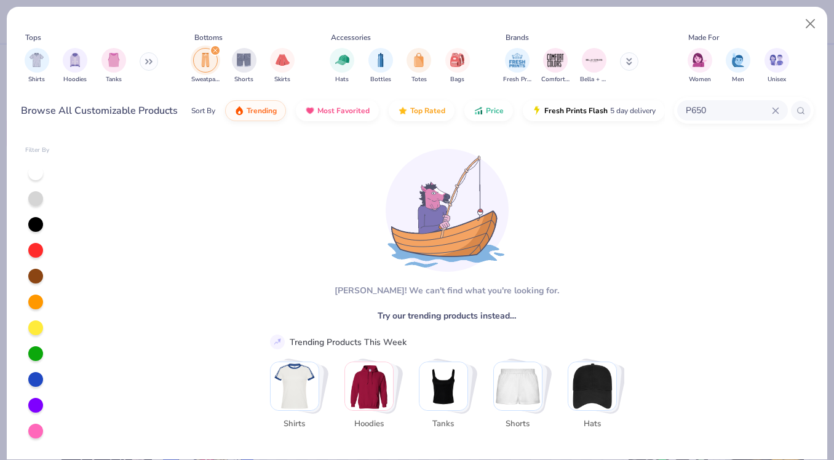
click at [777, 113] on icon at bounding box center [776, 111] width 6 height 6
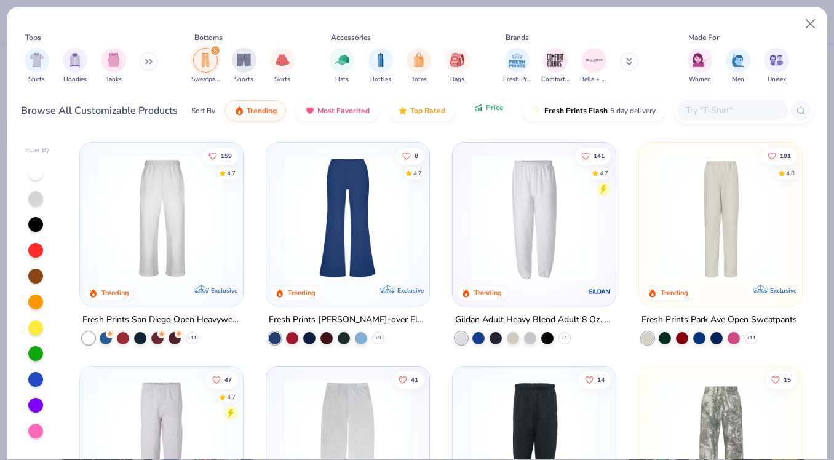
click at [484, 113] on button "Price" at bounding box center [488, 107] width 49 height 21
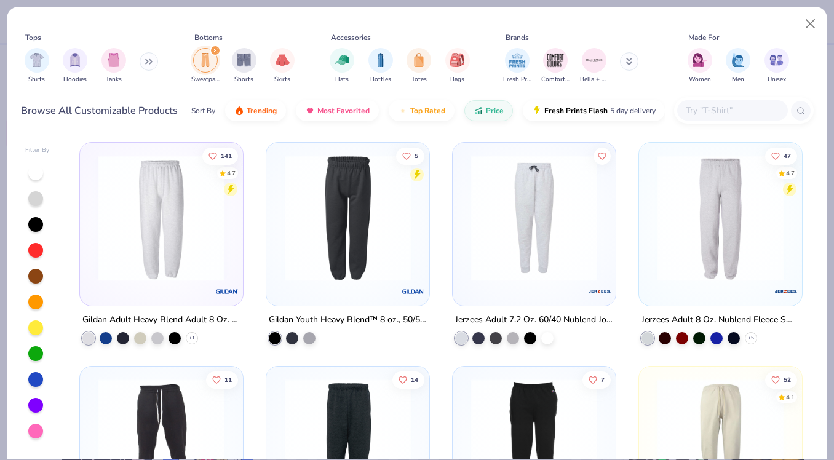
click at [154, 226] on img at bounding box center [161, 218] width 138 height 126
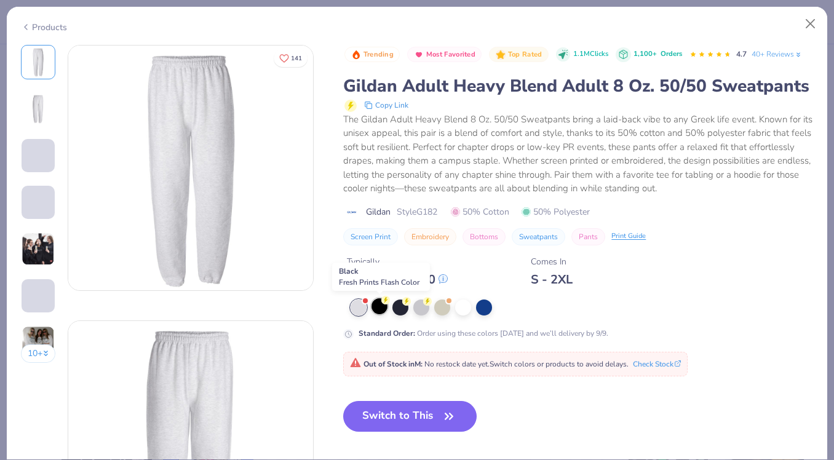
click at [381, 306] on div at bounding box center [380, 306] width 16 height 16
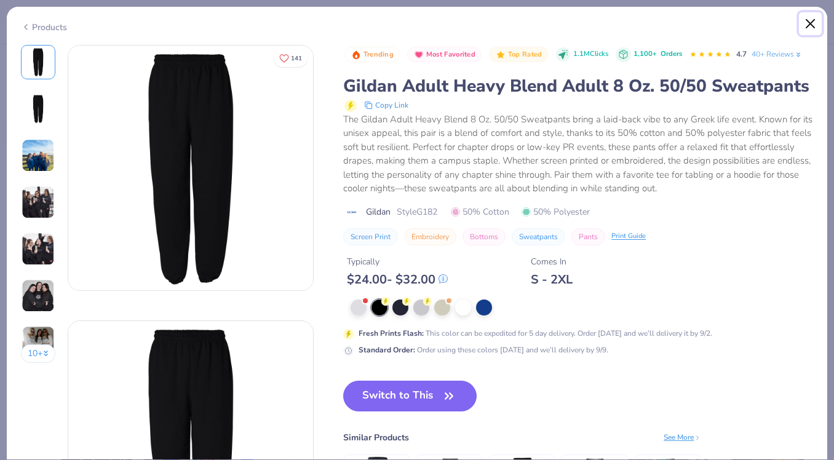
click at [810, 22] on button "Close" at bounding box center [810, 23] width 23 height 23
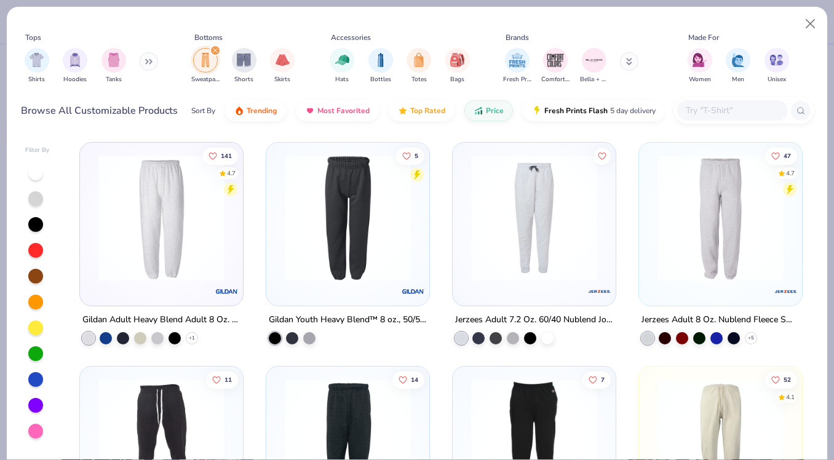
click at [215, 52] on icon "filter for Sweatpants" at bounding box center [215, 50] width 5 height 5
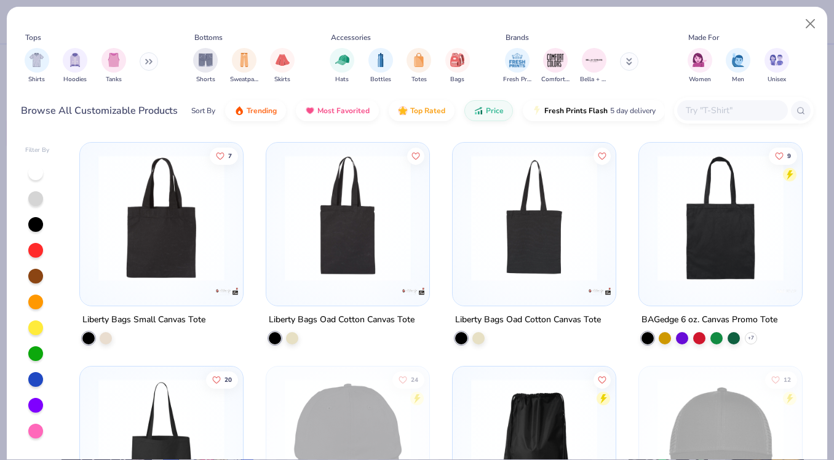
click at [146, 62] on button at bounding box center [149, 61] width 18 height 18
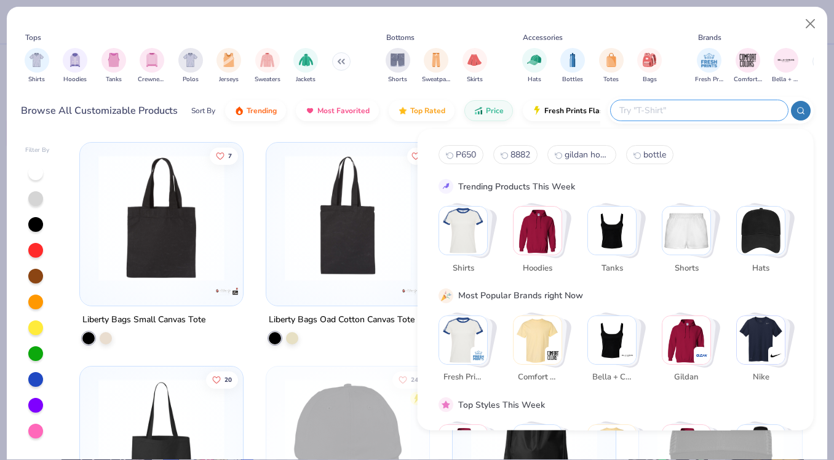
click at [702, 106] on input "text" at bounding box center [698, 110] width 161 height 14
type input "quarter zip"
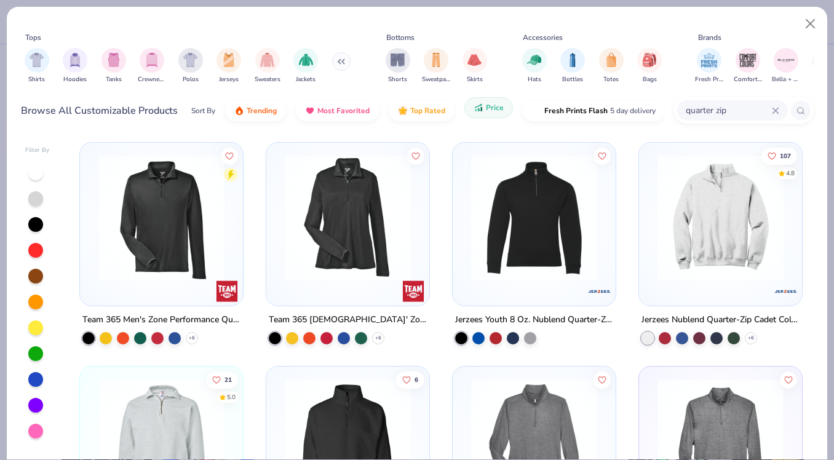
click at [492, 106] on span "Price" at bounding box center [495, 108] width 18 height 10
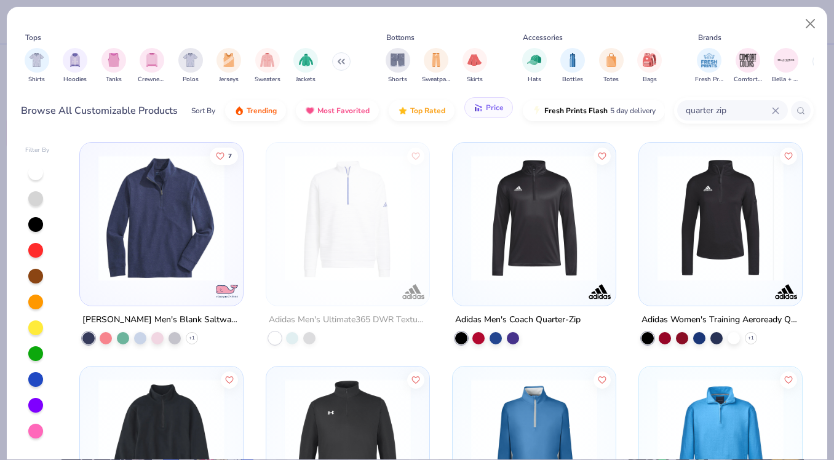
click at [483, 111] on button "Price" at bounding box center [488, 107] width 49 height 21
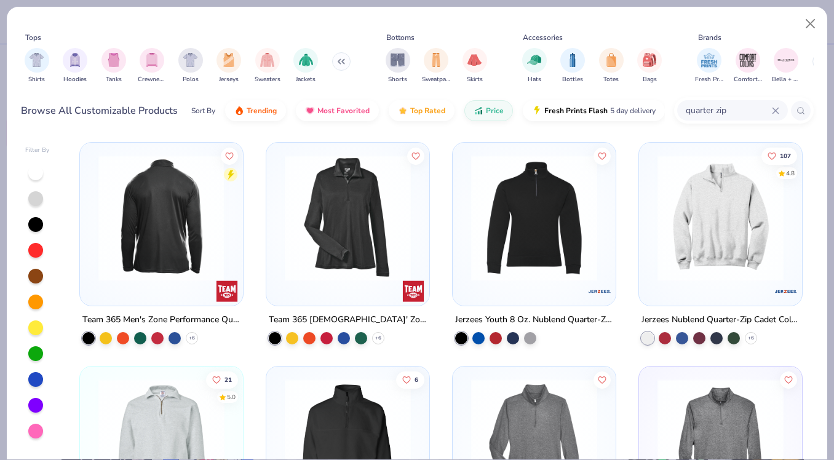
click at [93, 228] on img at bounding box center [23, 218] width 138 height 126
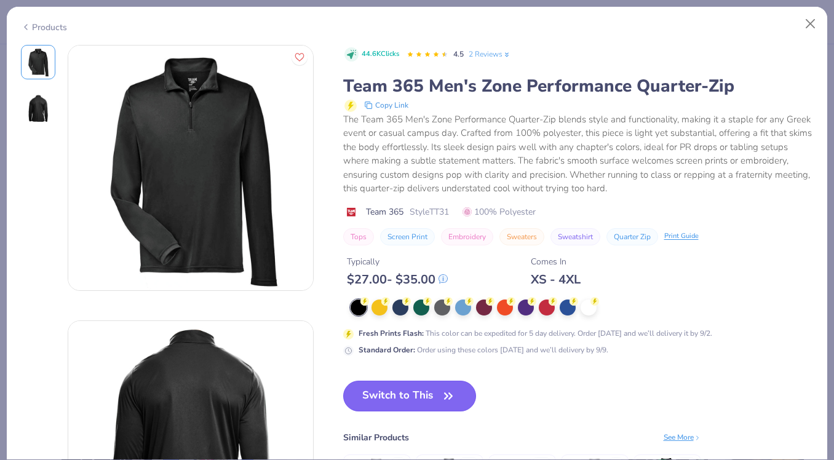
click at [386, 397] on button "Switch to This" at bounding box center [410, 396] width 134 height 31
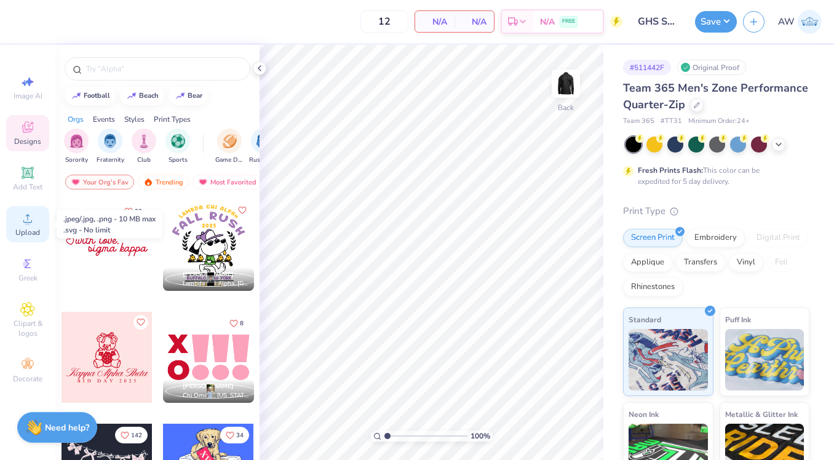
click at [27, 226] on div "Upload" at bounding box center [27, 224] width 43 height 36
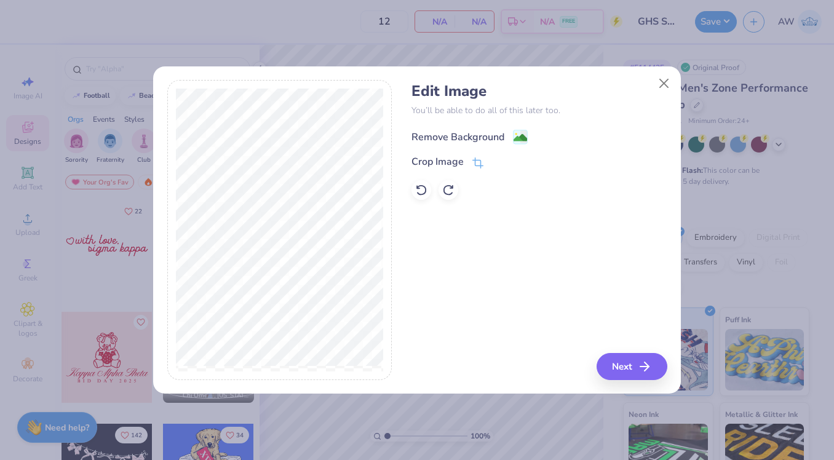
click at [488, 135] on div "Remove Background" at bounding box center [458, 137] width 93 height 15
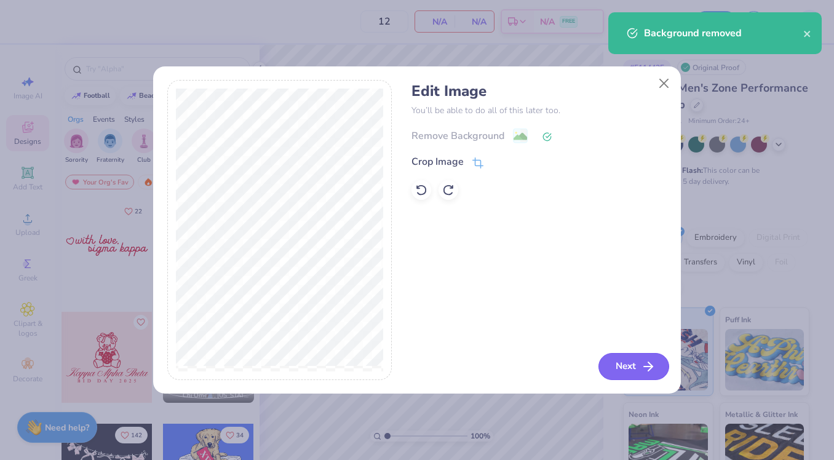
click at [630, 365] on button "Next" at bounding box center [634, 366] width 71 height 27
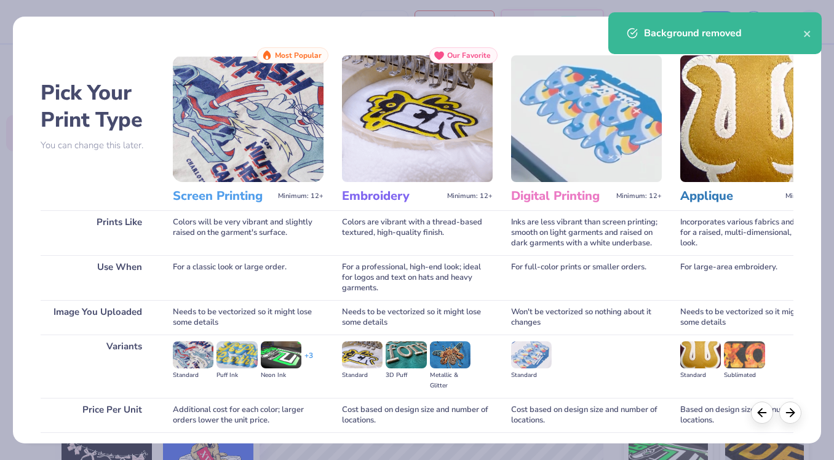
scroll to position [92, 0]
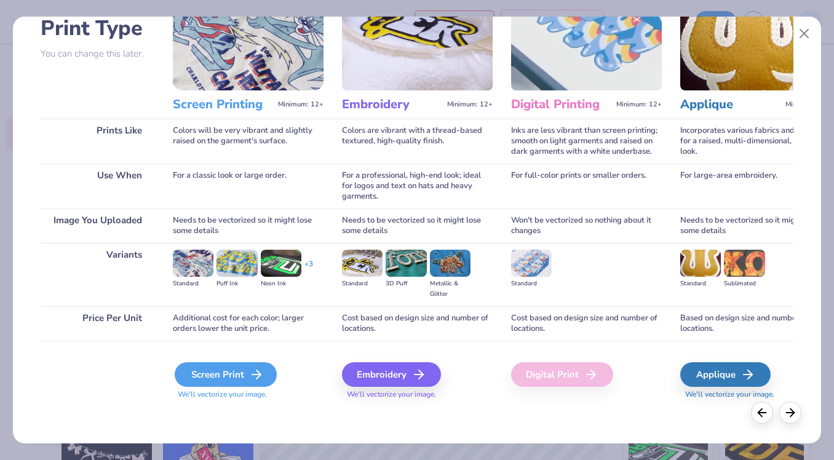
click at [231, 366] on div "Screen Print" at bounding box center [226, 374] width 102 height 25
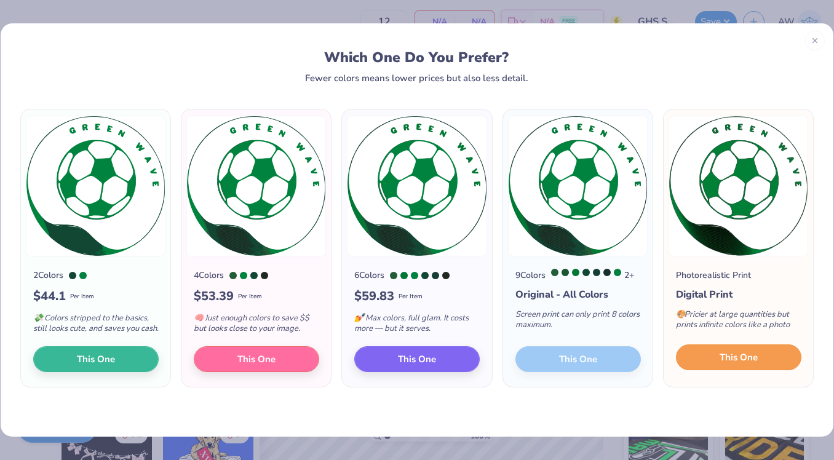
click at [714, 362] on button "This One" at bounding box center [739, 358] width 126 height 26
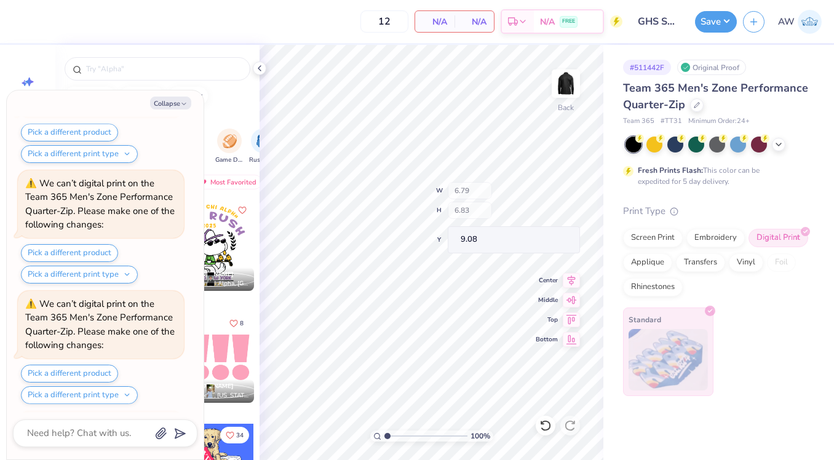
scroll to position [230, 0]
click at [177, 108] on button "Collapse" at bounding box center [170, 103] width 41 height 13
type textarea "x"
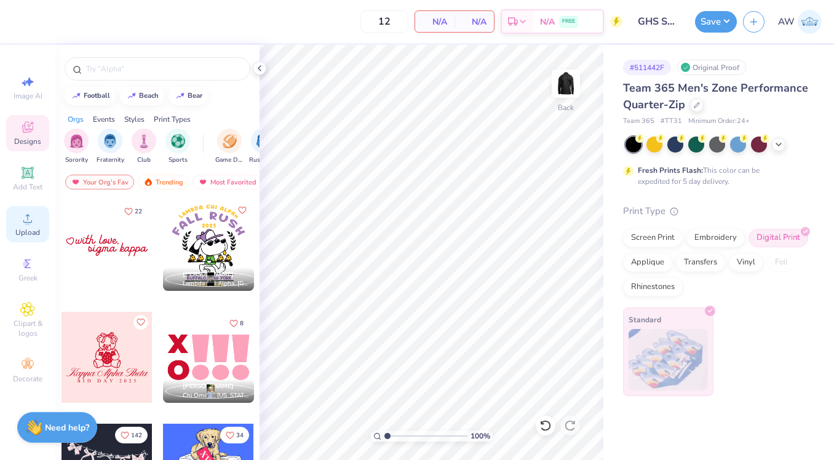
click at [38, 229] on span "Upload" at bounding box center [27, 233] width 25 height 10
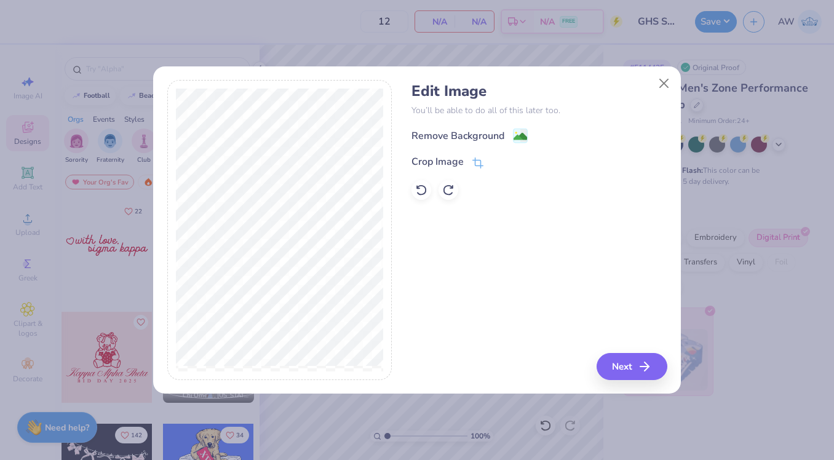
click at [398, 201] on div "Edit Image You’ll be able to do all of this later too. Remove Background Crop I…" at bounding box center [417, 230] width 500 height 300
click at [440, 129] on div "Remove Background" at bounding box center [470, 136] width 116 height 15
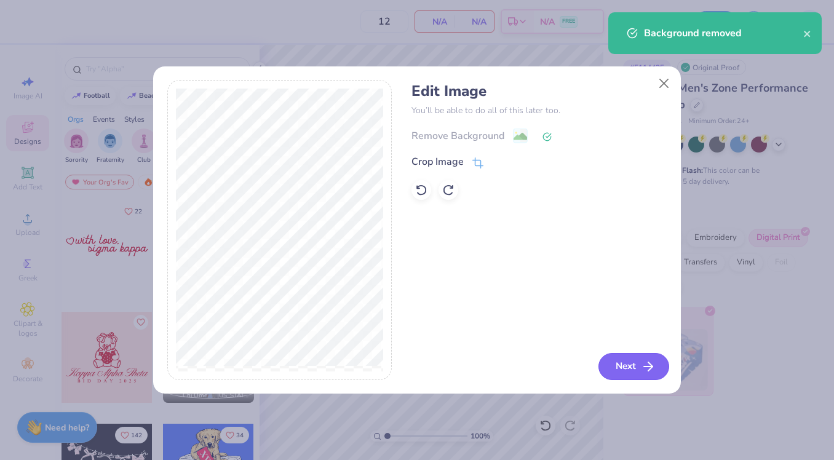
click at [615, 355] on button "Next" at bounding box center [634, 366] width 71 height 27
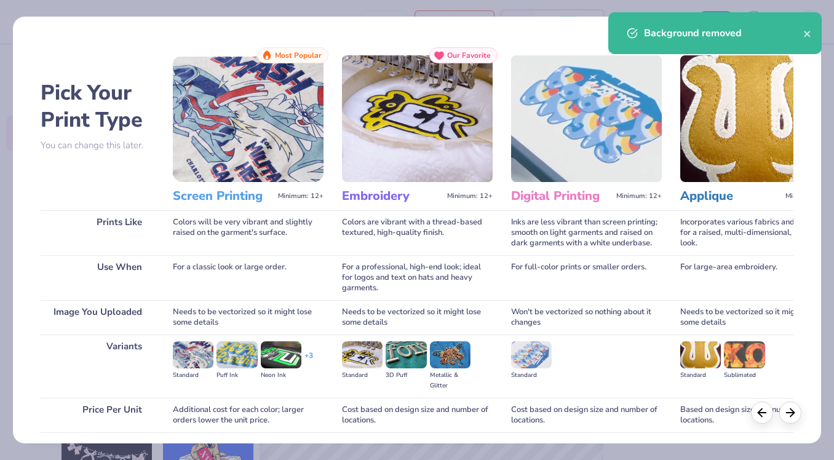
scroll to position [92, 0]
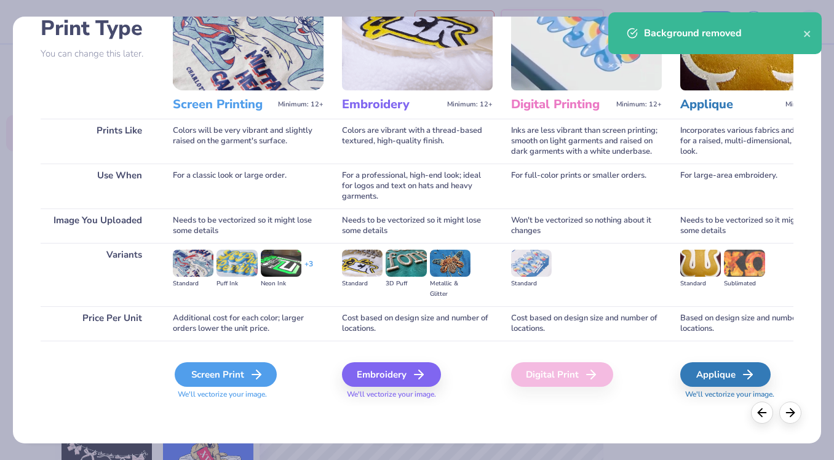
click at [250, 372] on icon at bounding box center [256, 374] width 15 height 15
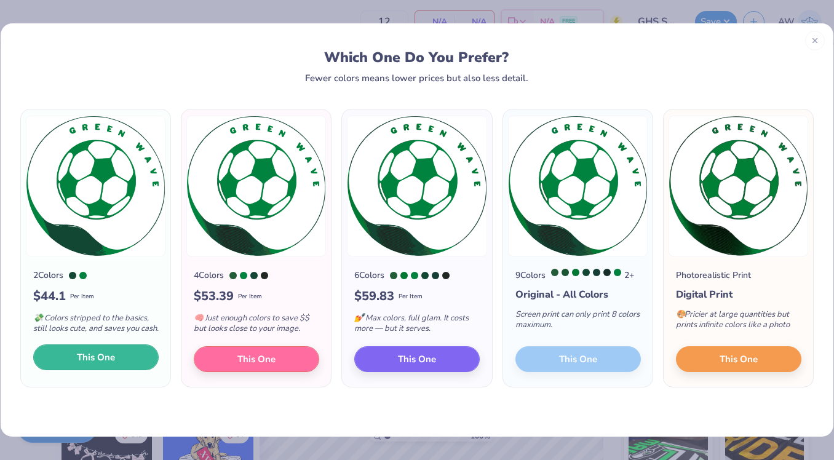
click at [86, 362] on span "This One" at bounding box center [96, 358] width 38 height 14
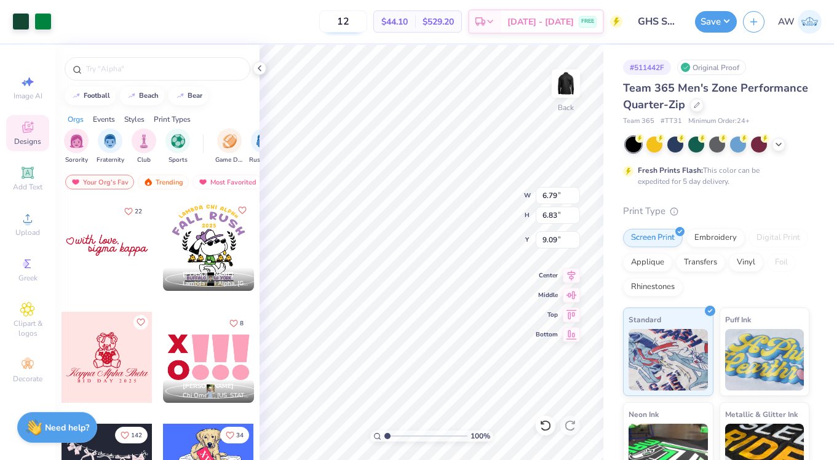
click at [367, 26] on input "12" at bounding box center [343, 21] width 48 height 22
type input "15"
type input "0.50"
type input "4.00"
type input "4.02"
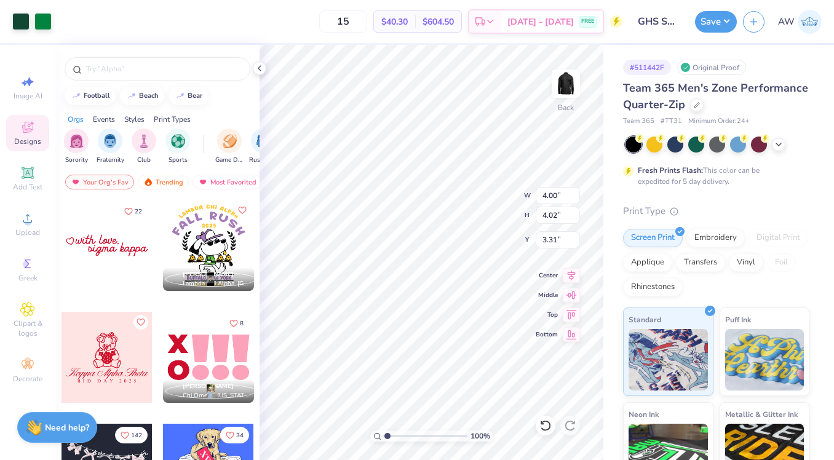
type input "1.36"
click at [709, 15] on button "Save" at bounding box center [716, 20] width 42 height 22
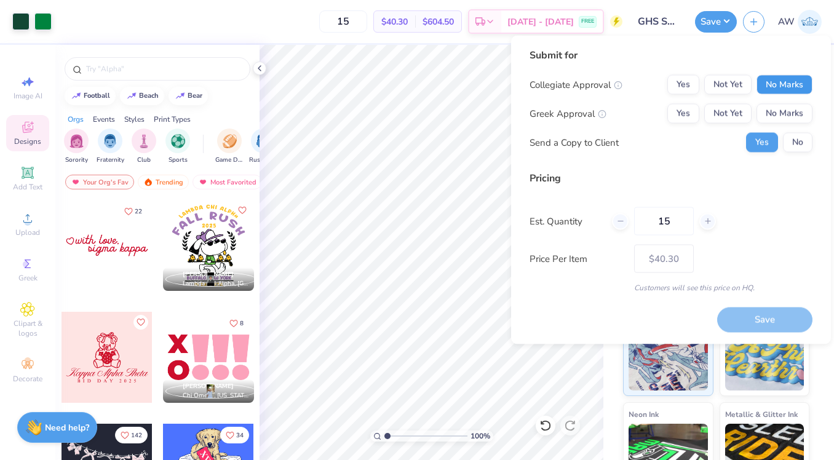
click at [808, 94] on button "No Marks" at bounding box center [785, 85] width 56 height 20
click at [795, 99] on div "Collegiate Approval Yes Not Yet No Marks Greek Approval Yes Not Yet No Marks Se…" at bounding box center [671, 114] width 283 height 78
click at [795, 106] on button "No Marks" at bounding box center [785, 114] width 56 height 20
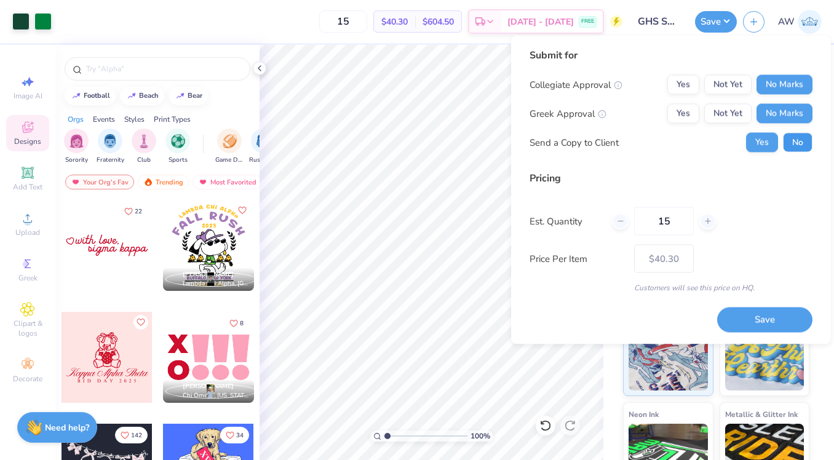
click at [795, 148] on button "No" at bounding box center [798, 143] width 30 height 20
click at [756, 323] on button "Save" at bounding box center [764, 319] width 95 height 25
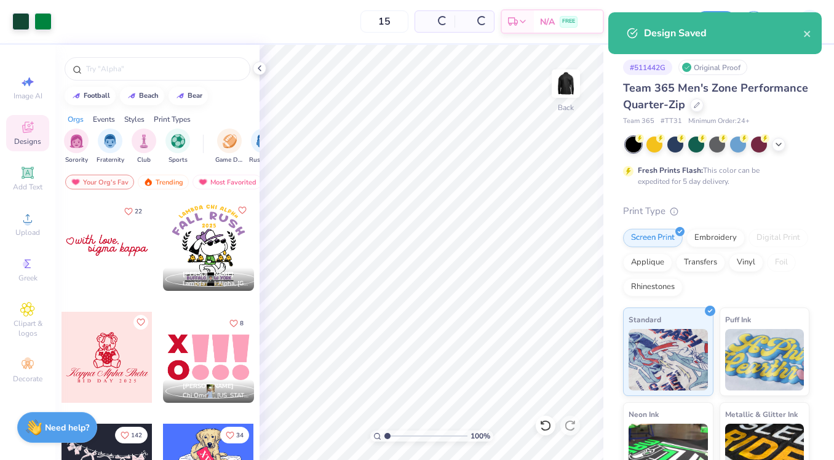
type input "$40.30"
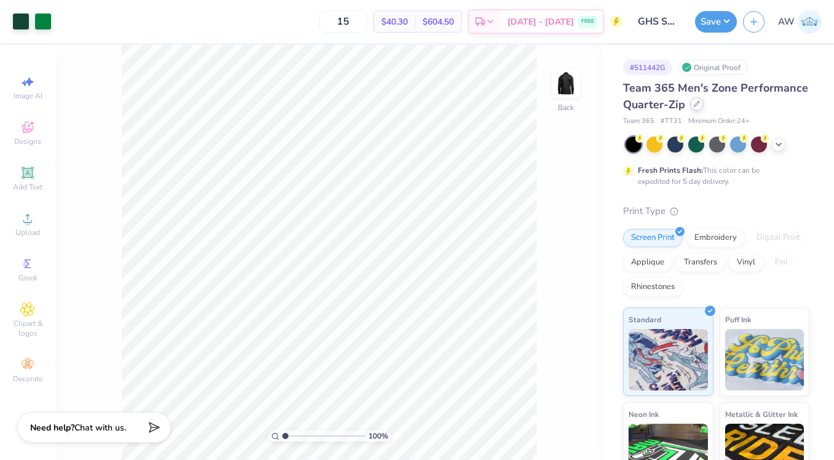
click at [692, 104] on div at bounding box center [697, 104] width 14 height 14
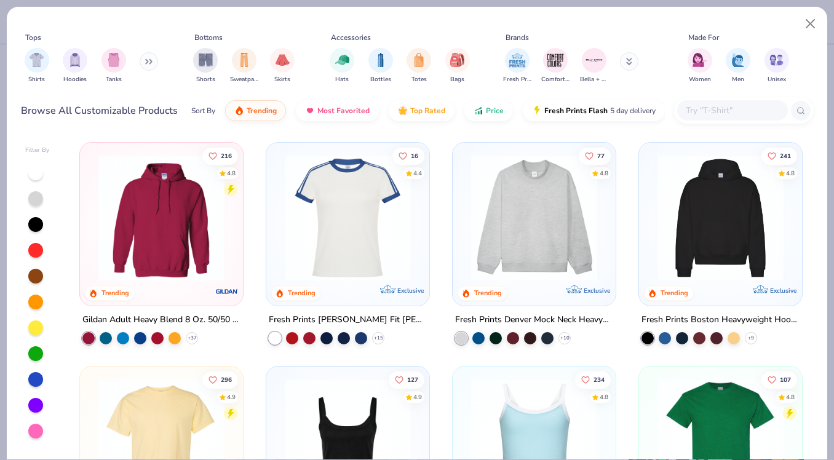
click at [699, 110] on input "text" at bounding box center [732, 110] width 95 height 14
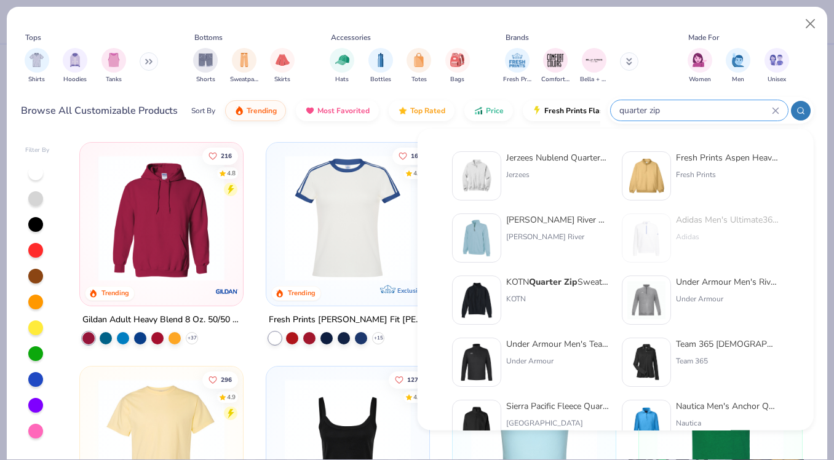
type input "quarter zip"
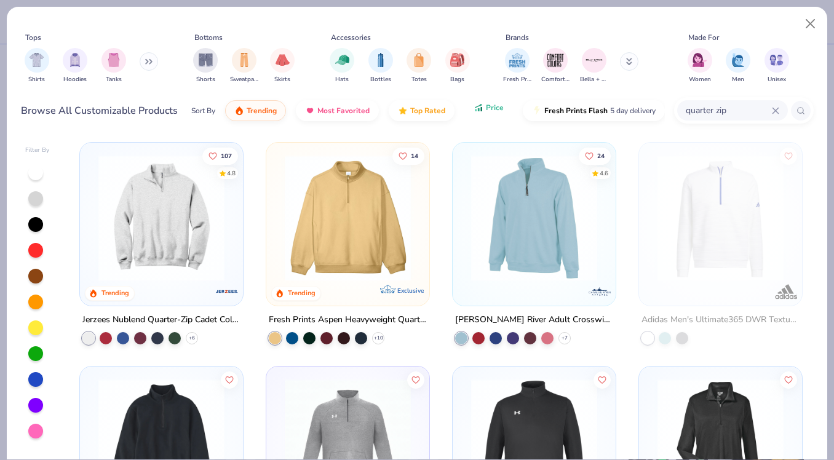
click at [481, 112] on icon "button" at bounding box center [479, 107] width 10 height 11
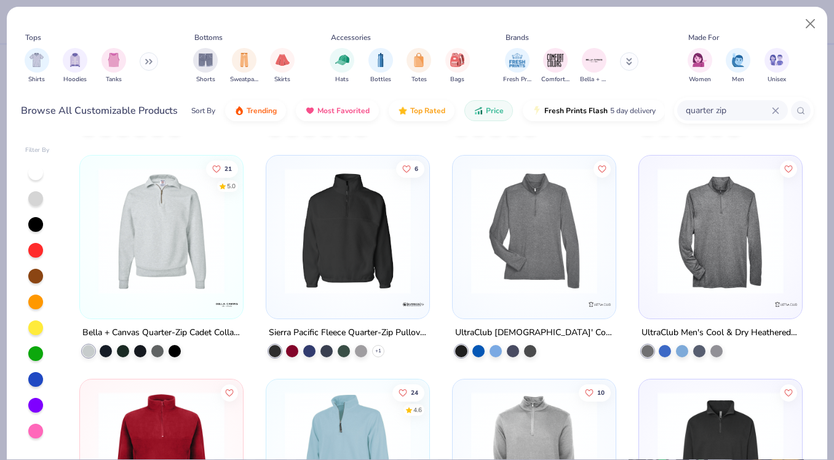
scroll to position [210, 0]
click at [319, 265] on img at bounding box center [348, 232] width 138 height 126
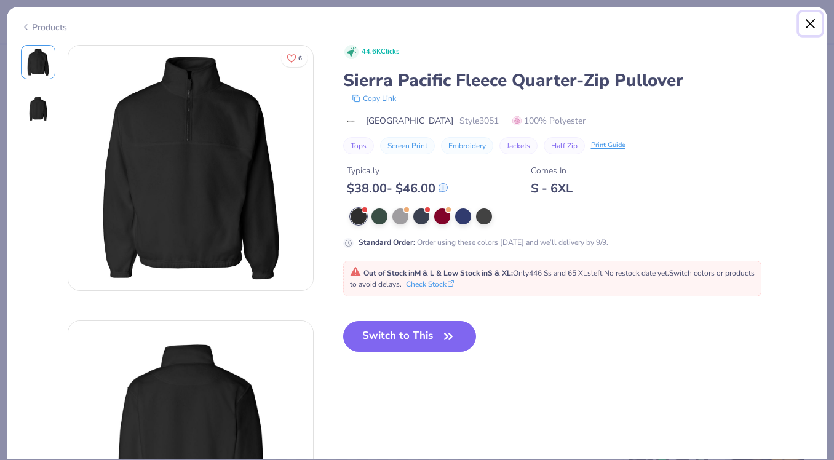
click at [807, 23] on button "Close" at bounding box center [810, 23] width 23 height 23
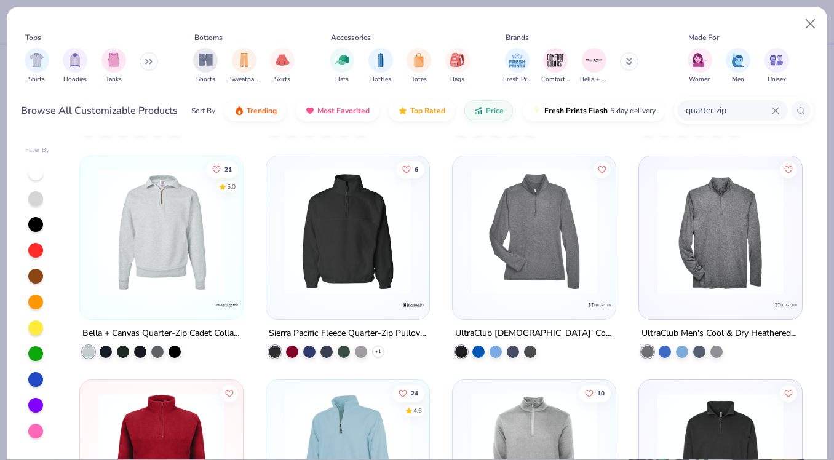
click at [105, 236] on img at bounding box center [161, 232] width 138 height 126
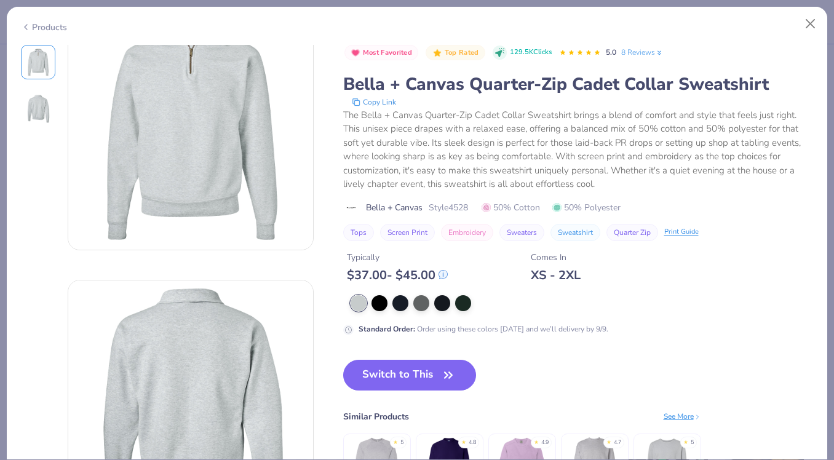
scroll to position [52, 0]
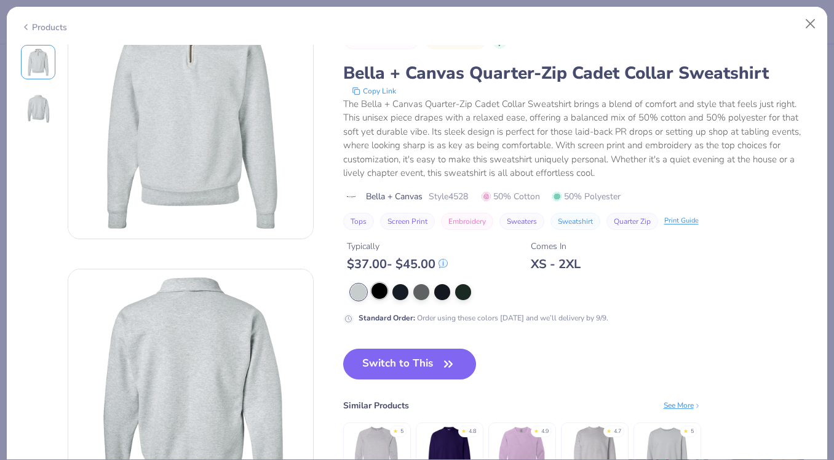
click at [382, 292] on div at bounding box center [380, 291] width 16 height 16
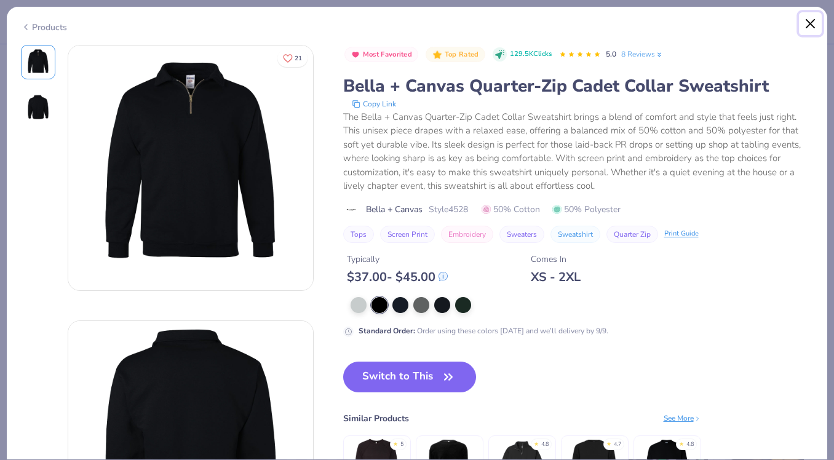
click at [813, 19] on button "Close" at bounding box center [810, 23] width 23 height 23
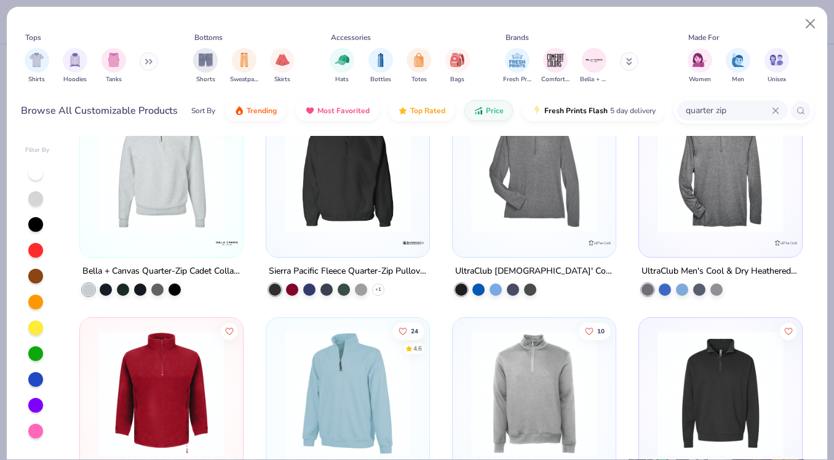
scroll to position [277, 0]
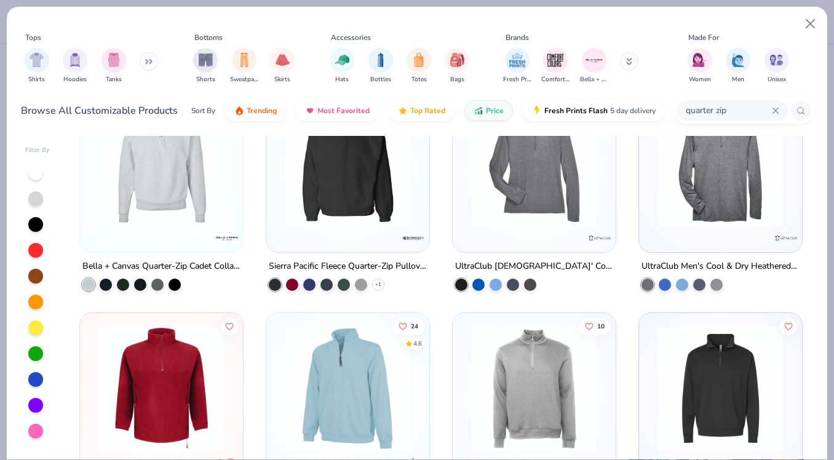
click at [676, 206] on img at bounding box center [721, 165] width 138 height 126
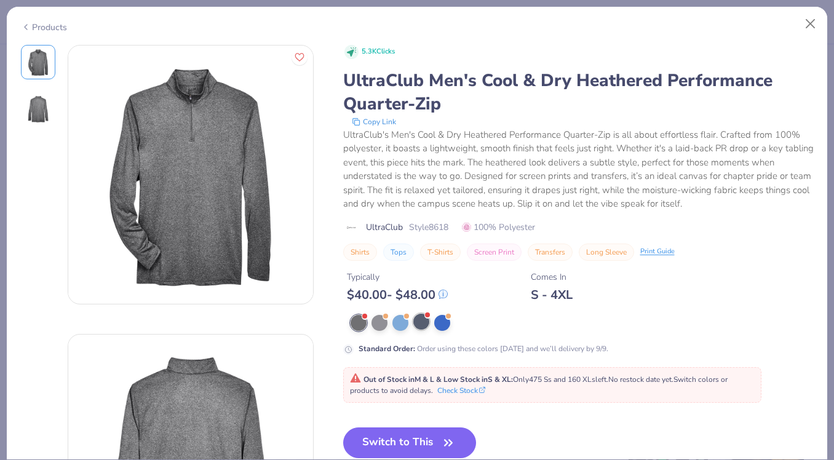
click at [417, 328] on div at bounding box center [421, 322] width 16 height 16
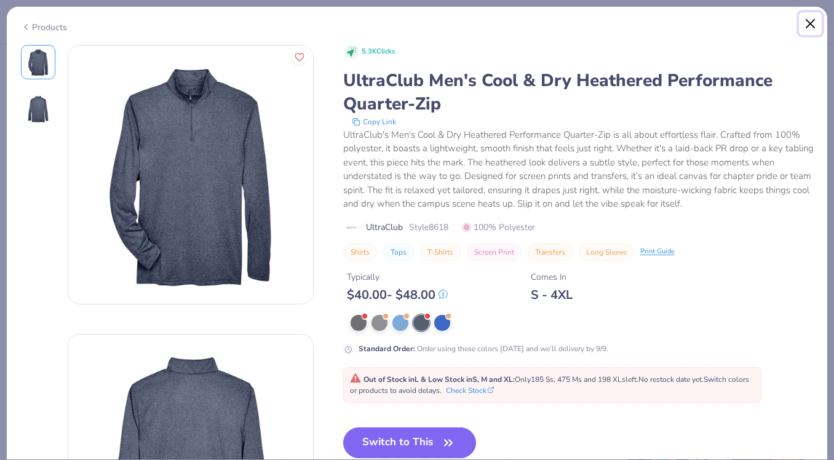
click at [808, 23] on button "Close" at bounding box center [810, 23] width 23 height 23
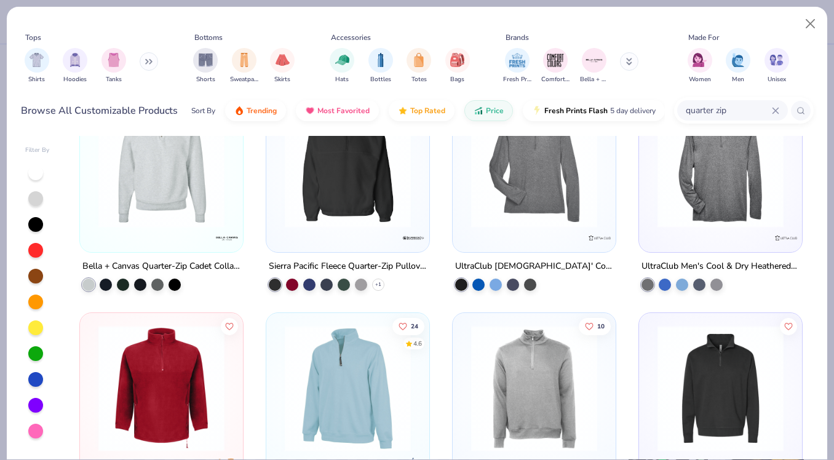
scroll to position [402, 0]
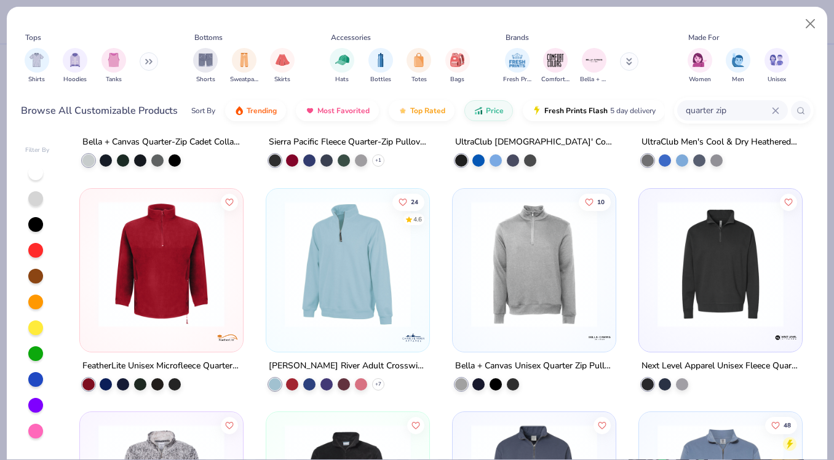
click at [677, 258] on img at bounding box center [721, 264] width 138 height 126
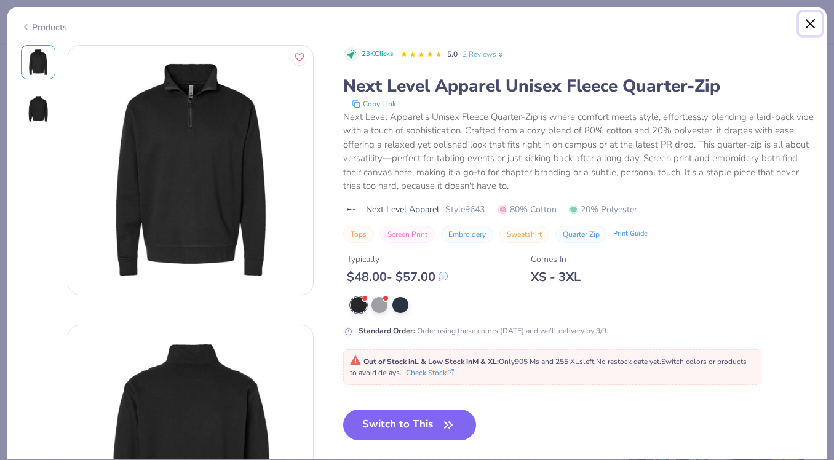
click at [805, 18] on button "Close" at bounding box center [810, 23] width 23 height 23
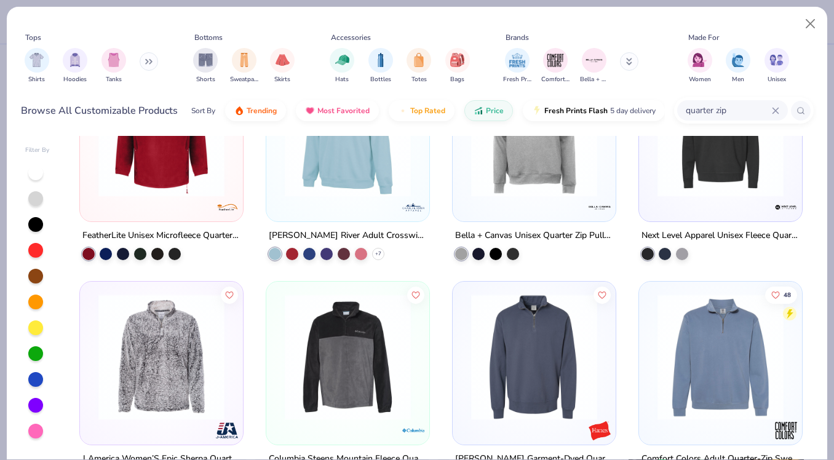
scroll to position [497, 0]
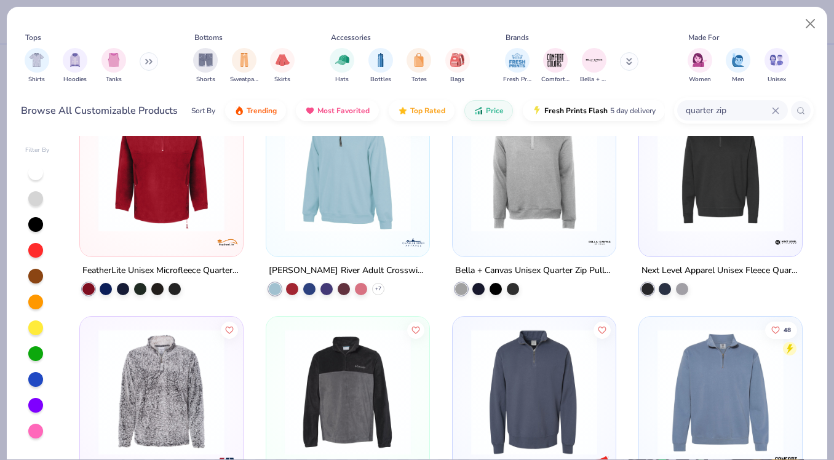
click at [39, 225] on div at bounding box center [35, 224] width 15 height 15
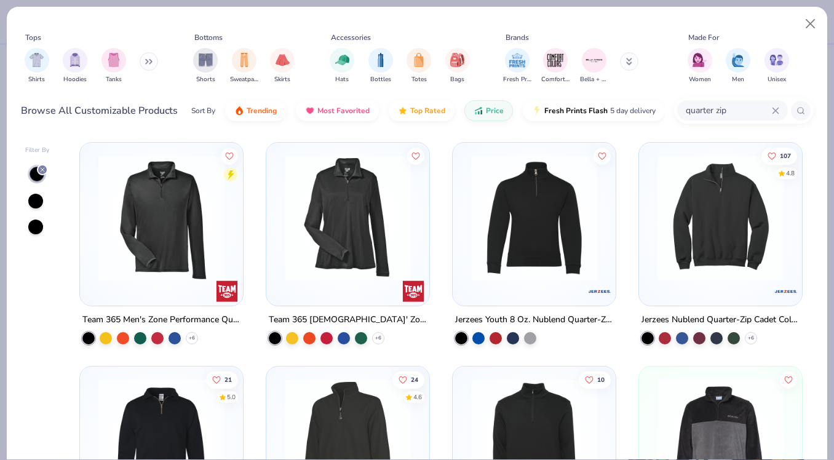
click at [730, 220] on img at bounding box center [721, 218] width 138 height 126
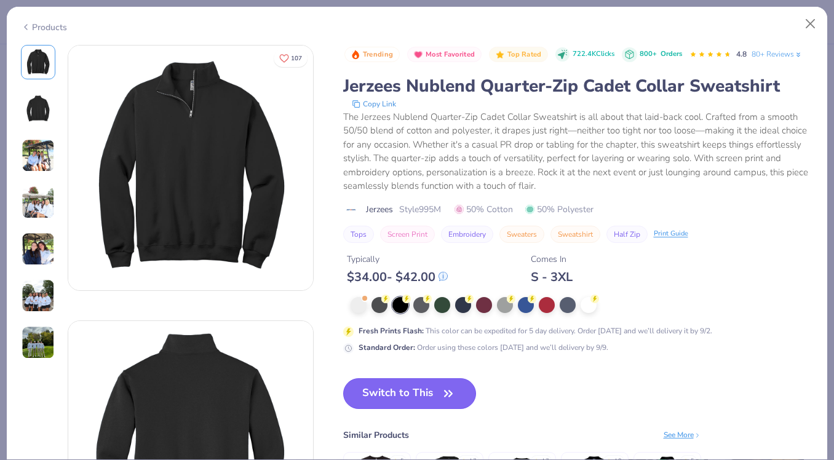
click at [382, 395] on button "Switch to This" at bounding box center [410, 393] width 134 height 31
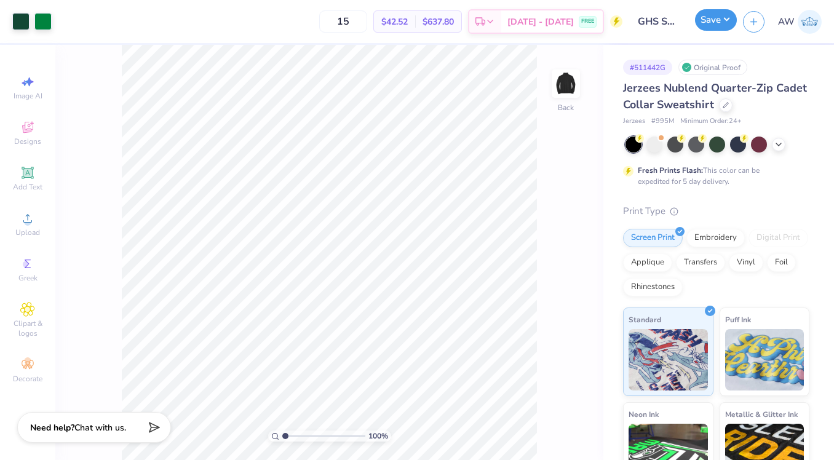
click at [714, 26] on button "Save" at bounding box center [716, 20] width 42 height 22
click at [720, 22] on button "Save" at bounding box center [716, 20] width 42 height 22
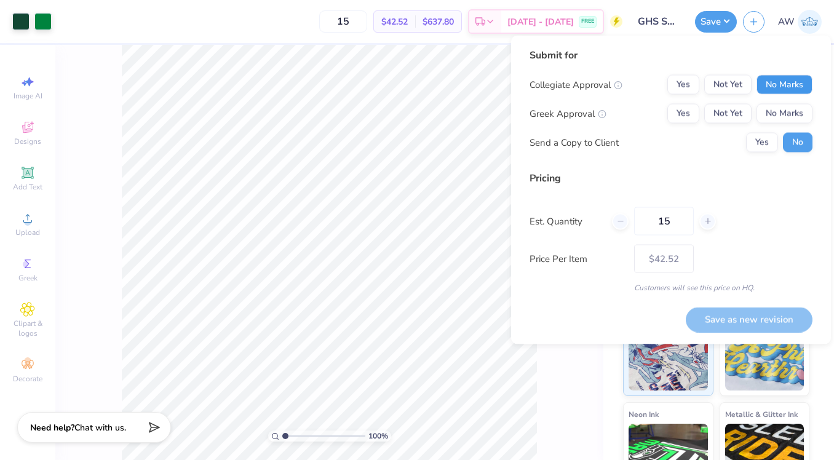
click at [782, 88] on button "No Marks" at bounding box center [785, 85] width 56 height 20
click at [782, 110] on button "No Marks" at bounding box center [785, 114] width 56 height 20
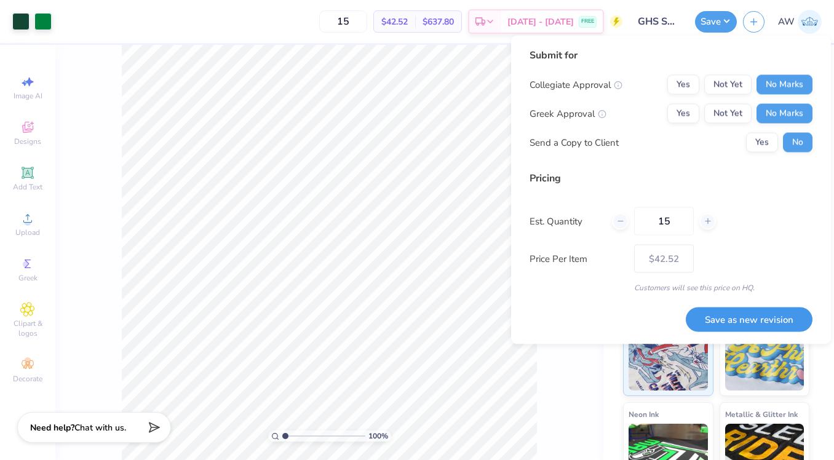
click at [746, 318] on button "Save as new revision" at bounding box center [749, 319] width 127 height 25
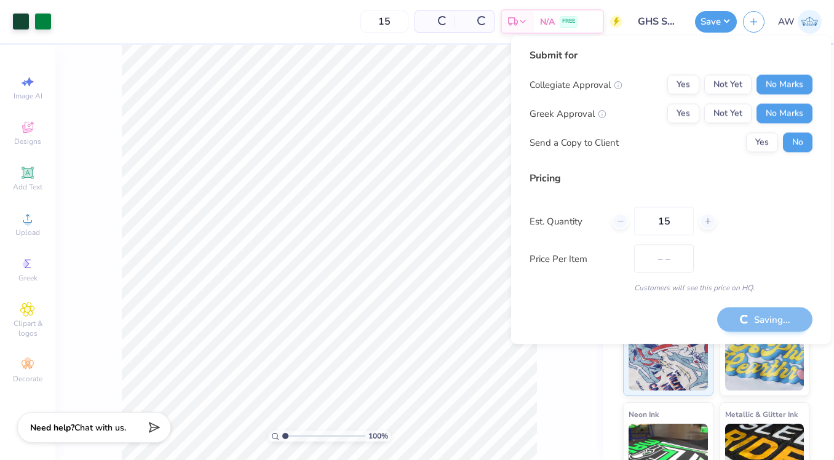
type input "$42.52"
